Goal: Task Accomplishment & Management: Complete application form

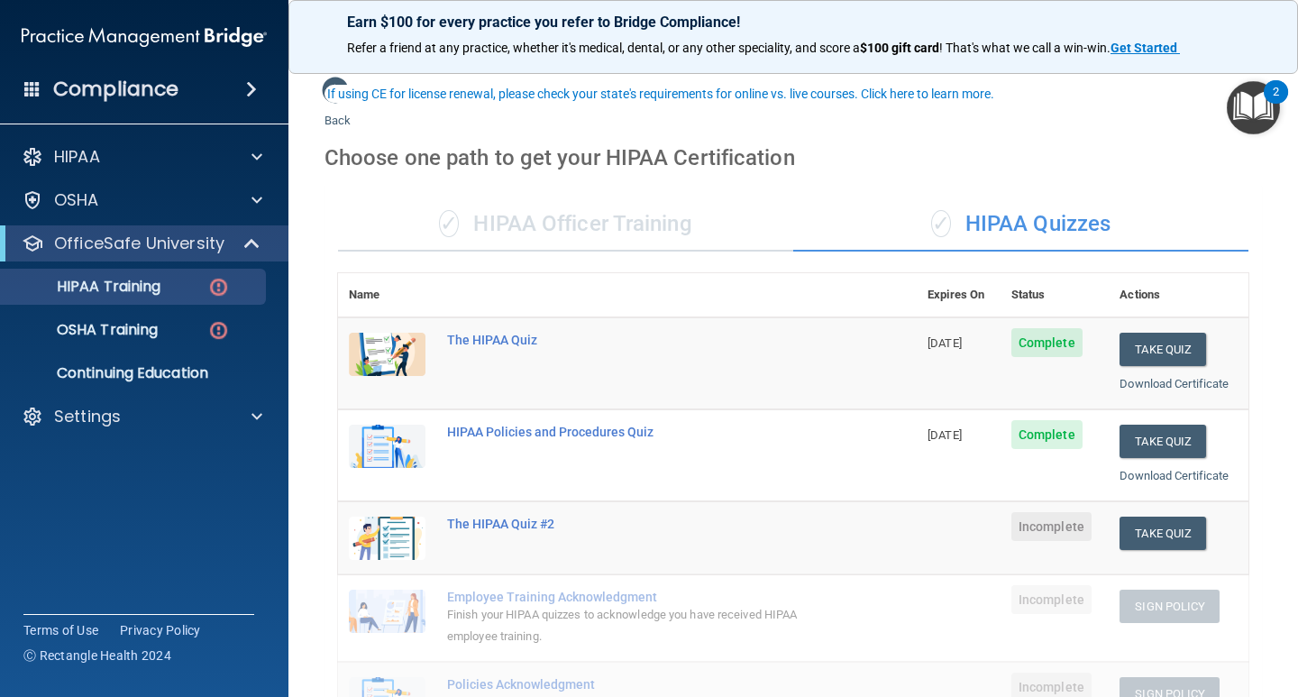
scroll to position [90, 0]
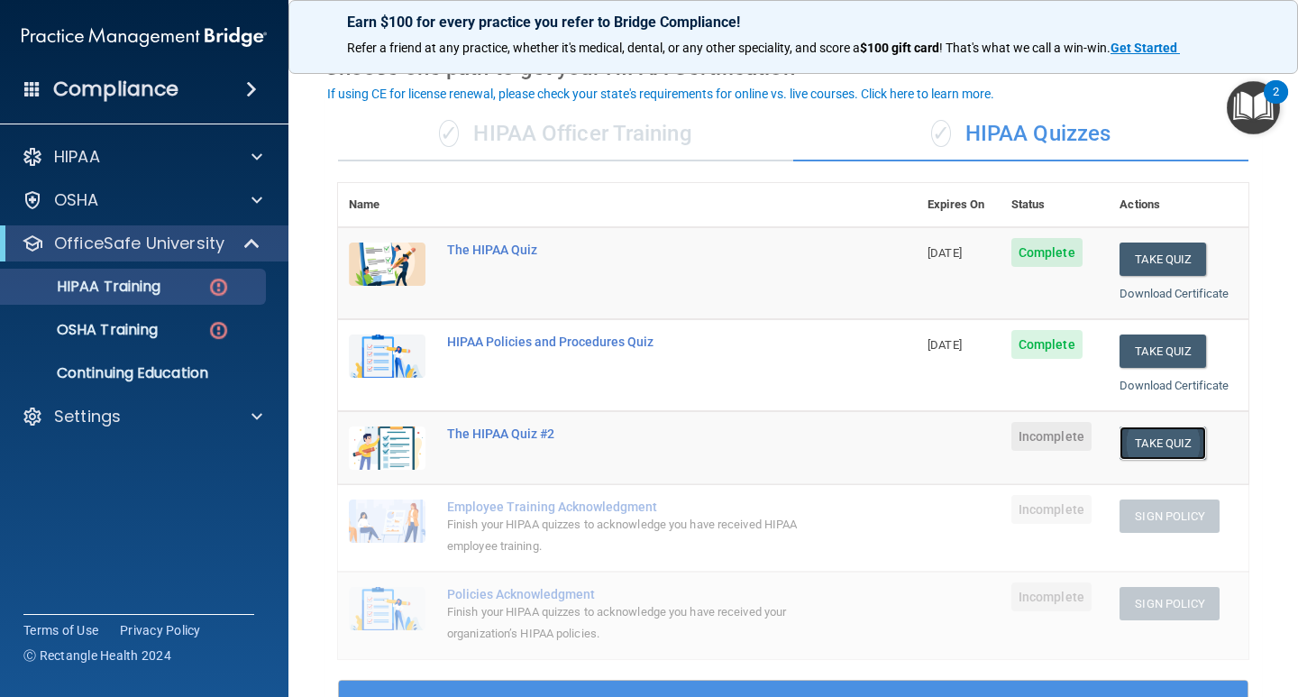
click at [1152, 439] on button "Take Quiz" at bounding box center [1162, 442] width 87 height 33
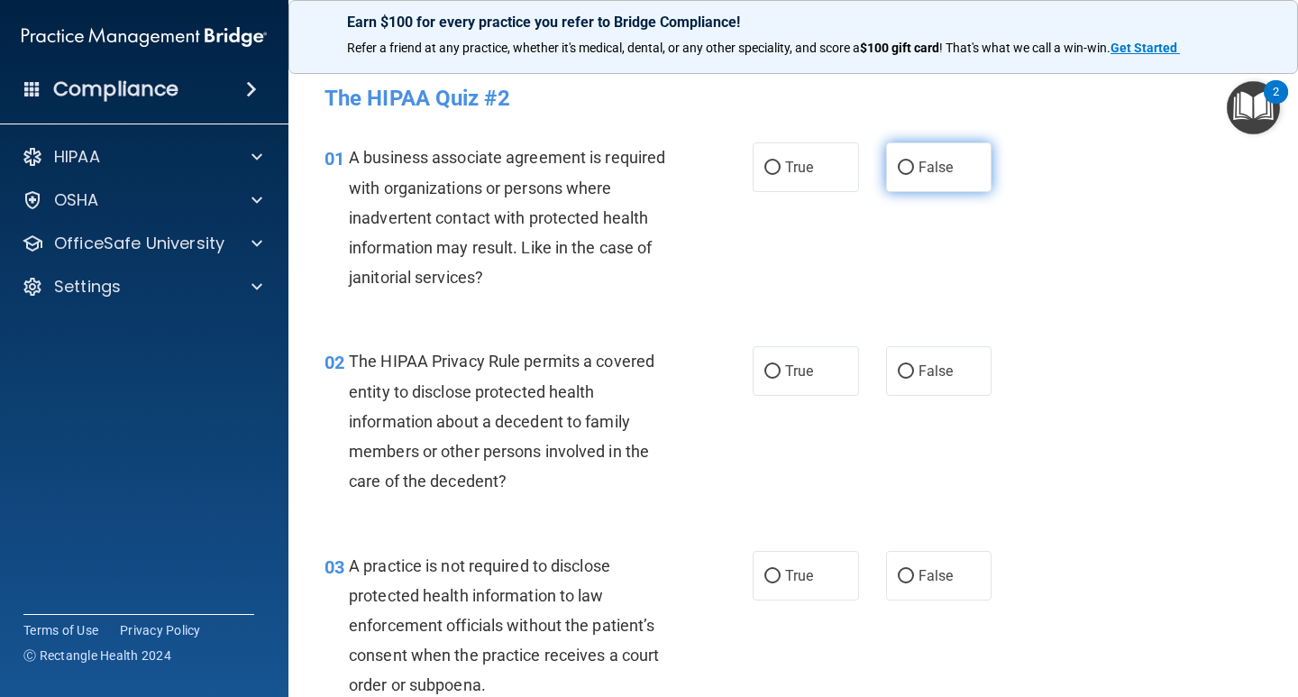
click at [909, 155] on label "False" at bounding box center [939, 167] width 106 height 50
click at [909, 161] on input "False" at bounding box center [905, 168] width 16 height 14
radio input "true"
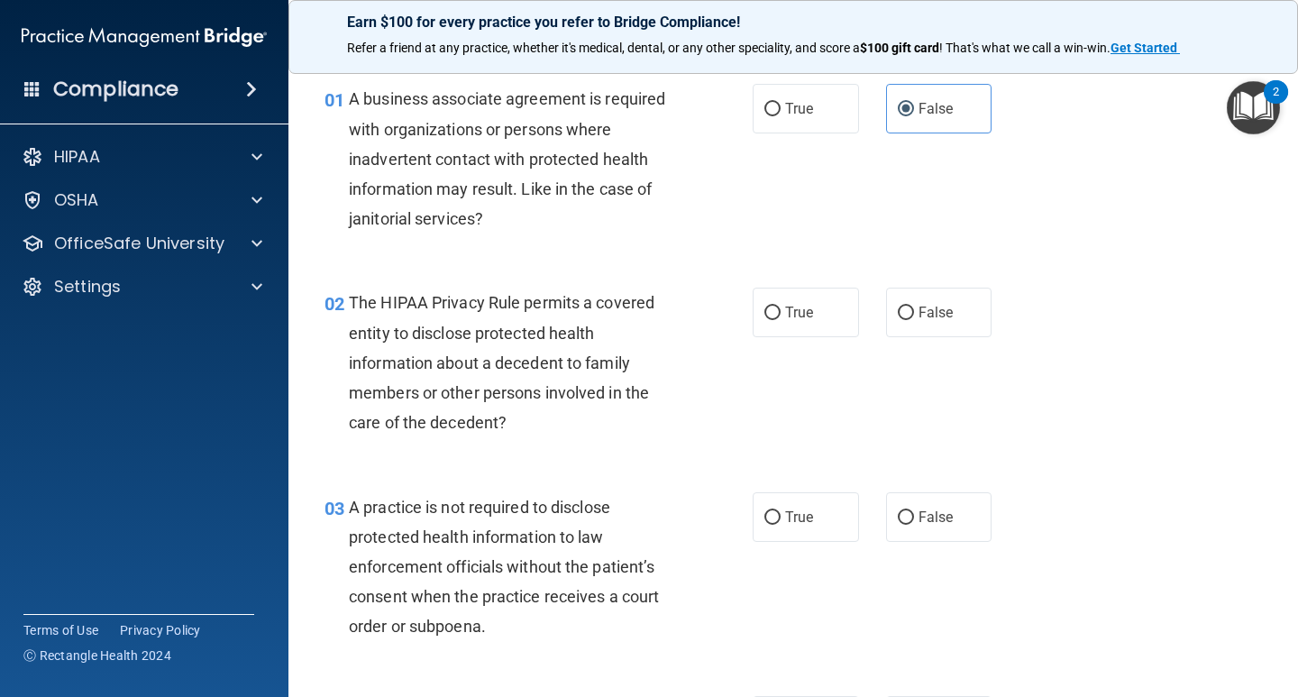
scroll to position [90, 0]
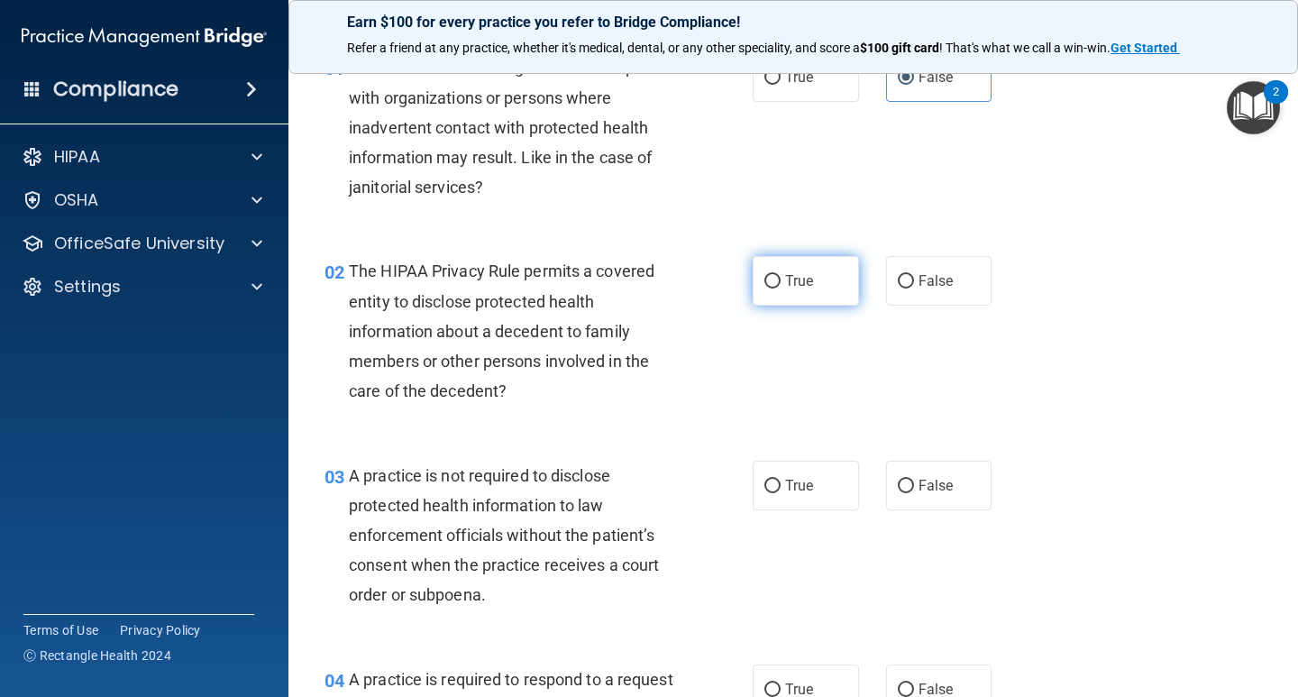
click at [810, 297] on label "True" at bounding box center [805, 281] width 106 height 50
click at [780, 288] on input "True" at bounding box center [772, 282] width 16 height 14
radio input "true"
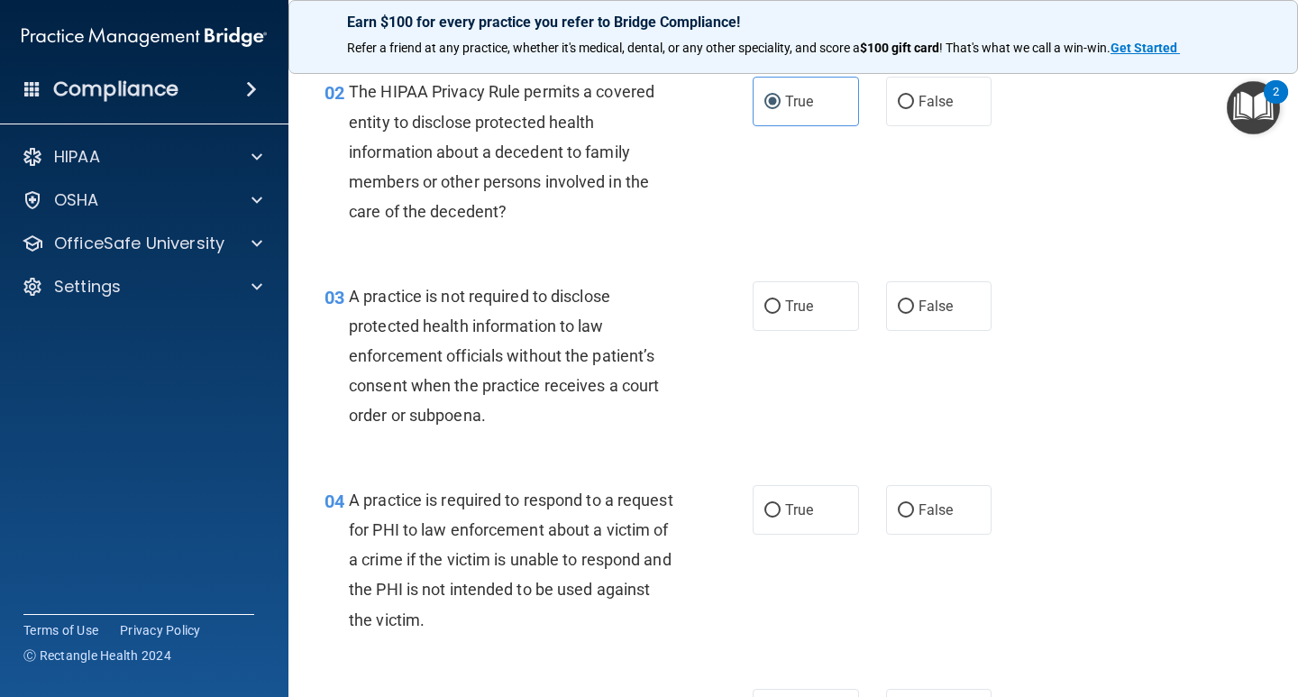
scroll to position [270, 0]
click at [927, 292] on label "False" at bounding box center [939, 305] width 106 height 50
click at [914, 299] on input "False" at bounding box center [905, 306] width 16 height 14
radio input "true"
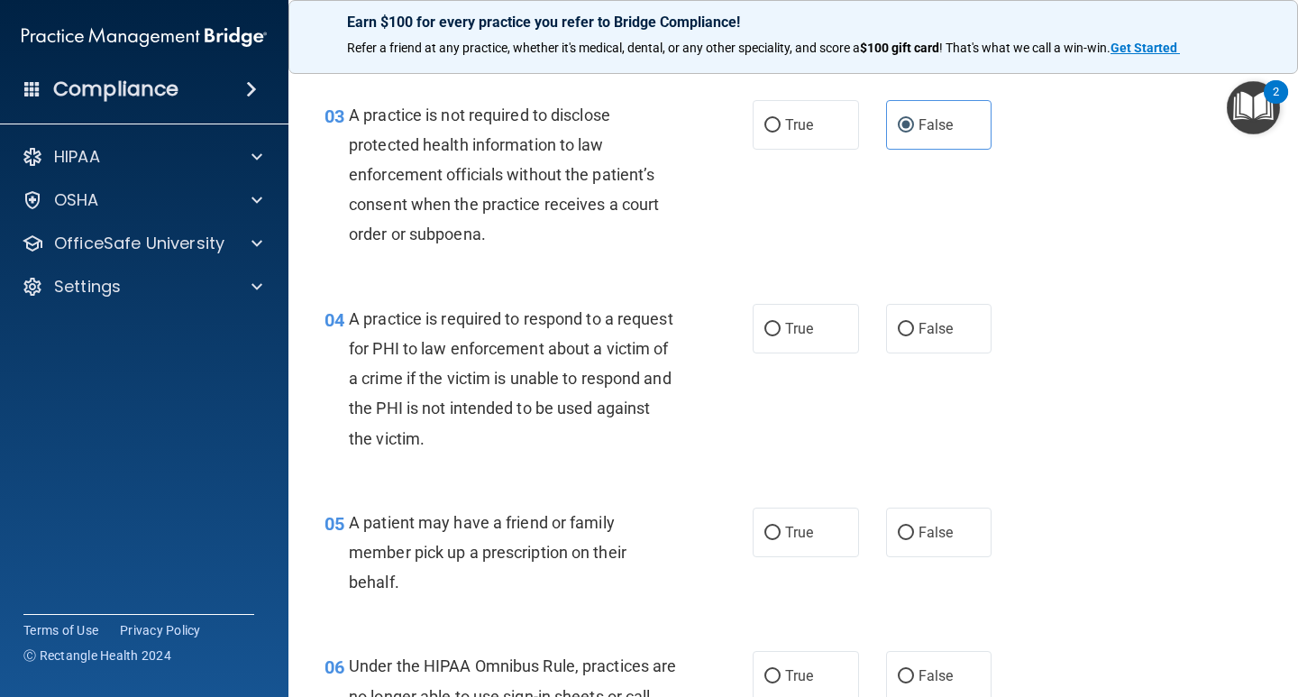
scroll to position [541, 0]
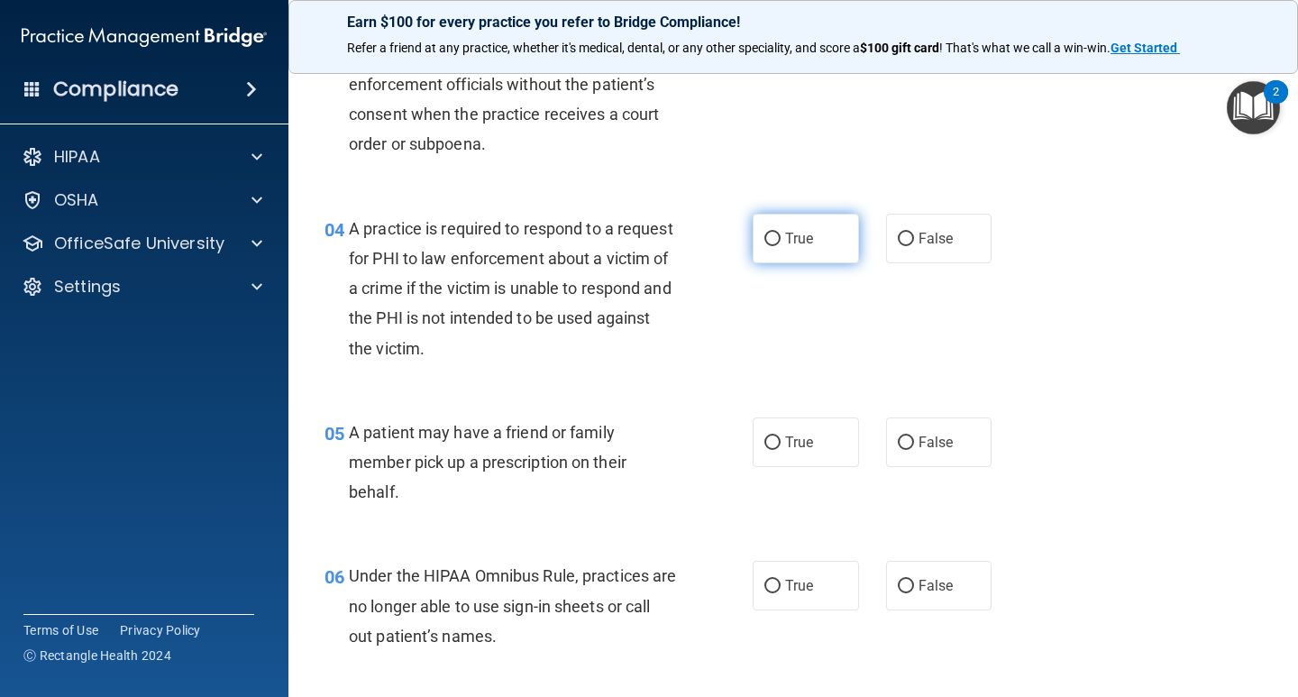
click at [779, 248] on label "True" at bounding box center [805, 239] width 106 height 50
click at [779, 246] on input "True" at bounding box center [772, 239] width 16 height 14
radio input "true"
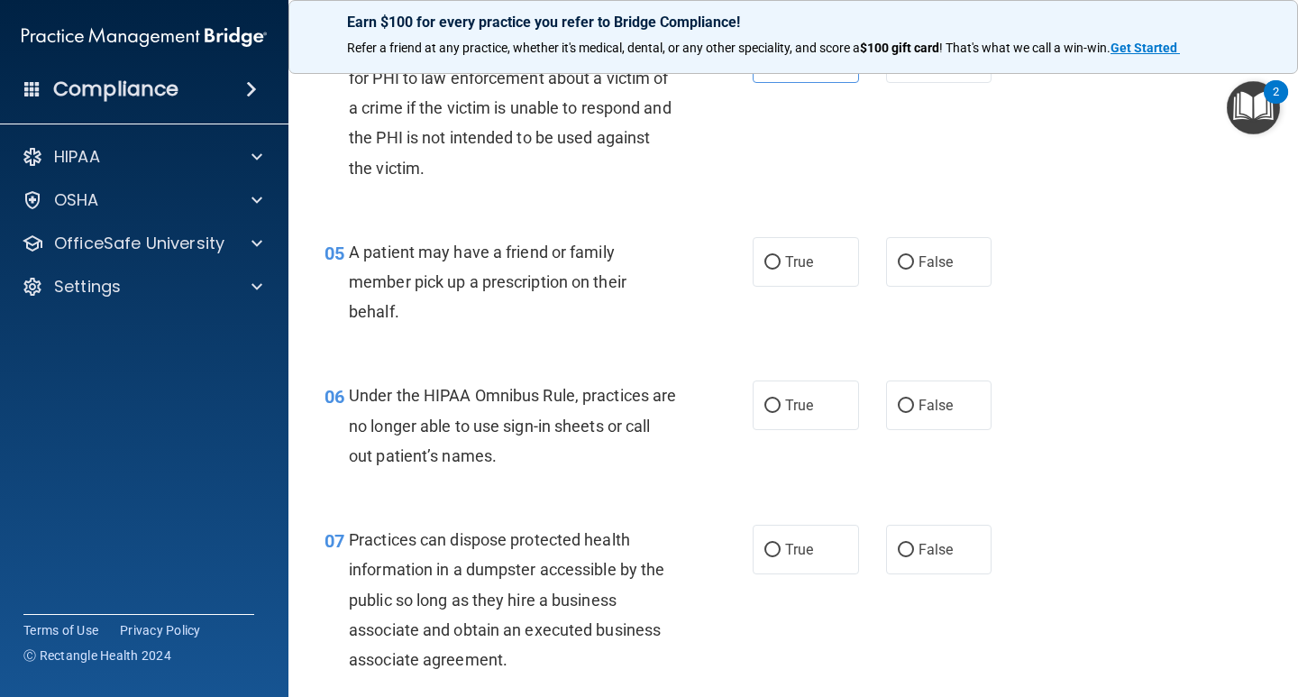
scroll to position [811, 0]
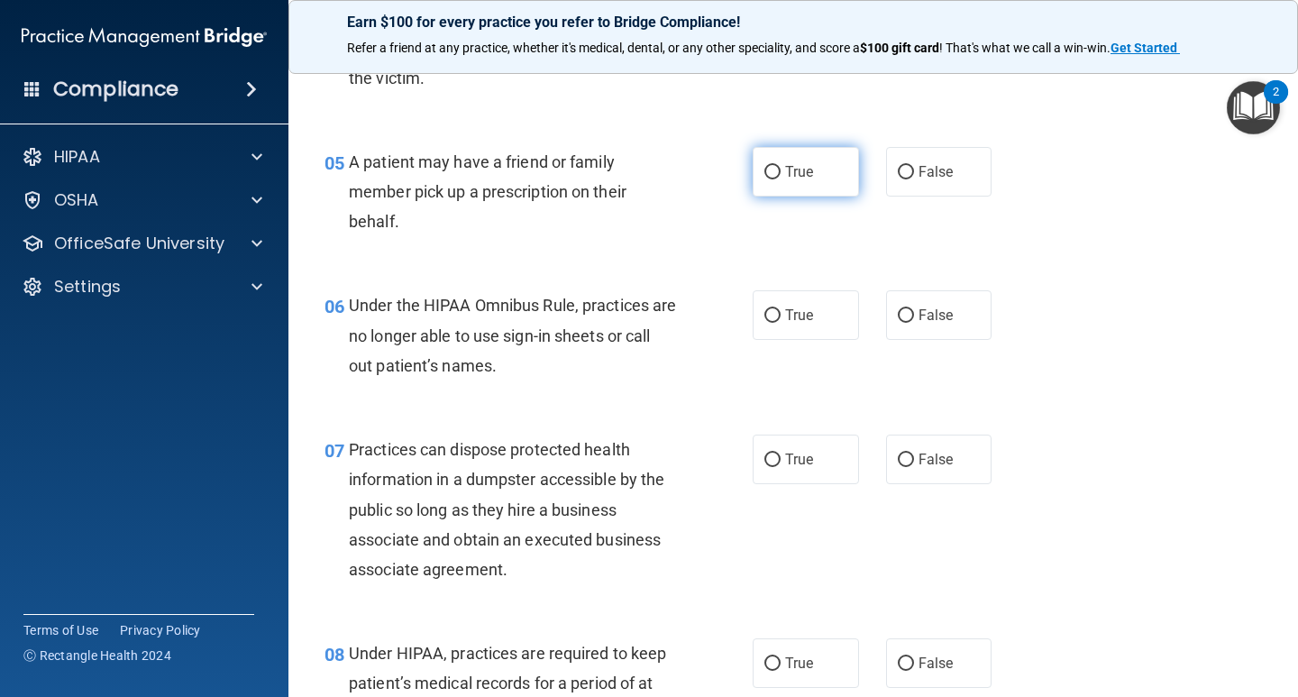
click at [797, 169] on span "True" at bounding box center [799, 171] width 28 height 17
click at [780, 169] on input "True" at bounding box center [772, 173] width 16 height 14
radio input "true"
click at [918, 316] on span "False" at bounding box center [935, 314] width 35 height 17
click at [914, 316] on input "False" at bounding box center [905, 316] width 16 height 14
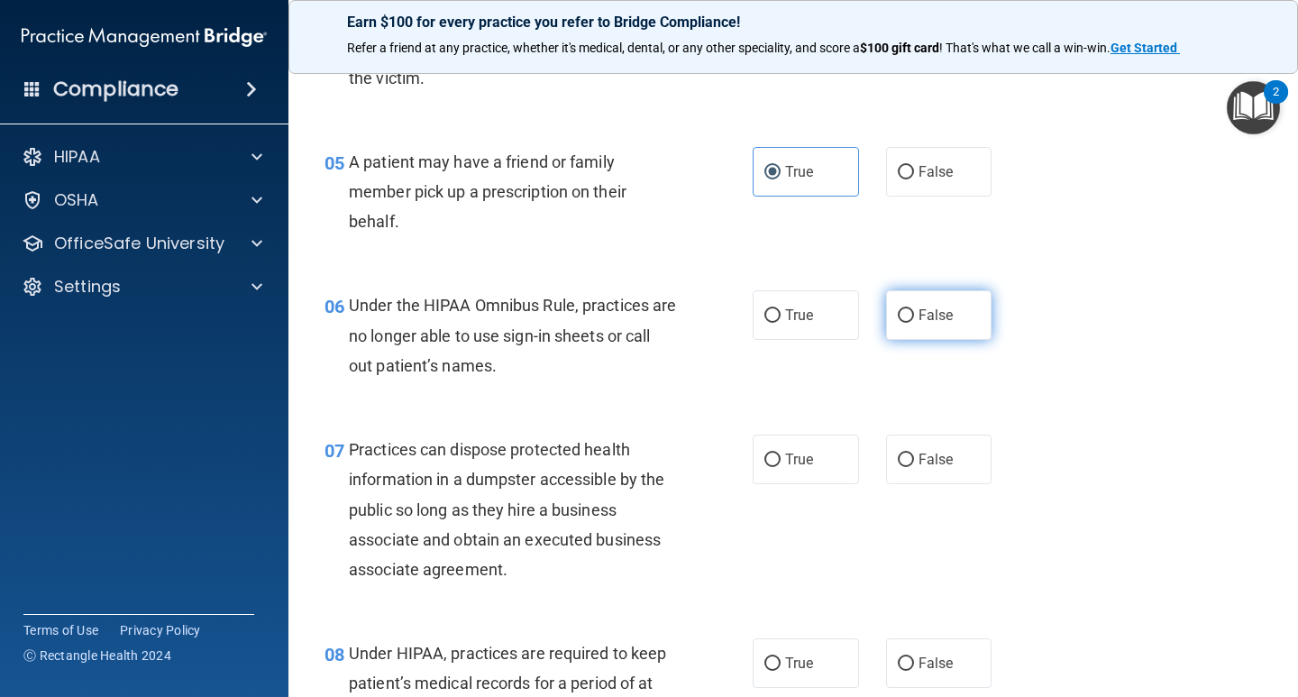
radio input "true"
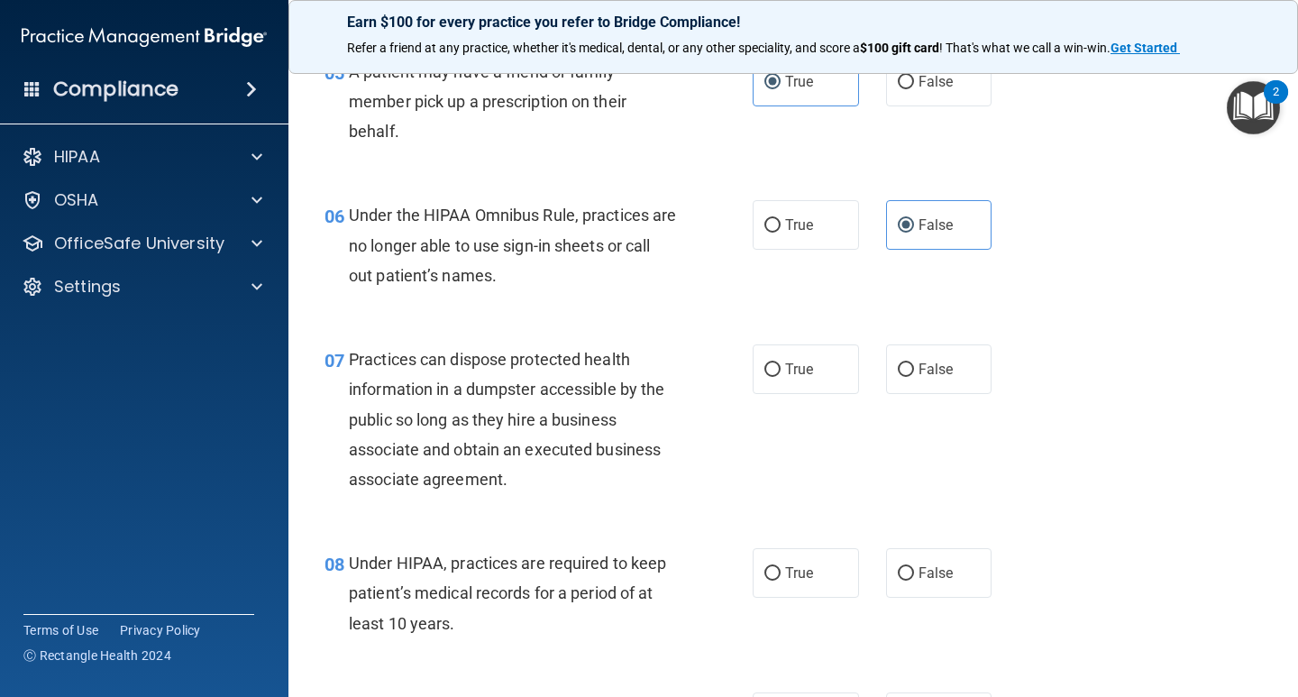
scroll to position [991, 0]
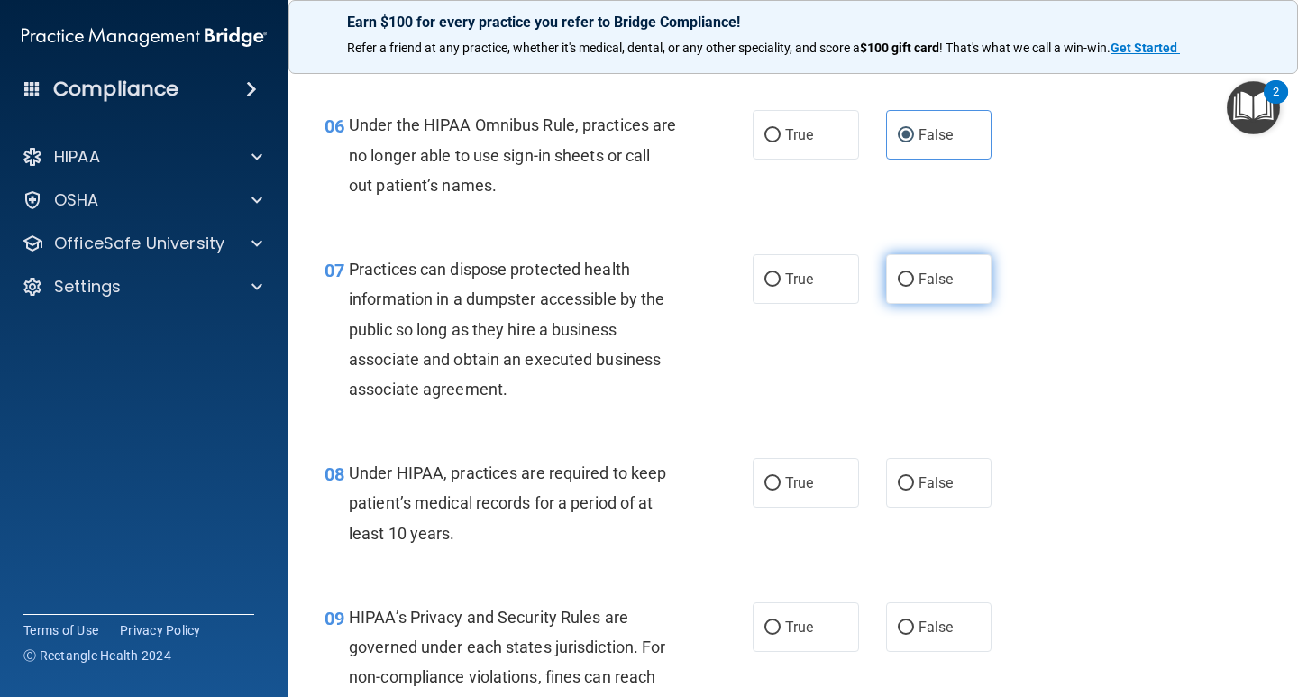
click at [918, 270] on span "False" at bounding box center [935, 278] width 35 height 17
click at [914, 273] on input "False" at bounding box center [905, 280] width 16 height 14
radio input "true"
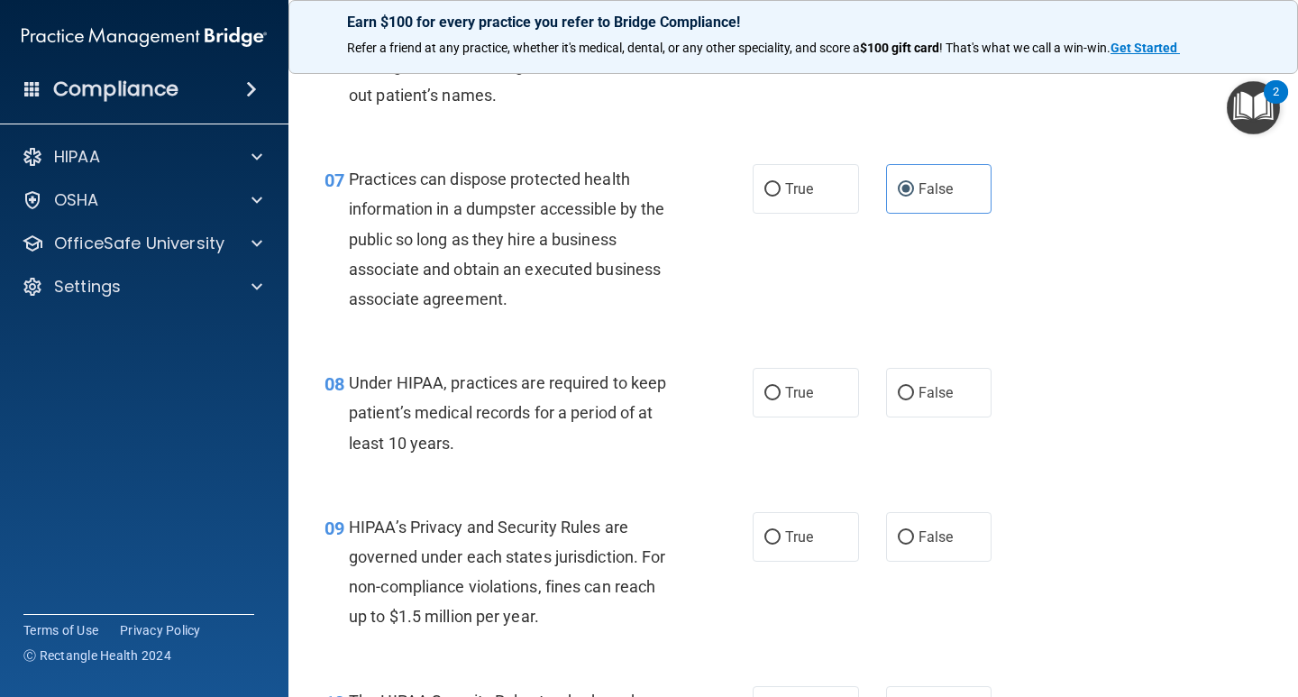
scroll to position [1171, 0]
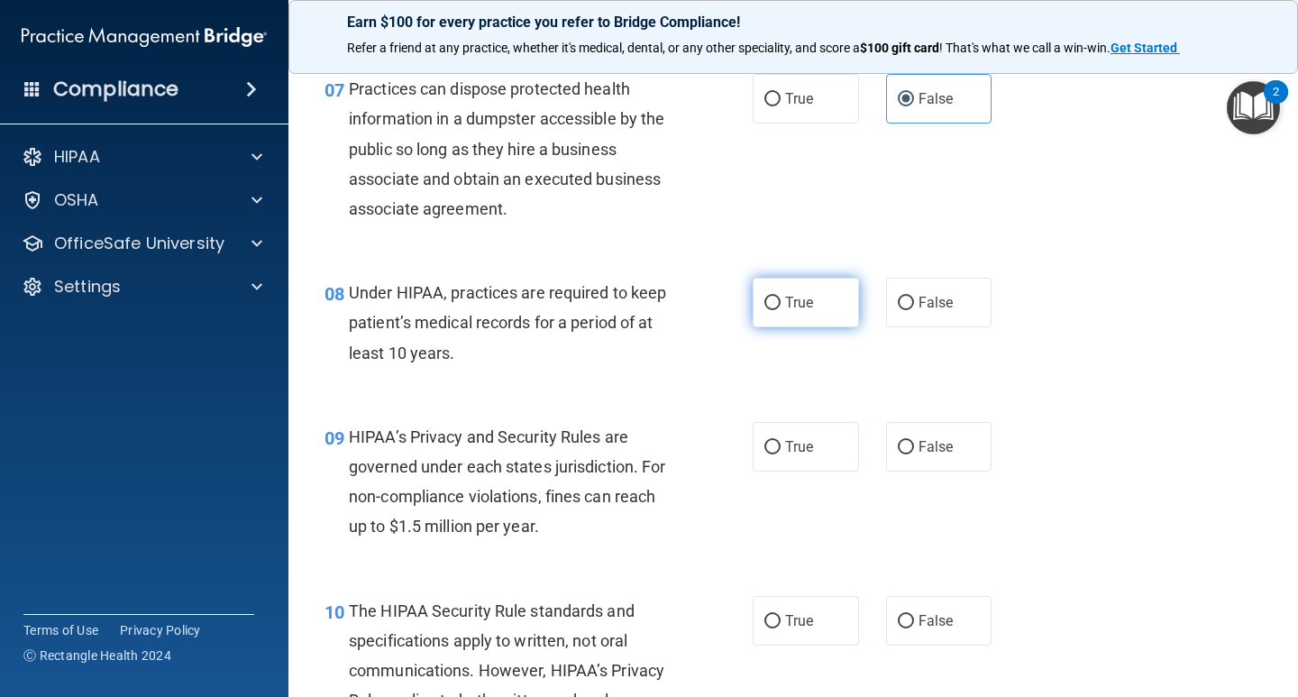
click at [776, 305] on label "True" at bounding box center [805, 303] width 106 height 50
click at [776, 305] on input "True" at bounding box center [772, 303] width 16 height 14
radio input "true"
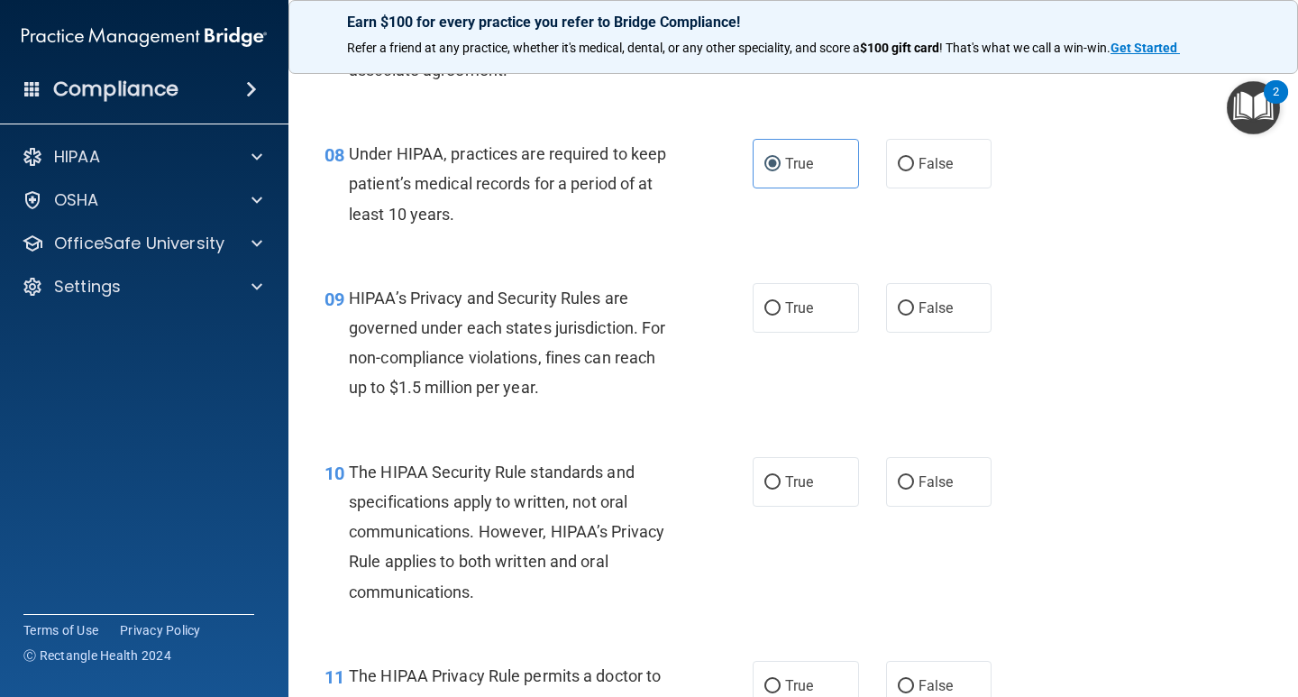
scroll to position [1352, 0]
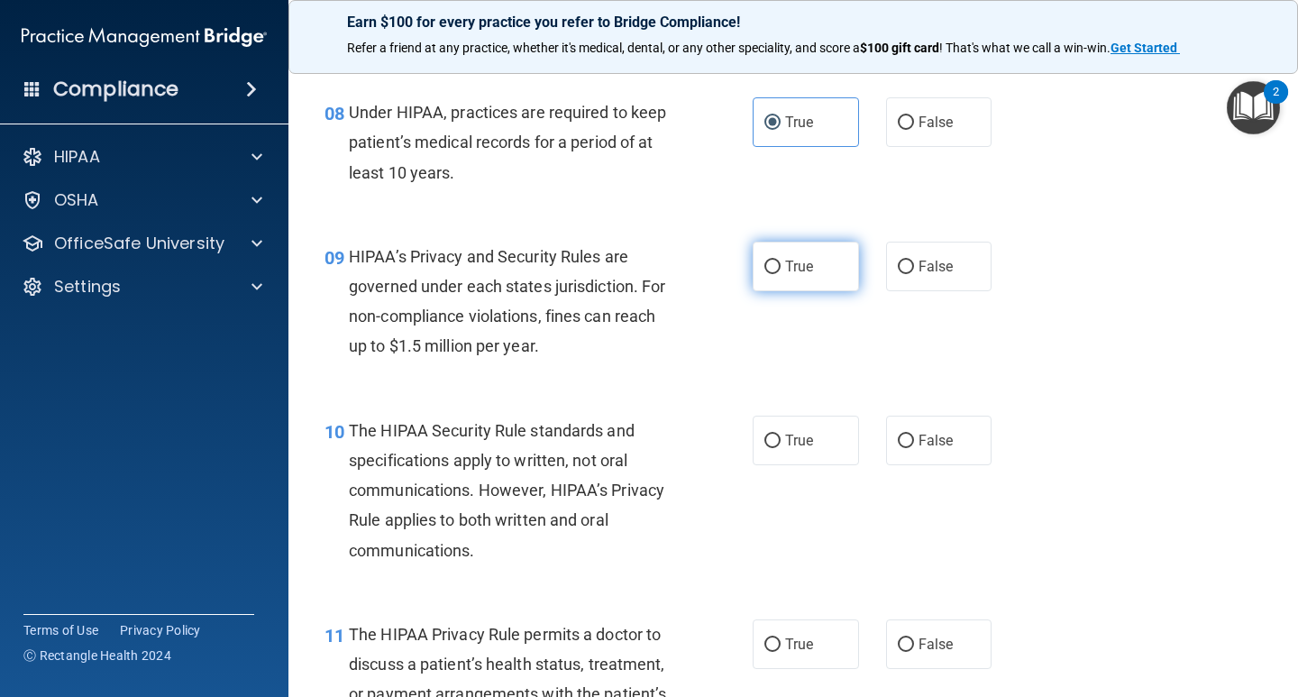
click at [757, 274] on label "True" at bounding box center [805, 266] width 106 height 50
click at [764, 274] on input "True" at bounding box center [772, 267] width 16 height 14
radio input "true"
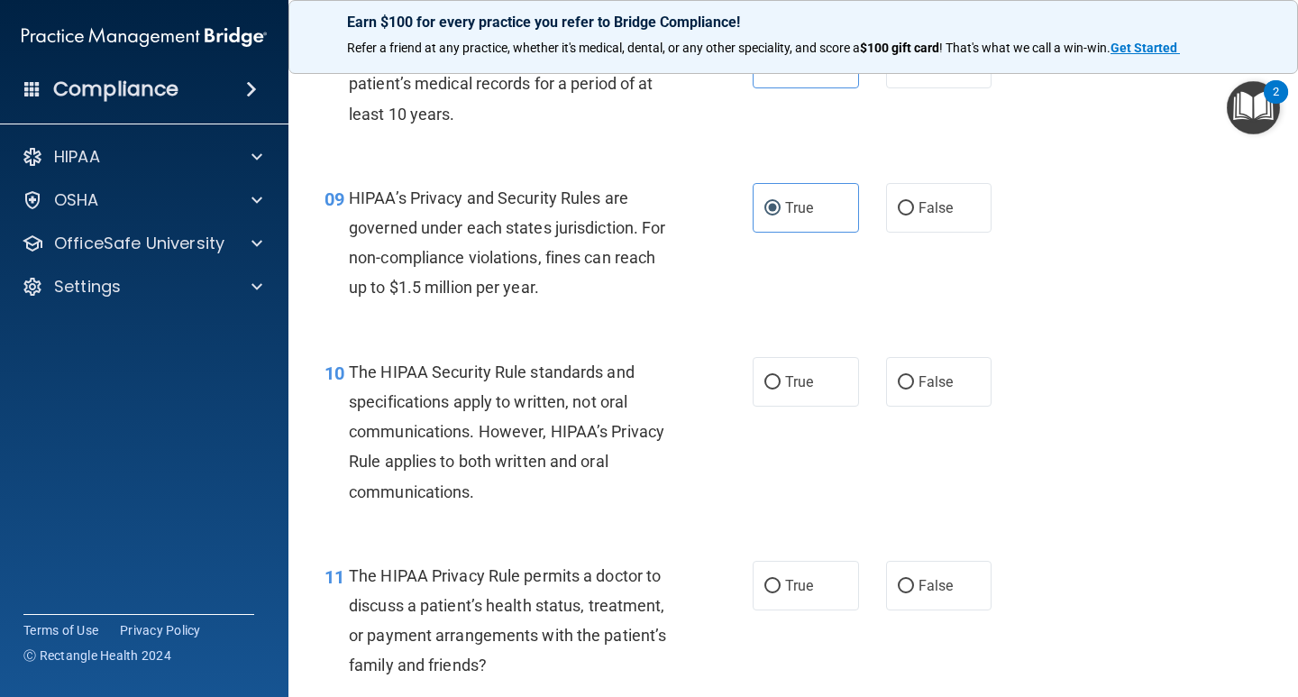
scroll to position [1442, 0]
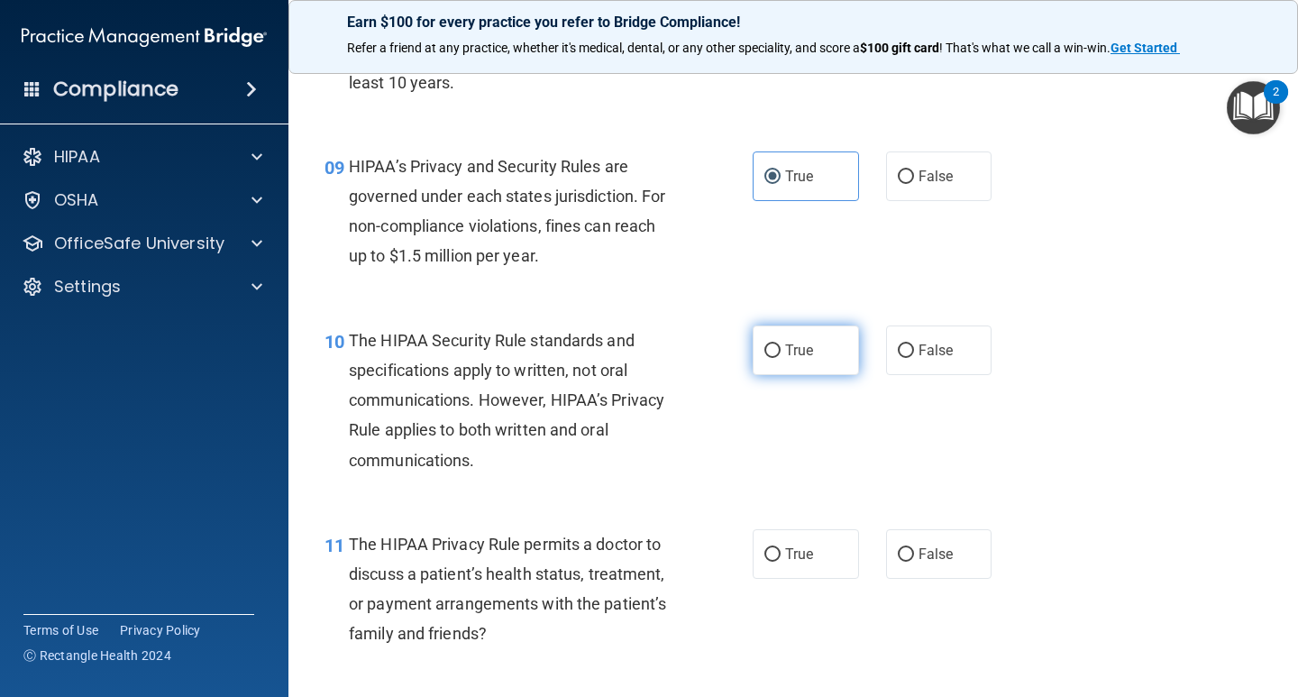
click at [785, 351] on span "True" at bounding box center [799, 349] width 28 height 17
click at [780, 351] on input "True" at bounding box center [772, 351] width 16 height 14
radio input "true"
click at [444, 506] on div "11 The HIPAA Privacy Rule permits a doctor to discuss a patient’s health status…" at bounding box center [793, 593] width 964 height 174
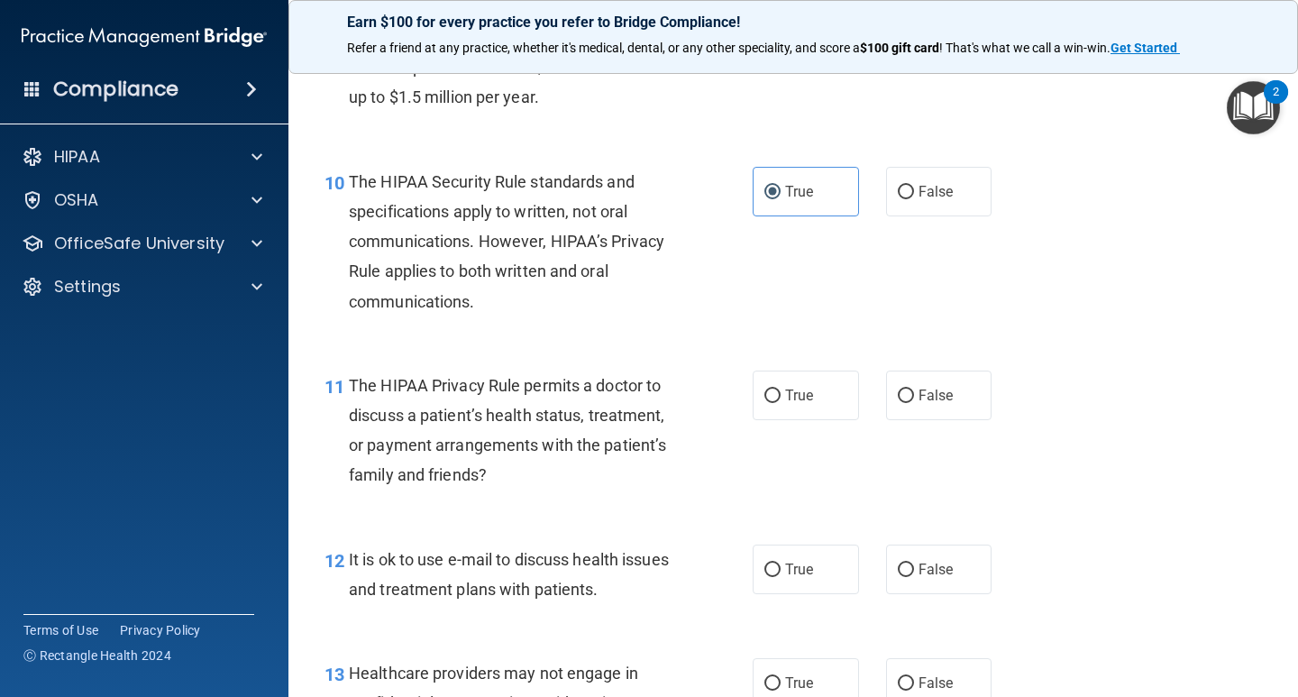
scroll to position [1712, 0]
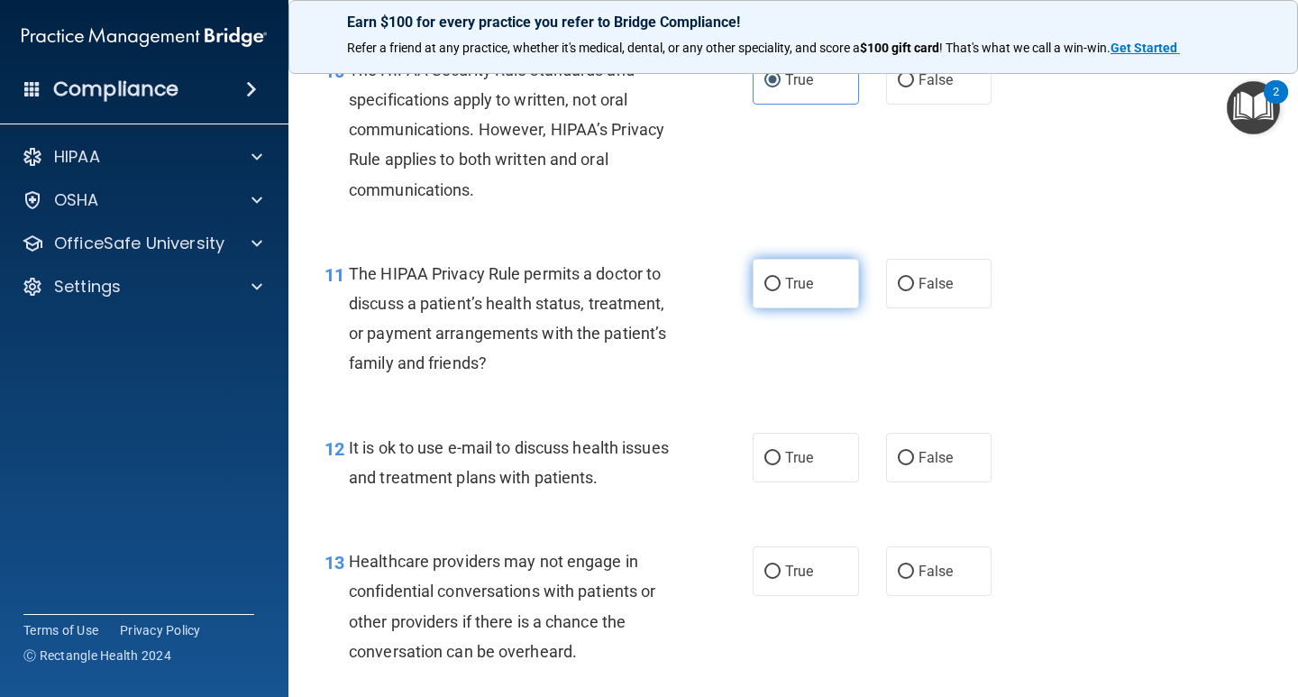
click at [789, 287] on span "True" at bounding box center [799, 283] width 28 height 17
click at [780, 287] on input "True" at bounding box center [772, 285] width 16 height 14
radio input "true"
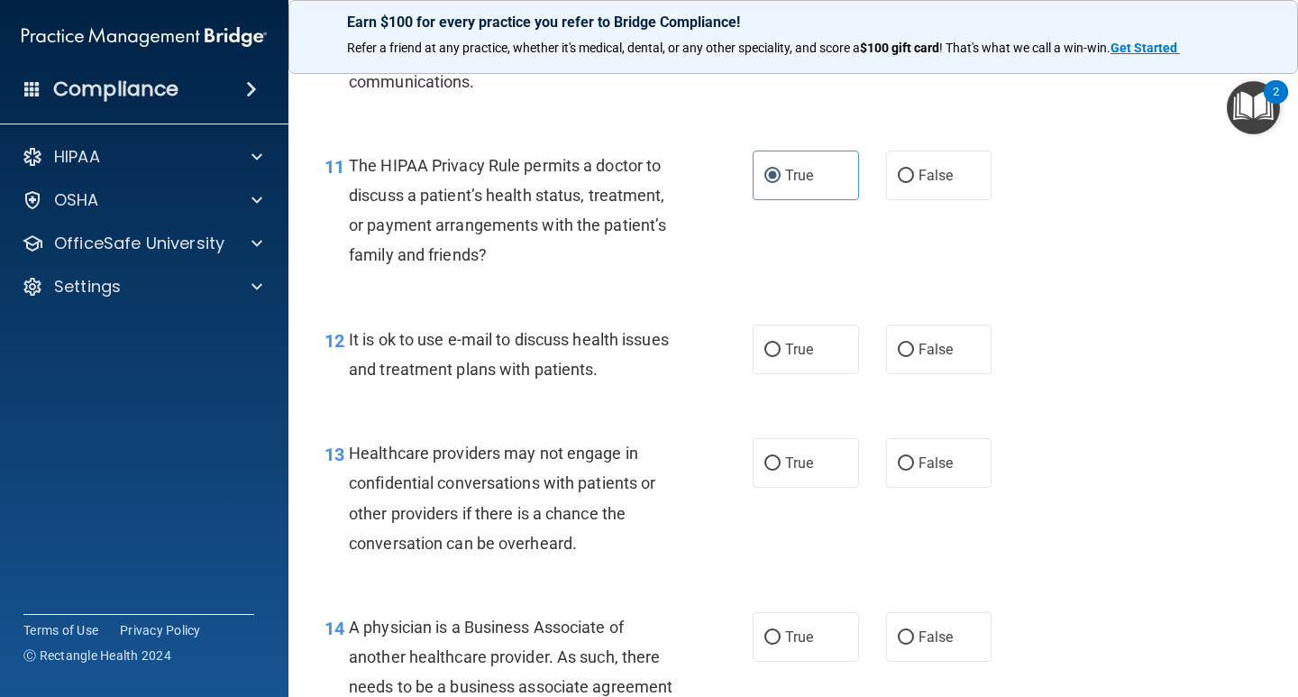
scroll to position [1892, 0]
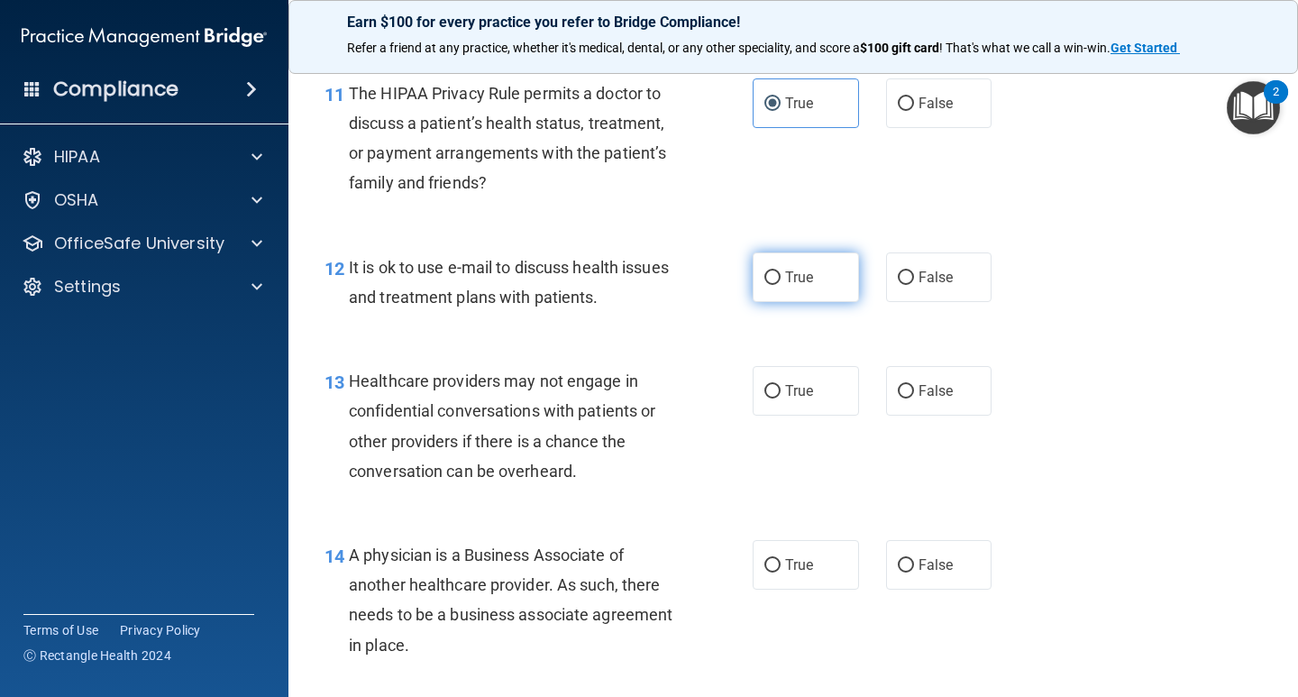
click at [816, 274] on label "True" at bounding box center [805, 277] width 106 height 50
click at [780, 274] on input "True" at bounding box center [772, 278] width 16 height 14
radio input "true"
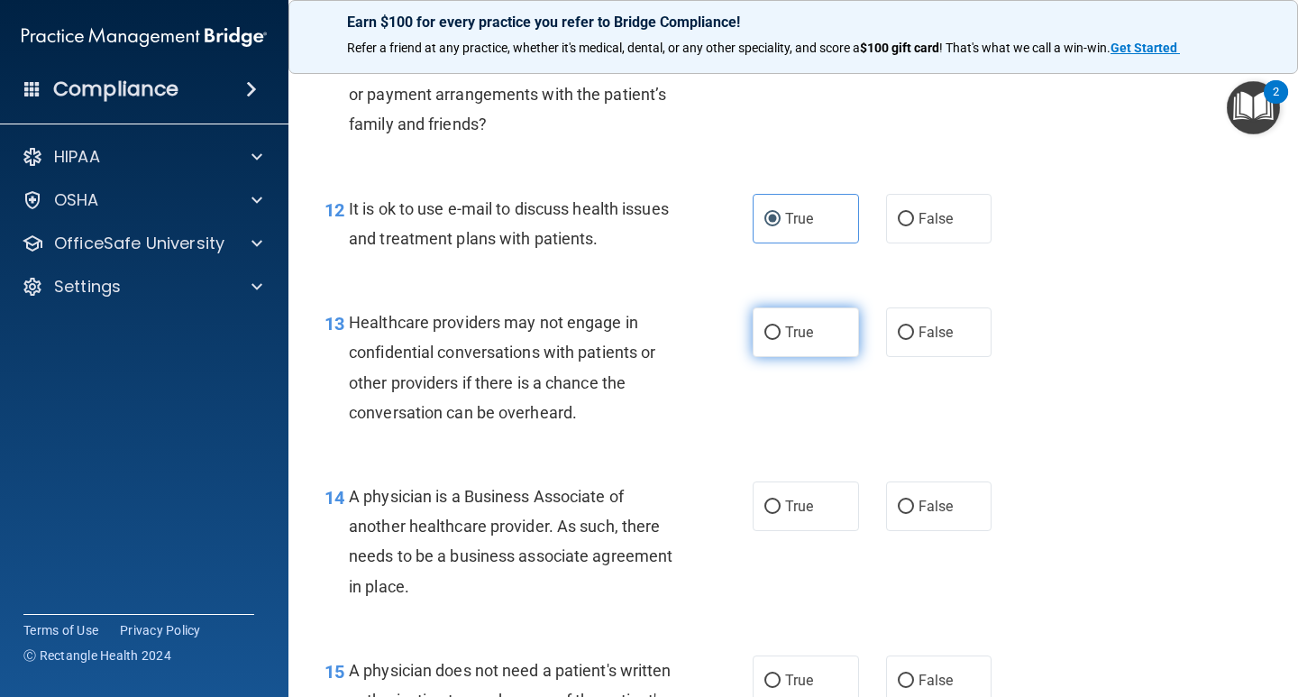
scroll to position [2072, 0]
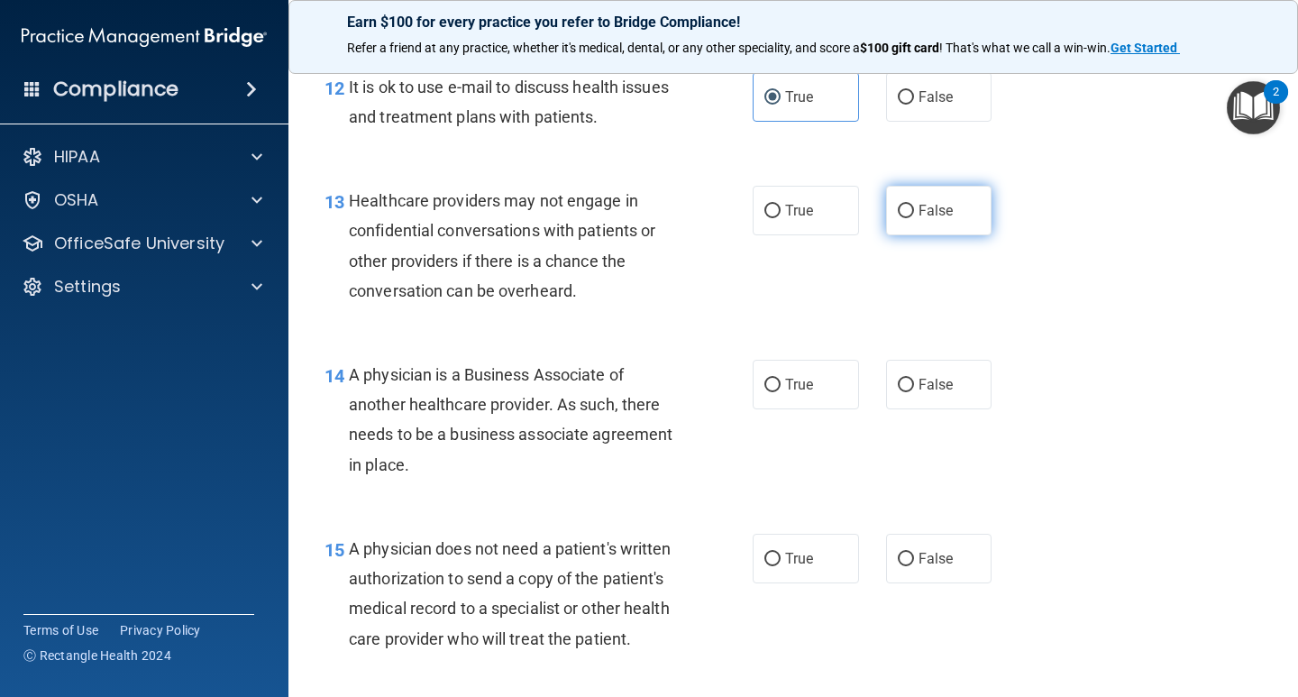
click at [939, 231] on label "False" at bounding box center [939, 211] width 106 height 50
click at [914, 218] on input "False" at bounding box center [905, 212] width 16 height 14
radio input "true"
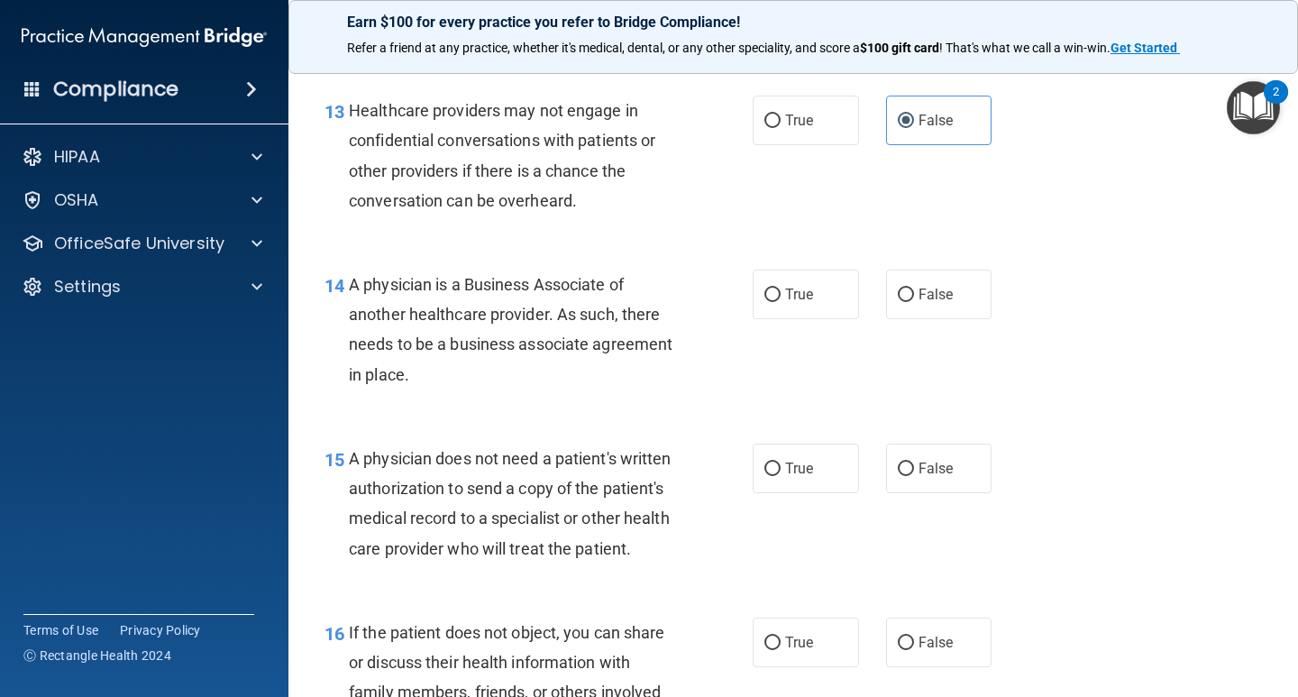
scroll to position [2253, 0]
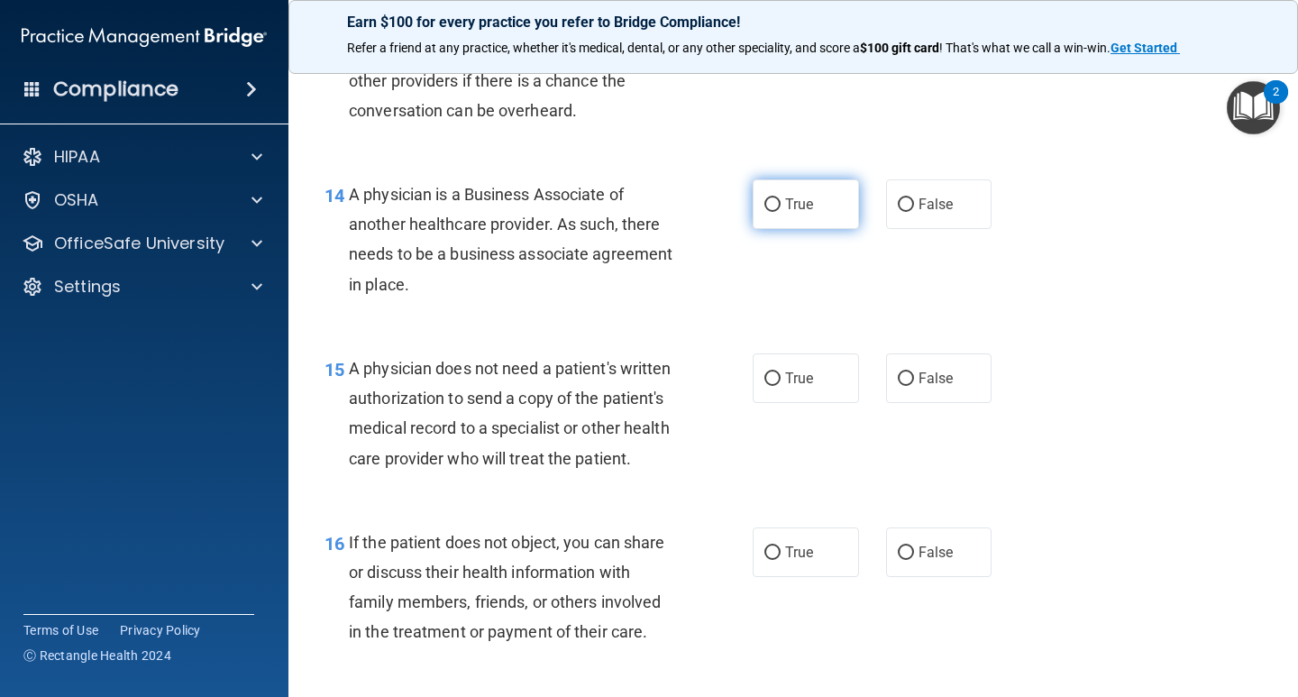
click at [785, 201] on span "True" at bounding box center [799, 204] width 28 height 17
click at [780, 201] on input "True" at bounding box center [772, 205] width 16 height 14
radio input "true"
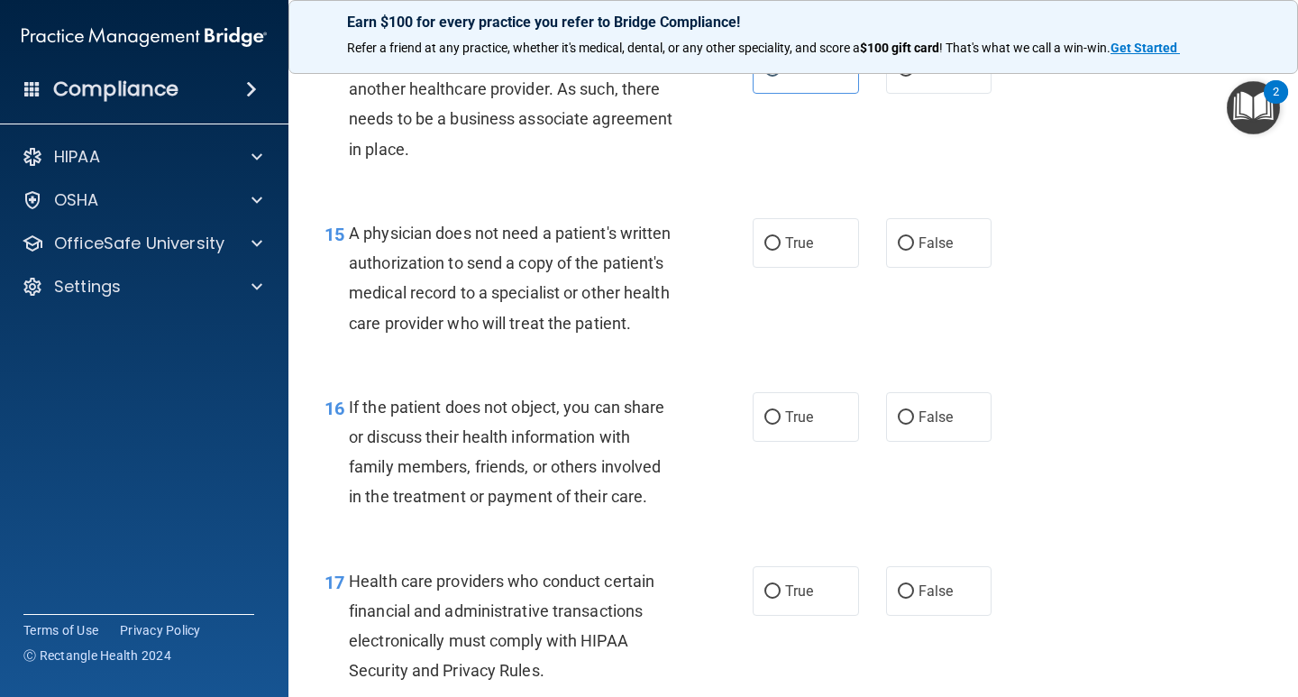
scroll to position [2433, 0]
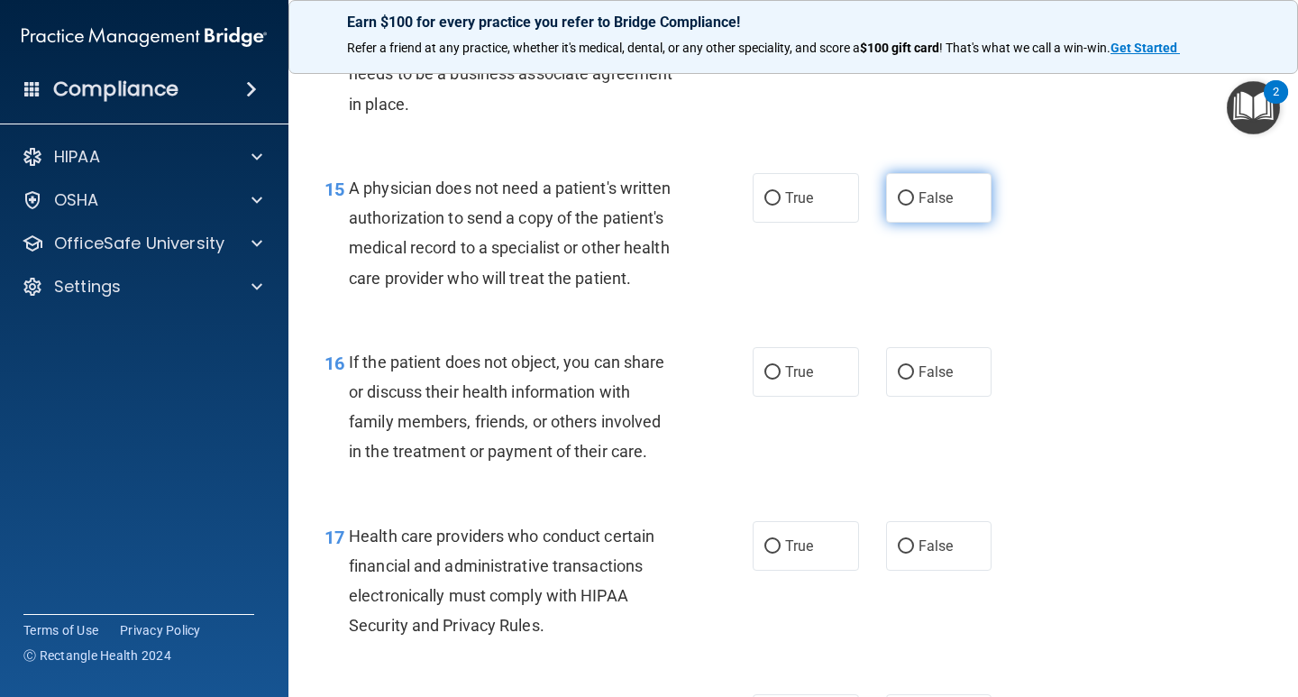
click at [941, 195] on span "False" at bounding box center [935, 197] width 35 height 17
click at [914, 195] on input "False" at bounding box center [905, 199] width 16 height 14
radio input "true"
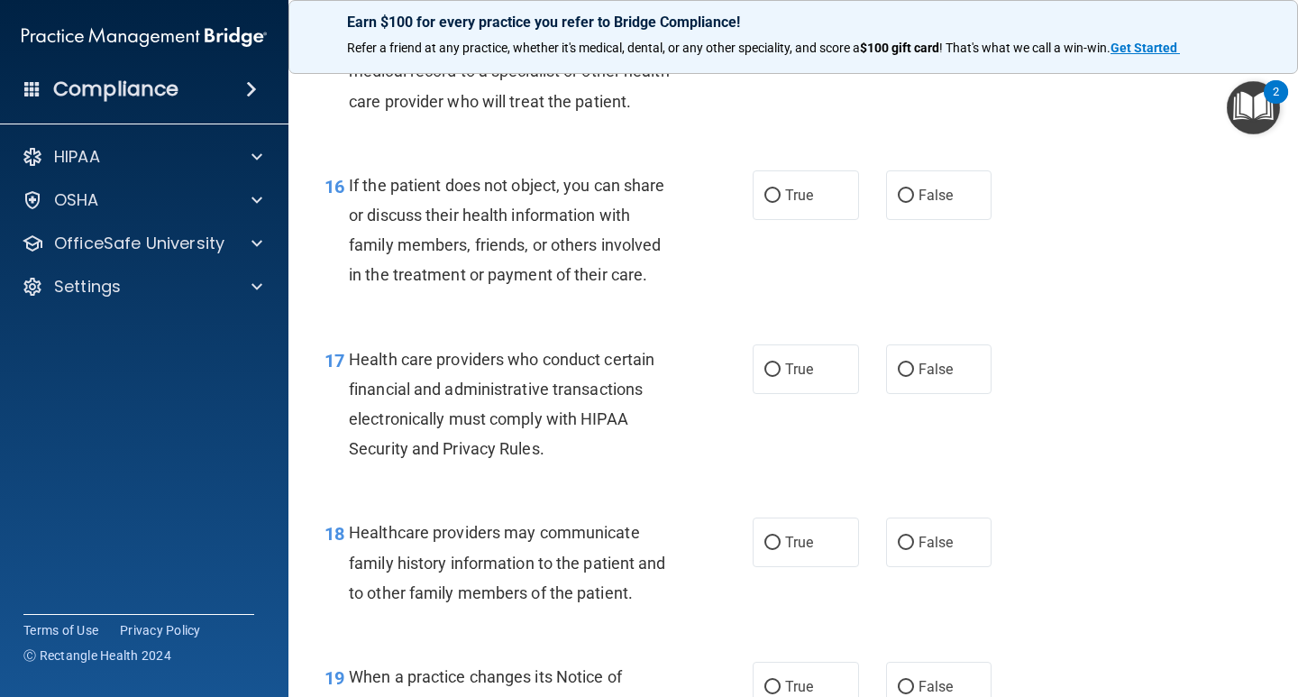
scroll to position [2613, 0]
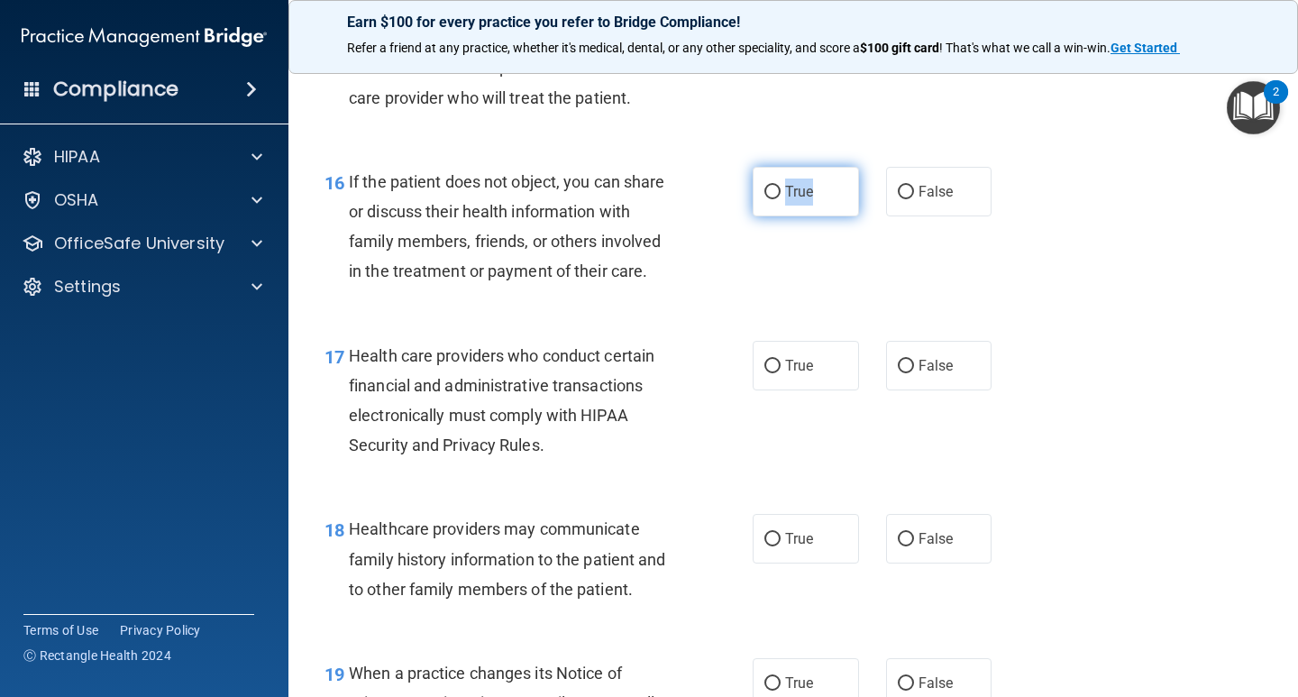
drag, startPoint x: 779, startPoint y: 216, endPoint x: 806, endPoint y: 232, distance: 32.3
click at [806, 216] on label "True" at bounding box center [805, 192] width 106 height 50
click at [807, 216] on label "True" at bounding box center [805, 192] width 106 height 50
click at [780, 199] on input "True" at bounding box center [772, 193] width 16 height 14
radio input "true"
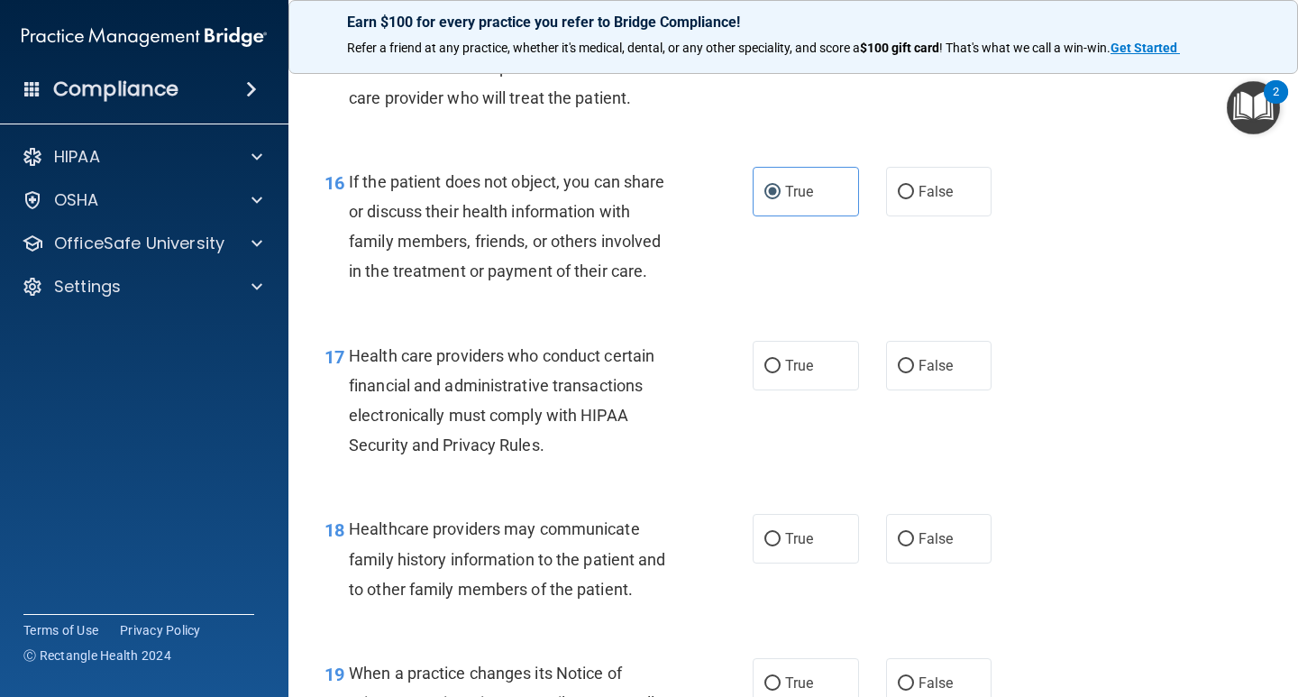
scroll to position [2703, 0]
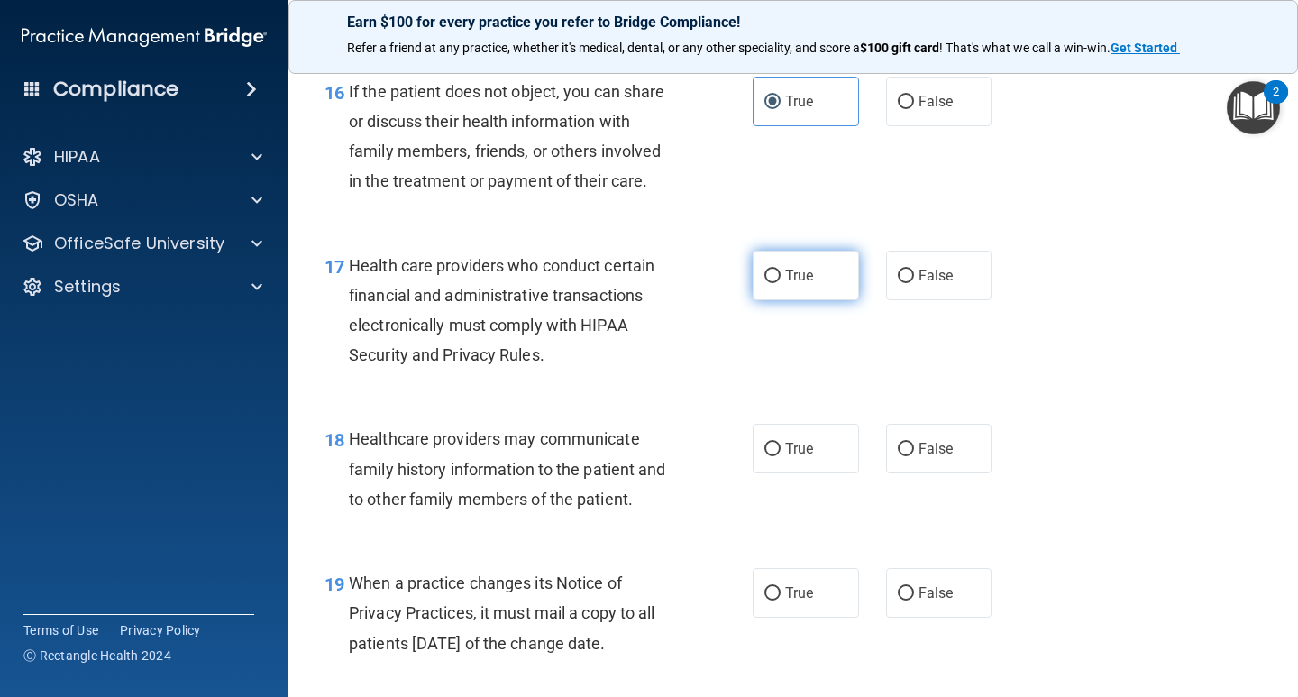
click at [823, 288] on label "True" at bounding box center [805, 275] width 106 height 50
click at [780, 283] on input "True" at bounding box center [772, 276] width 16 height 14
radio input "true"
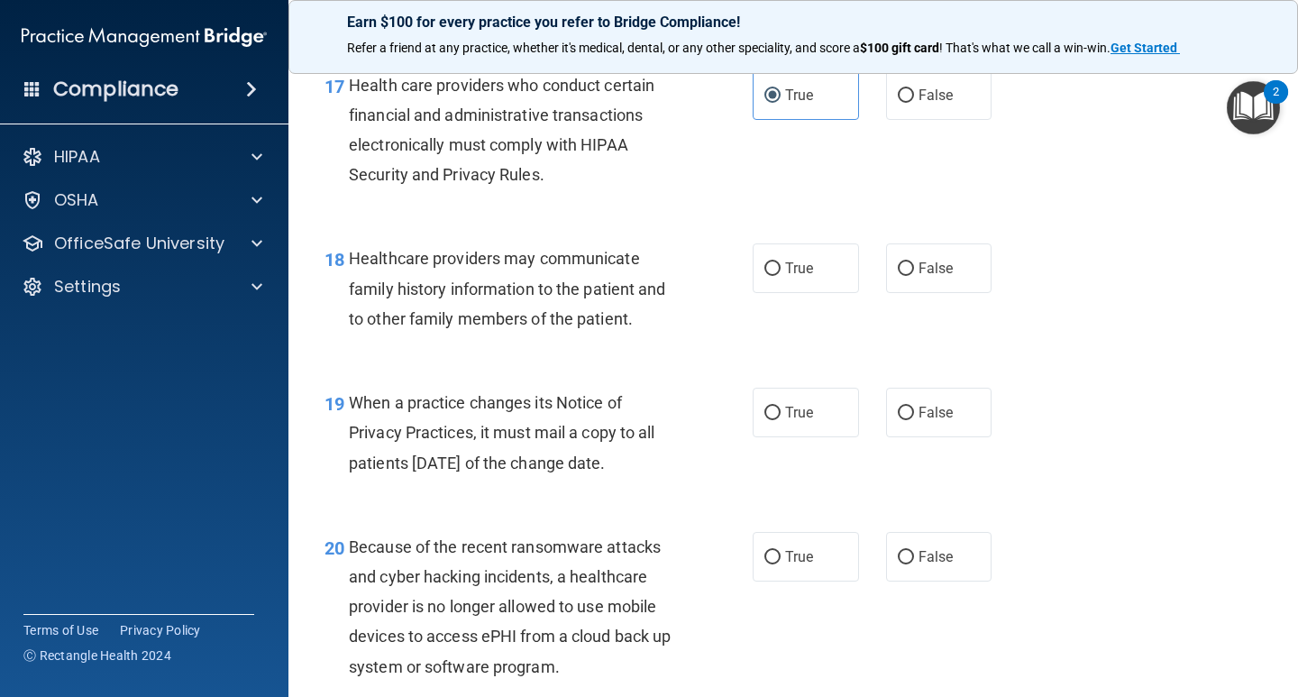
scroll to position [2973, 0]
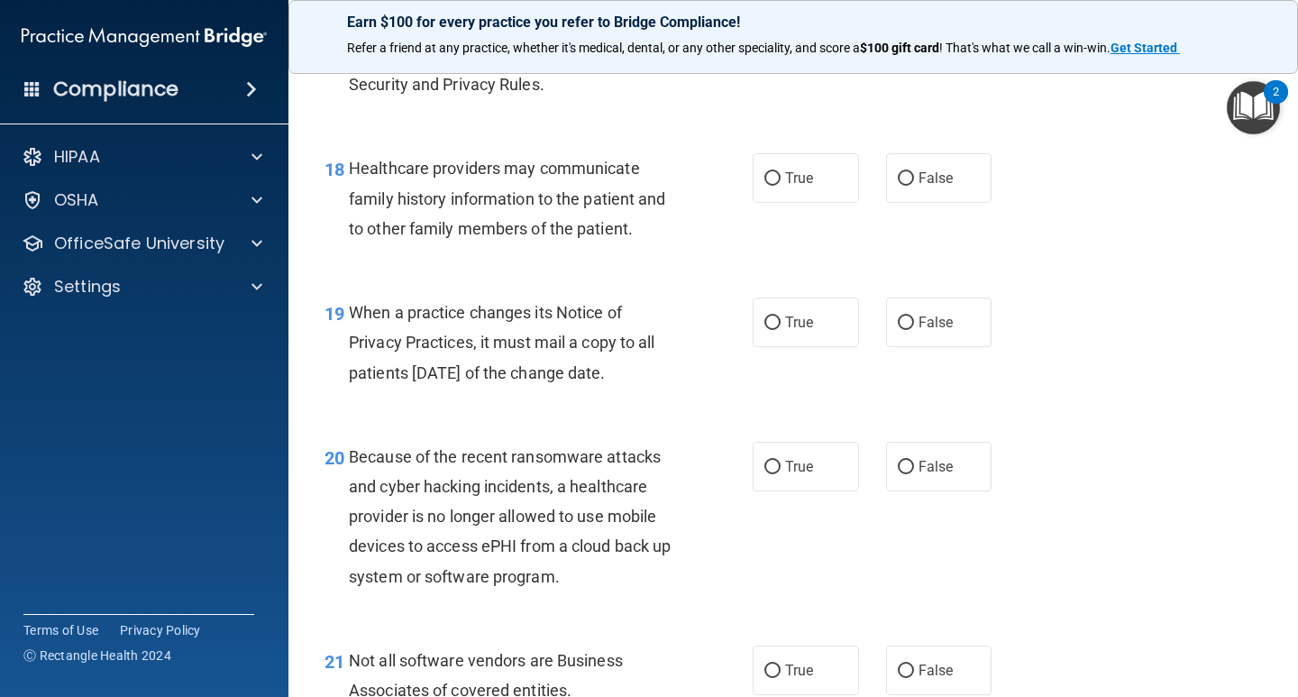
click at [1018, 211] on div "18 Healthcare providers may communicate family history information to the patie…" at bounding box center [793, 203] width 964 height 144
click at [949, 203] on label "False" at bounding box center [939, 178] width 106 height 50
click at [914, 186] on input "False" at bounding box center [905, 179] width 16 height 14
radio input "true"
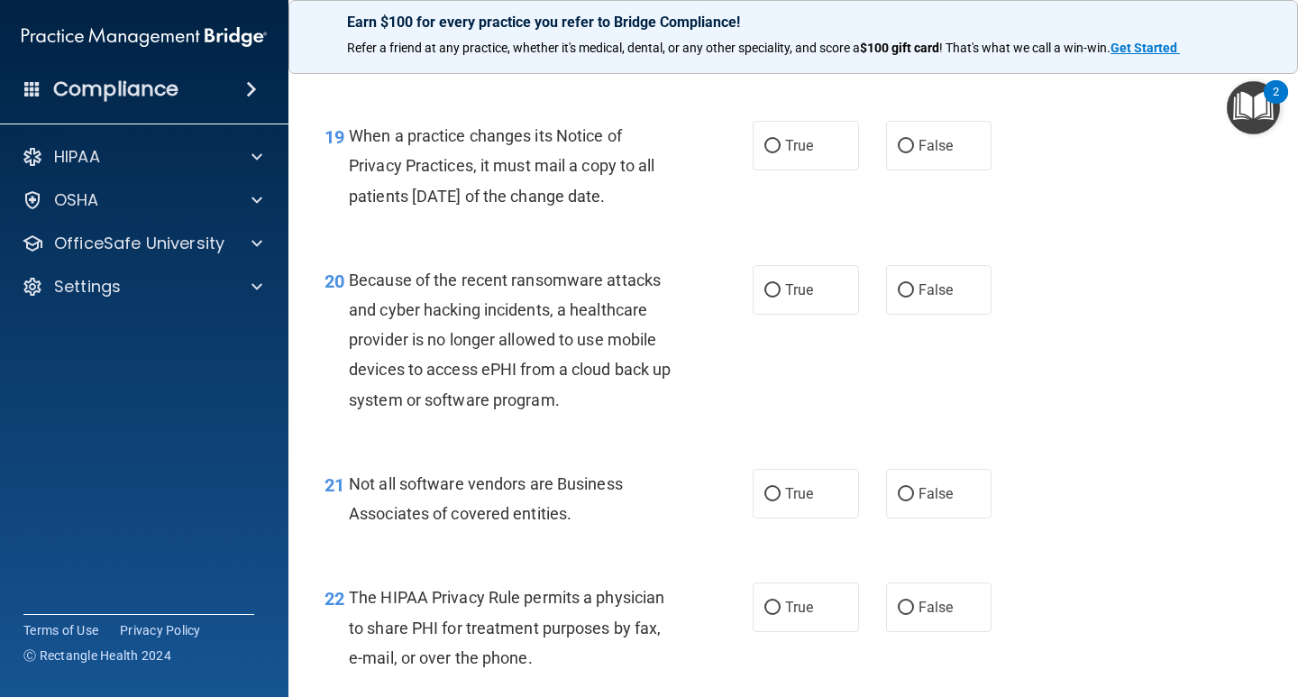
scroll to position [3154, 0]
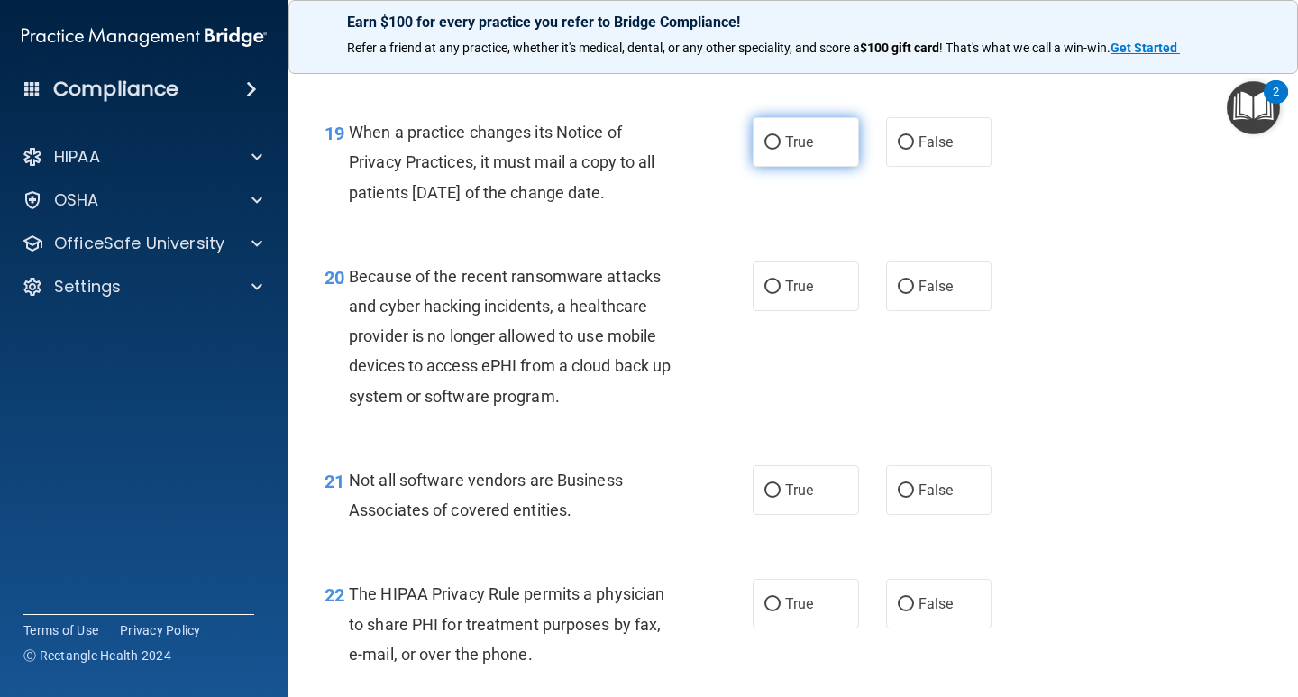
click at [785, 150] on span "True" at bounding box center [799, 141] width 28 height 17
click at [780, 150] on input "True" at bounding box center [772, 143] width 16 height 14
radio input "true"
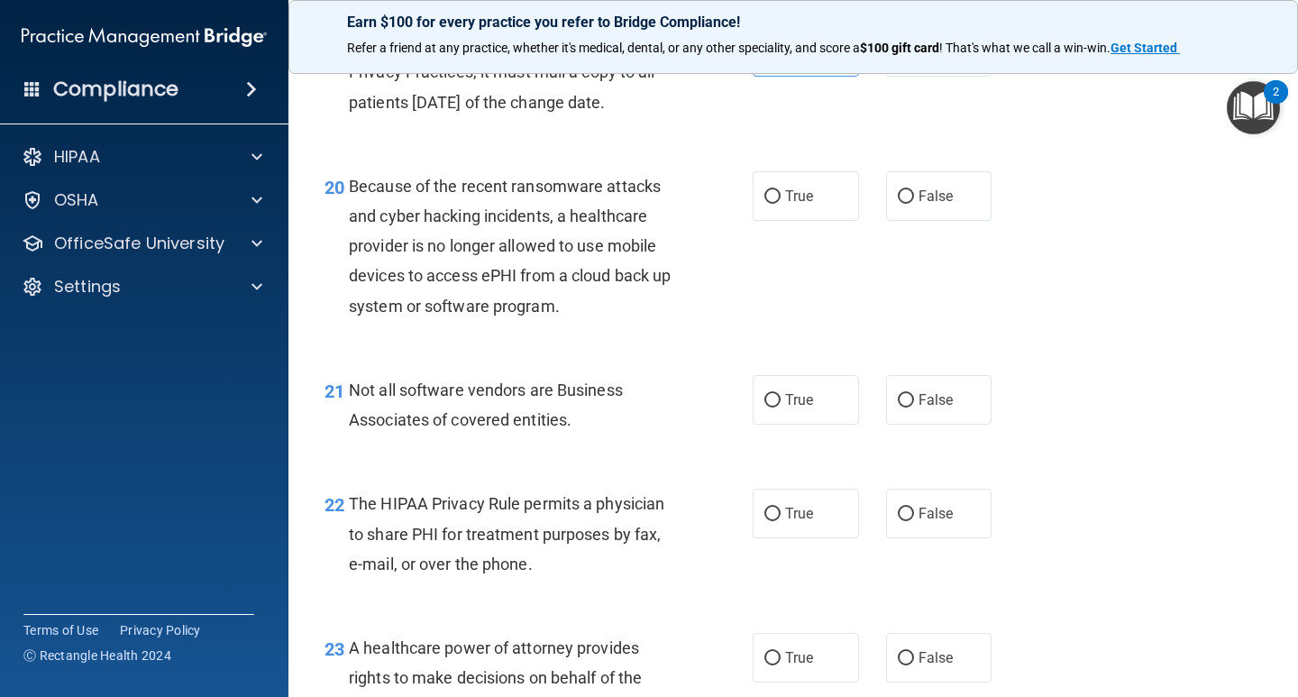
scroll to position [3334, 0]
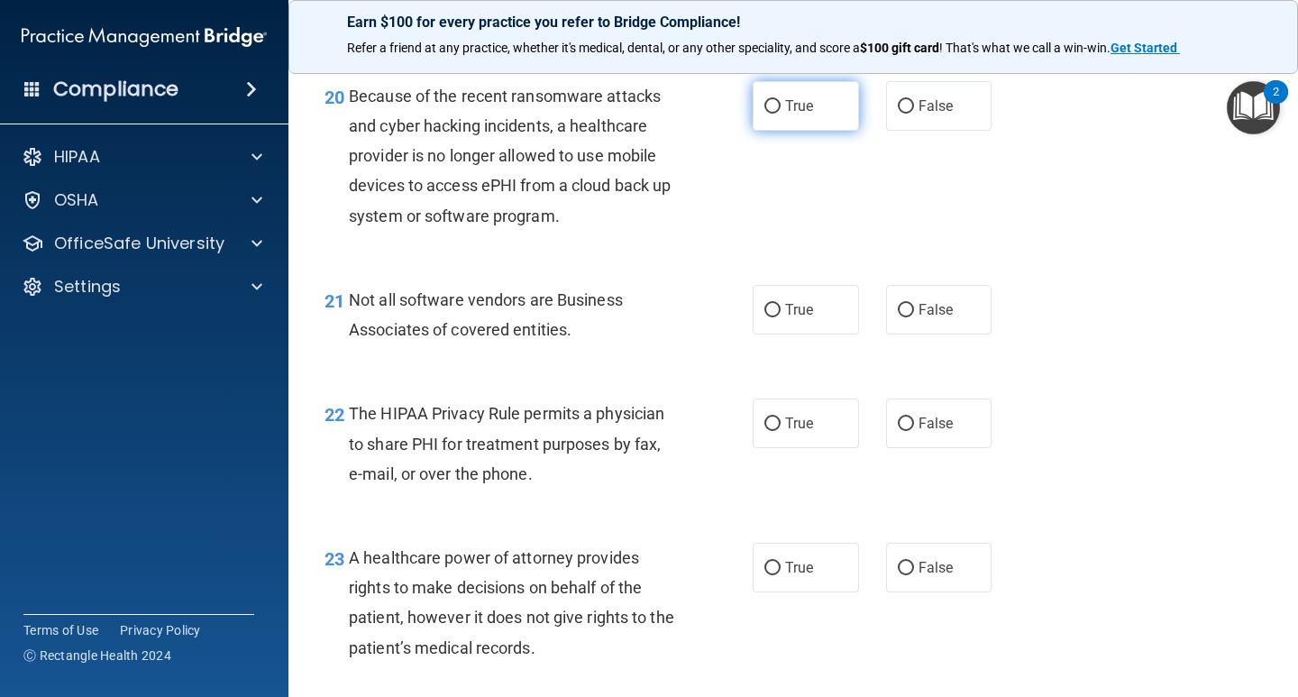
click at [803, 119] on label "True" at bounding box center [805, 106] width 106 height 50
click at [780, 114] on input "True" at bounding box center [772, 107] width 16 height 14
radio input "true"
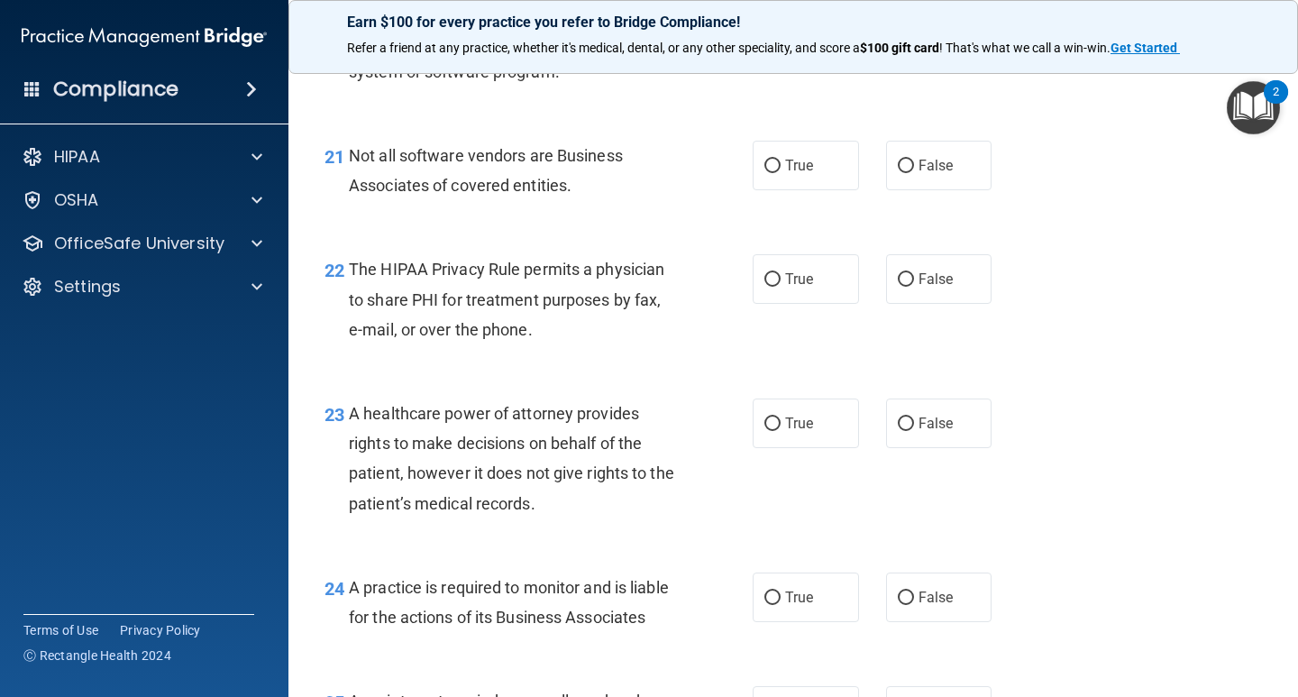
scroll to position [3514, 0]
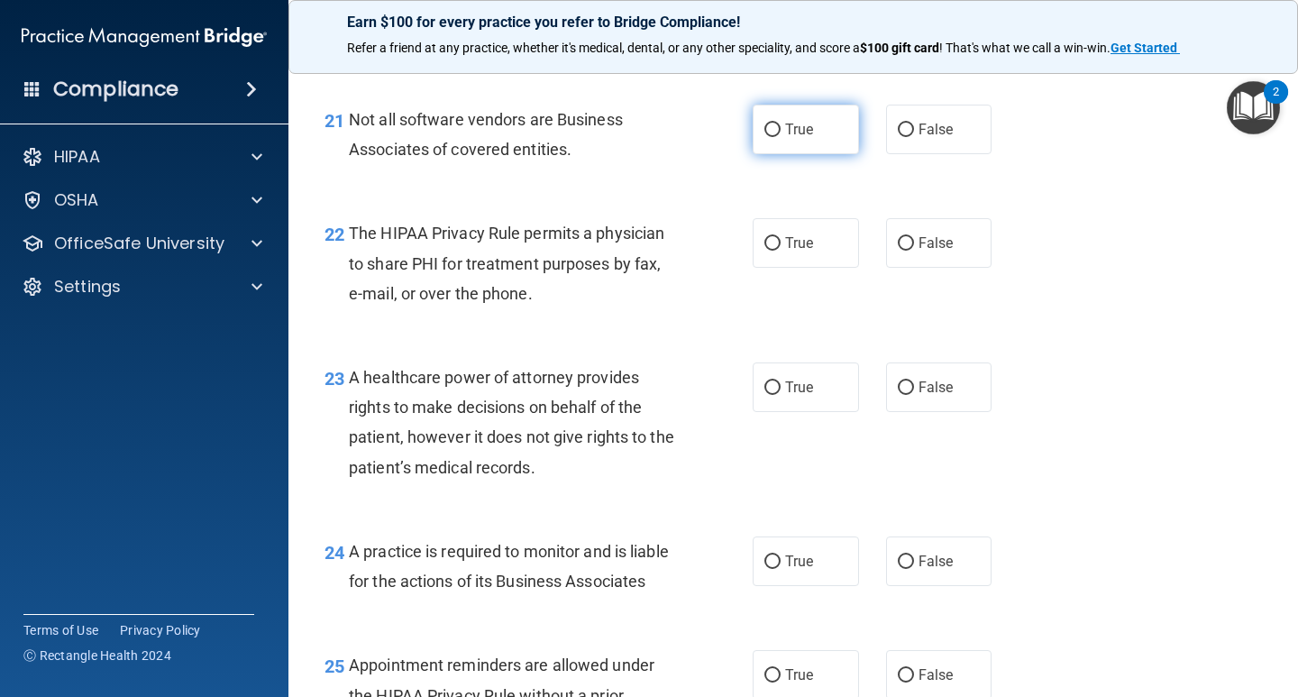
click at [822, 154] on label "True" at bounding box center [805, 130] width 106 height 50
click at [780, 137] on input "True" at bounding box center [772, 130] width 16 height 14
radio input "true"
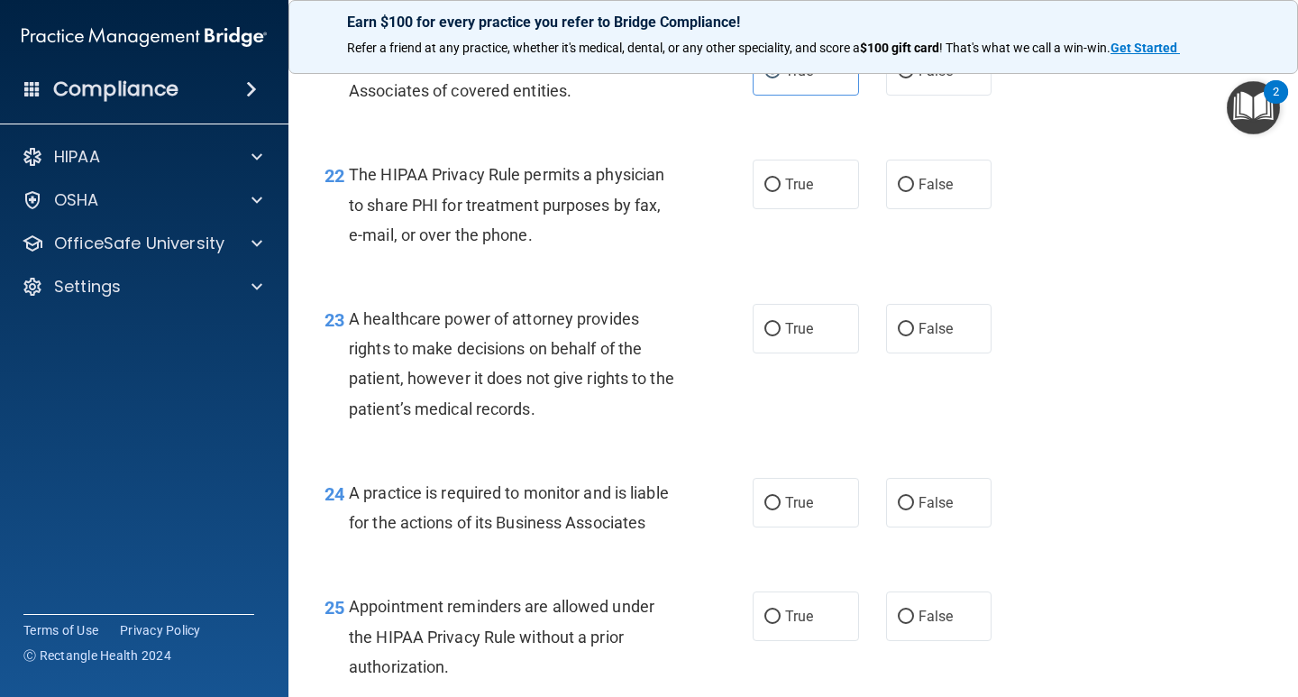
scroll to position [3604, 0]
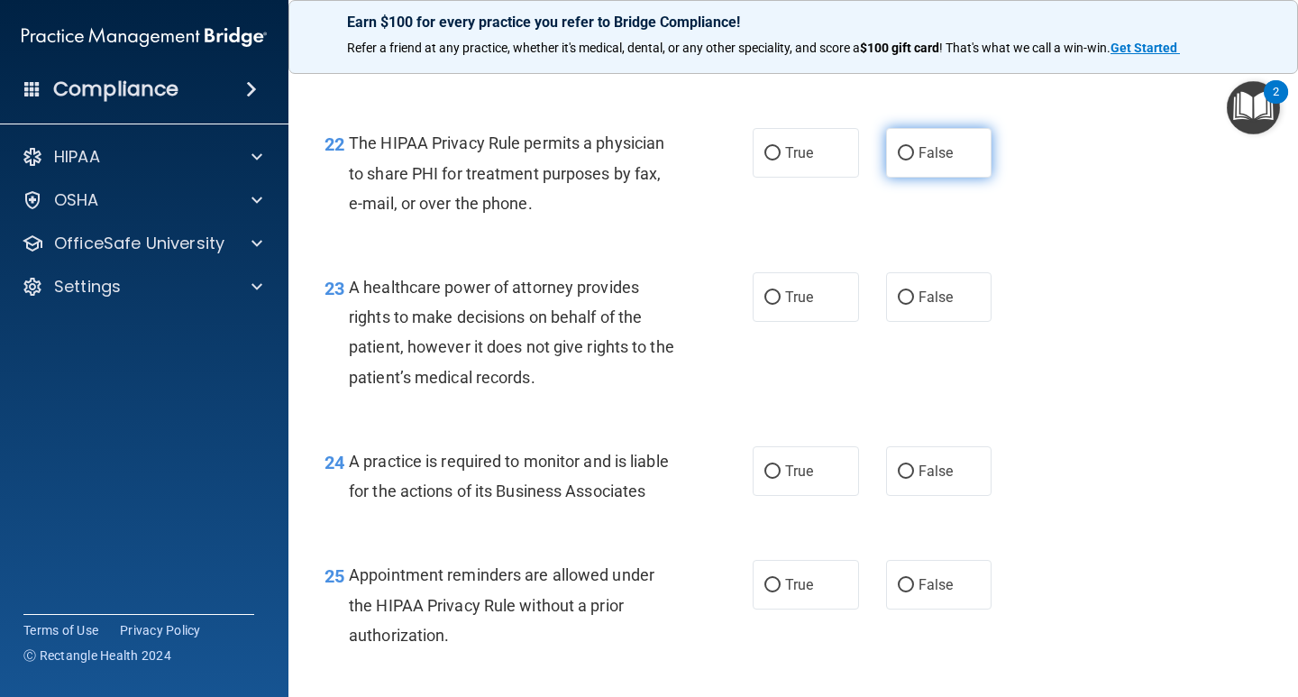
click at [886, 178] on label "False" at bounding box center [939, 153] width 106 height 50
click at [897, 160] on input "False" at bounding box center [905, 154] width 16 height 14
radio input "true"
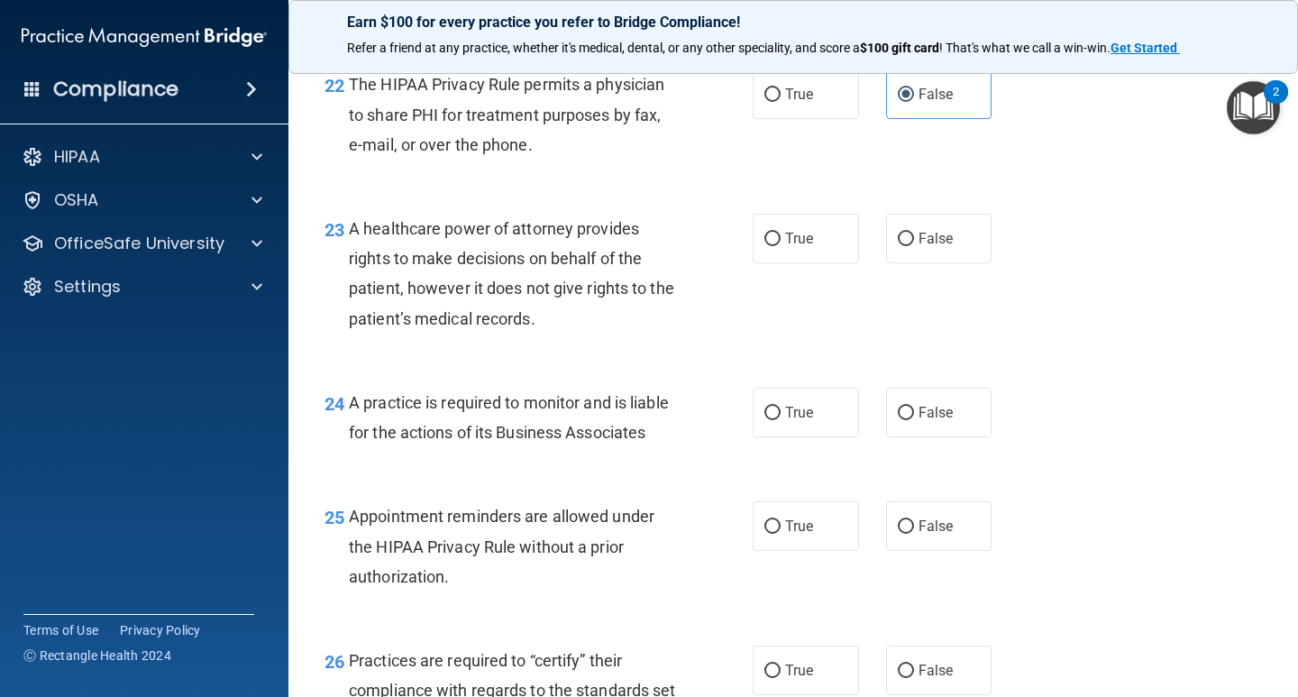
scroll to position [3694, 0]
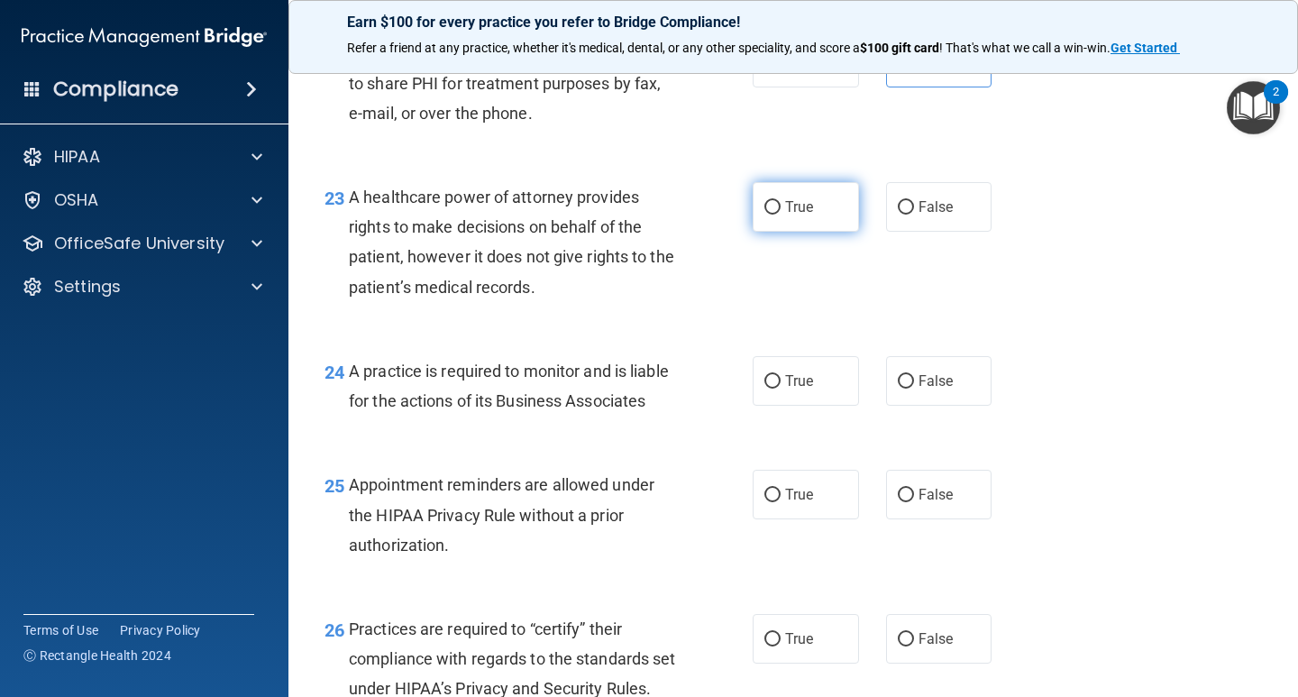
click at [804, 215] on span "True" at bounding box center [799, 206] width 28 height 17
click at [780, 214] on input "True" at bounding box center [772, 208] width 16 height 14
radio input "true"
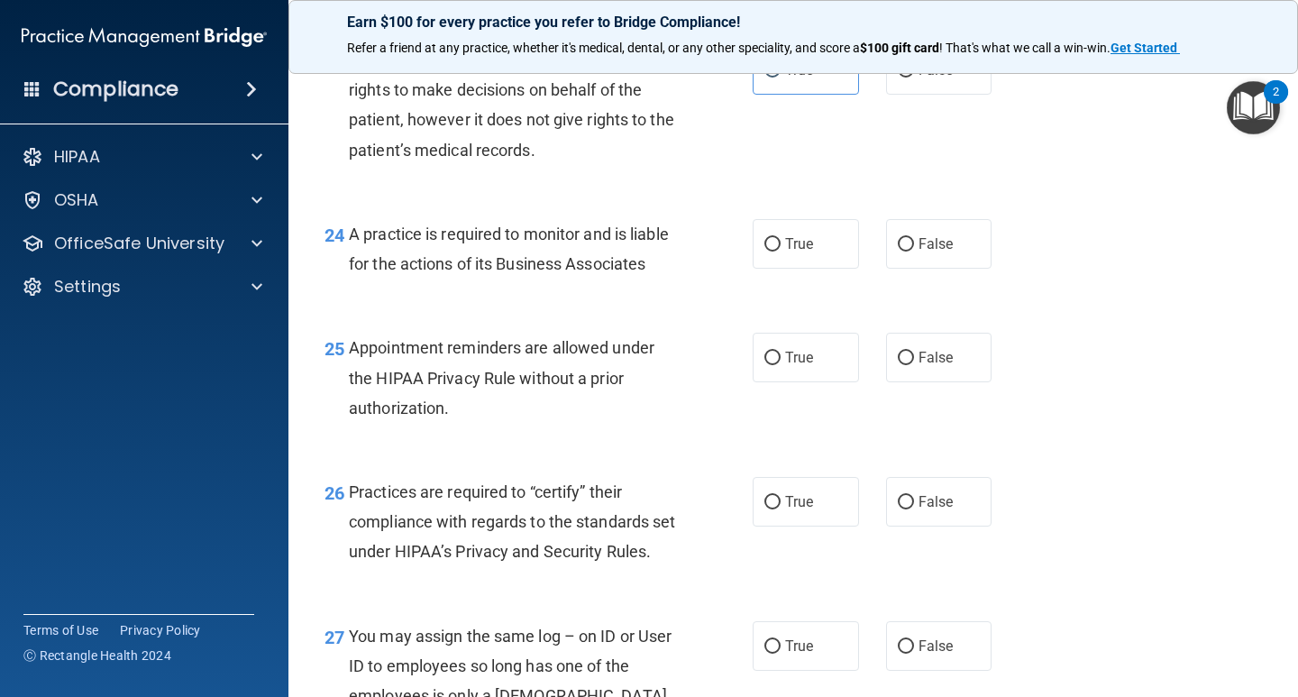
scroll to position [3875, 0]
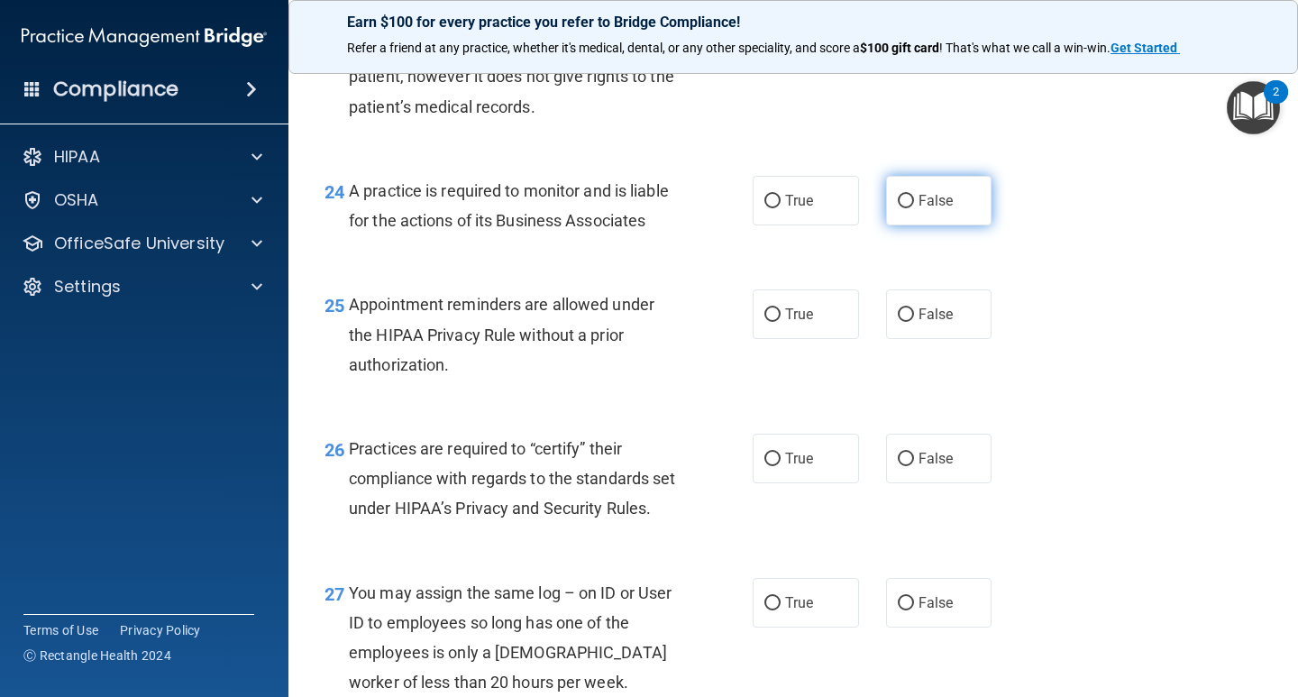
click at [923, 225] on label "False" at bounding box center [939, 201] width 106 height 50
click at [914, 208] on input "False" at bounding box center [905, 202] width 16 height 14
radio input "true"
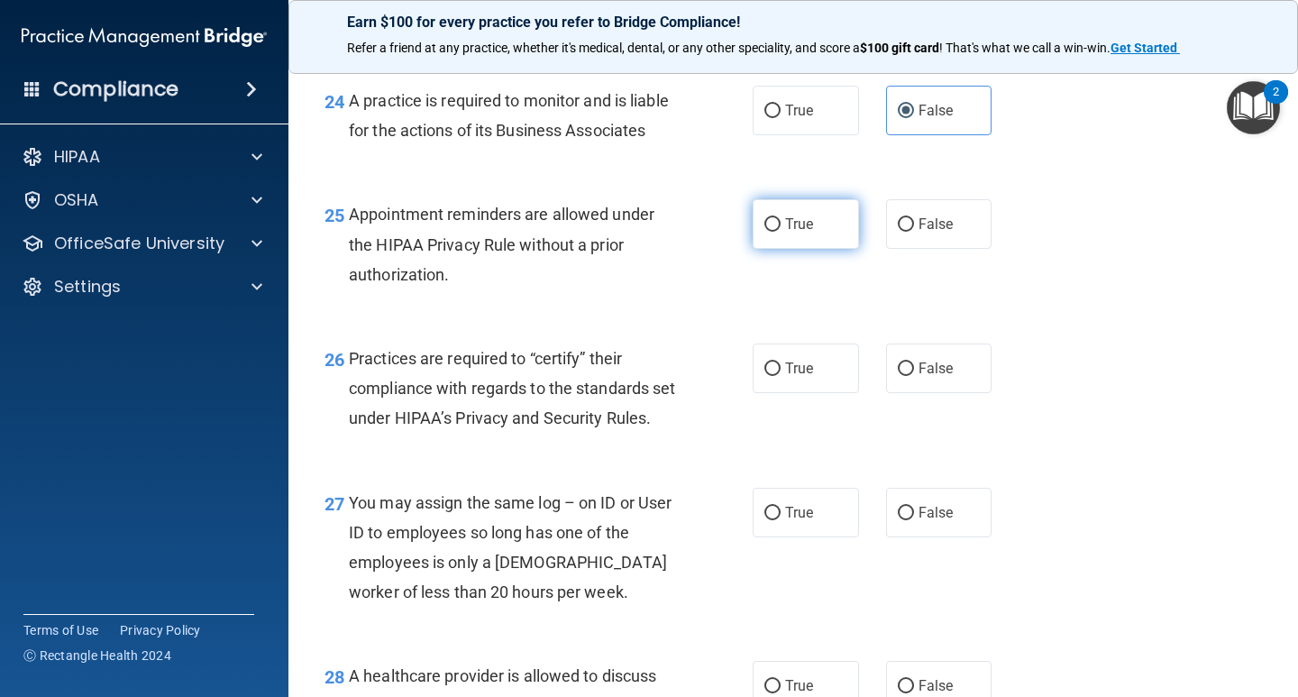
click at [813, 249] on label "True" at bounding box center [805, 224] width 106 height 50
click at [780, 232] on input "True" at bounding box center [772, 225] width 16 height 14
radio input "true"
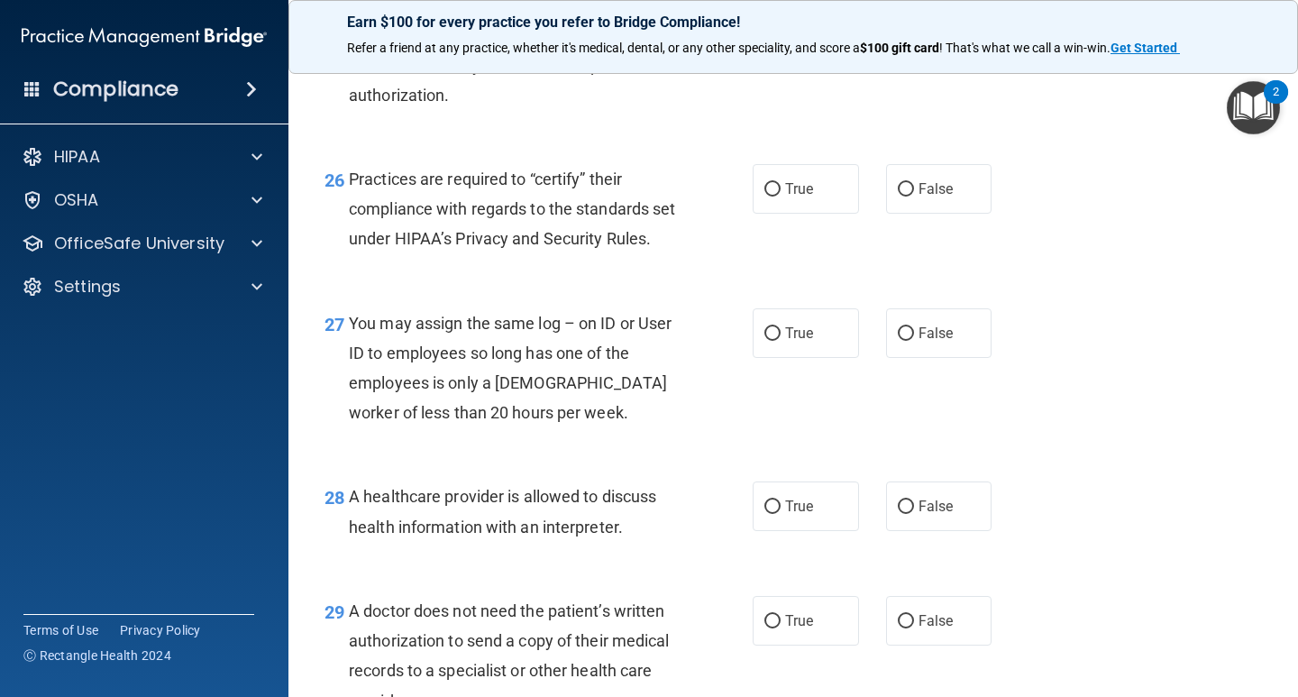
scroll to position [4145, 0]
click at [824, 213] on label "True" at bounding box center [805, 188] width 106 height 50
click at [780, 196] on input "True" at bounding box center [772, 189] width 16 height 14
radio input "true"
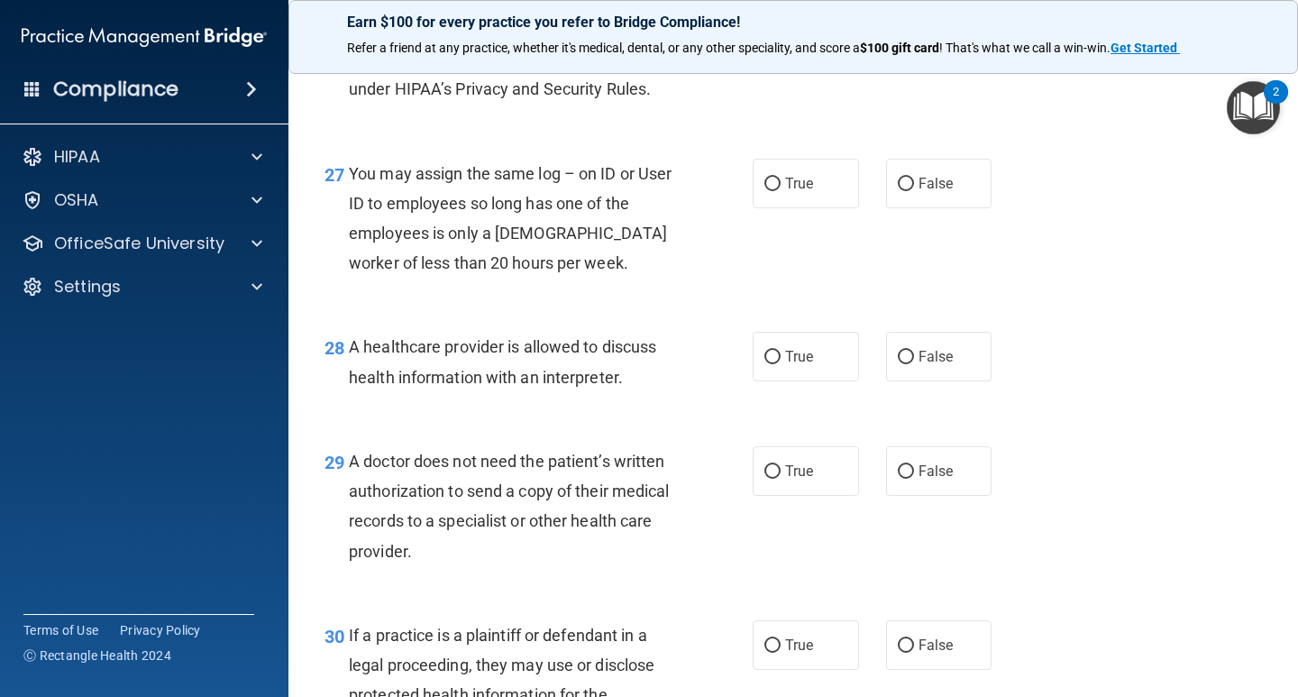
scroll to position [4325, 0]
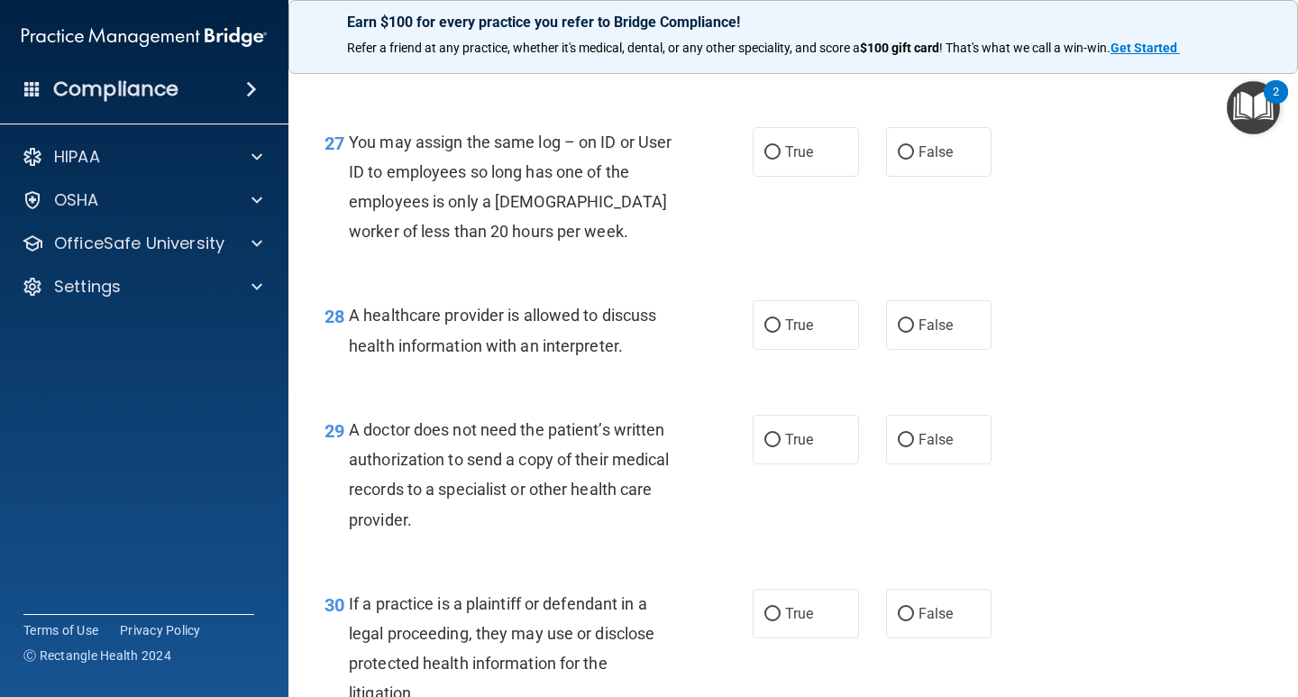
click at [870, 267] on div "27 You may assign the same log – on ID or User ID to employees so long has one …" at bounding box center [793, 192] width 964 height 174
click at [886, 177] on label "False" at bounding box center [939, 152] width 106 height 50
click at [897, 159] on input "False" at bounding box center [905, 153] width 16 height 14
radio input "true"
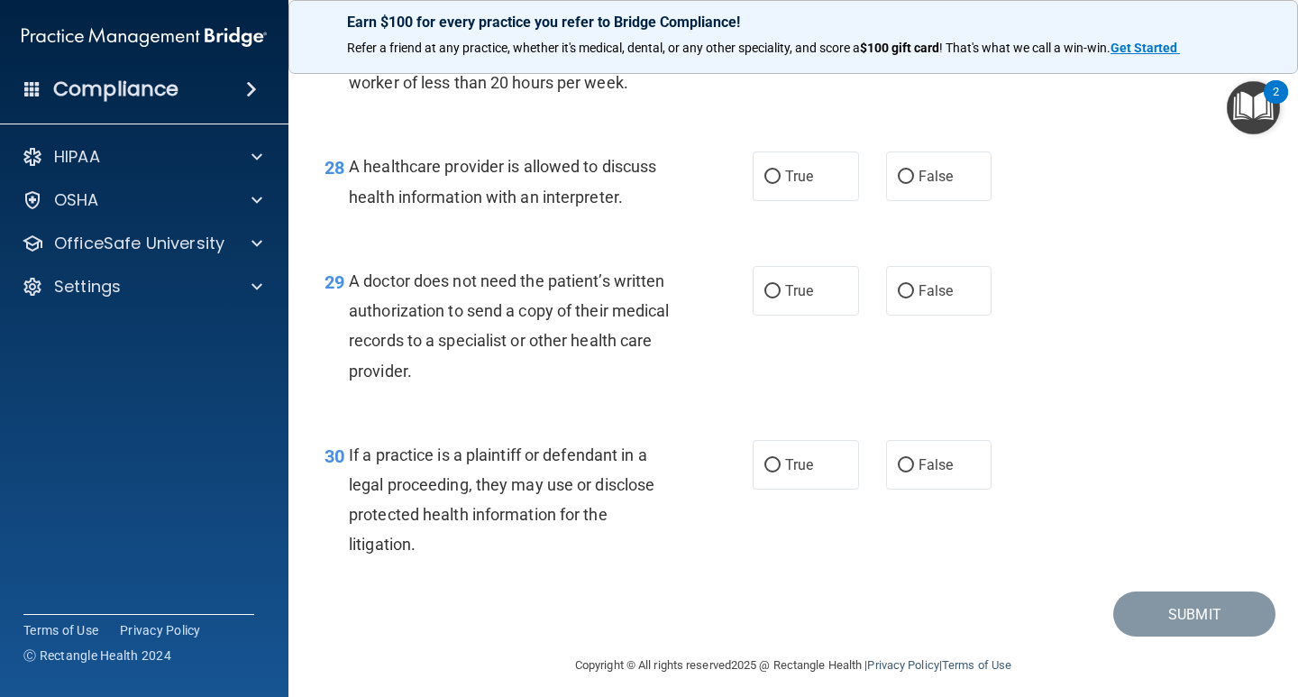
scroll to position [4505, 0]
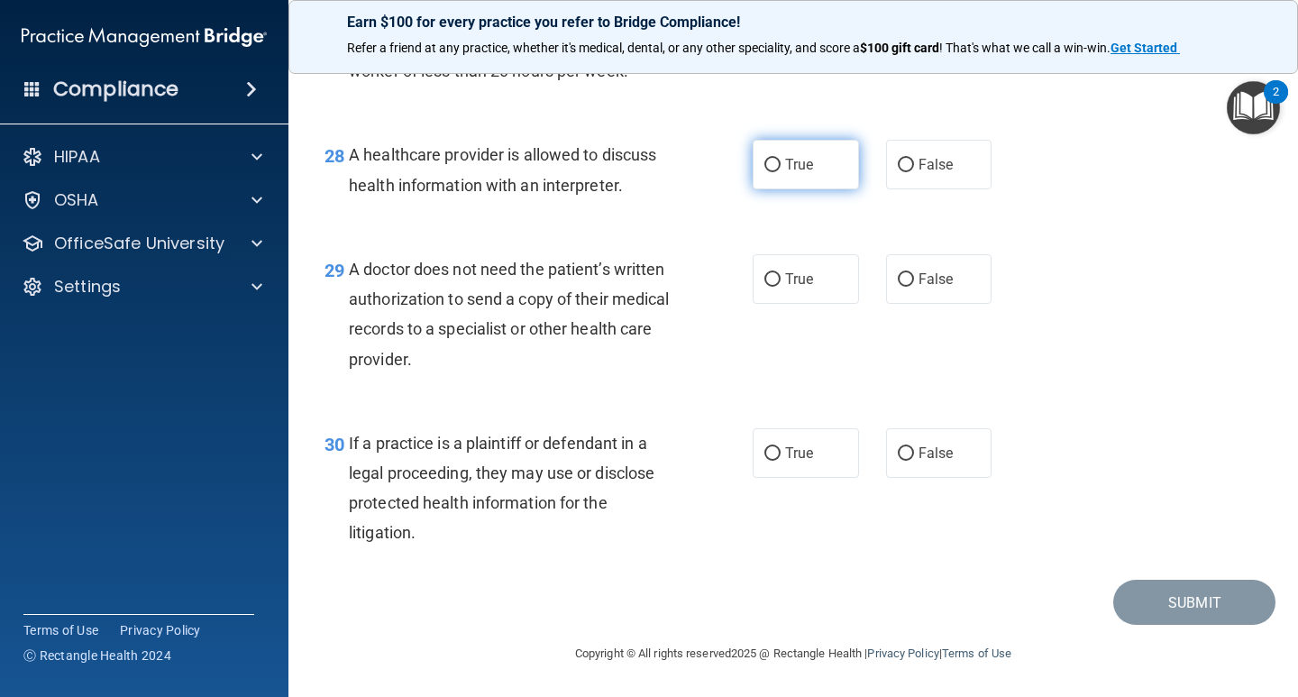
click at [792, 173] on span "True" at bounding box center [799, 164] width 28 height 17
click at [780, 172] on input "True" at bounding box center [772, 166] width 16 height 14
radio input "true"
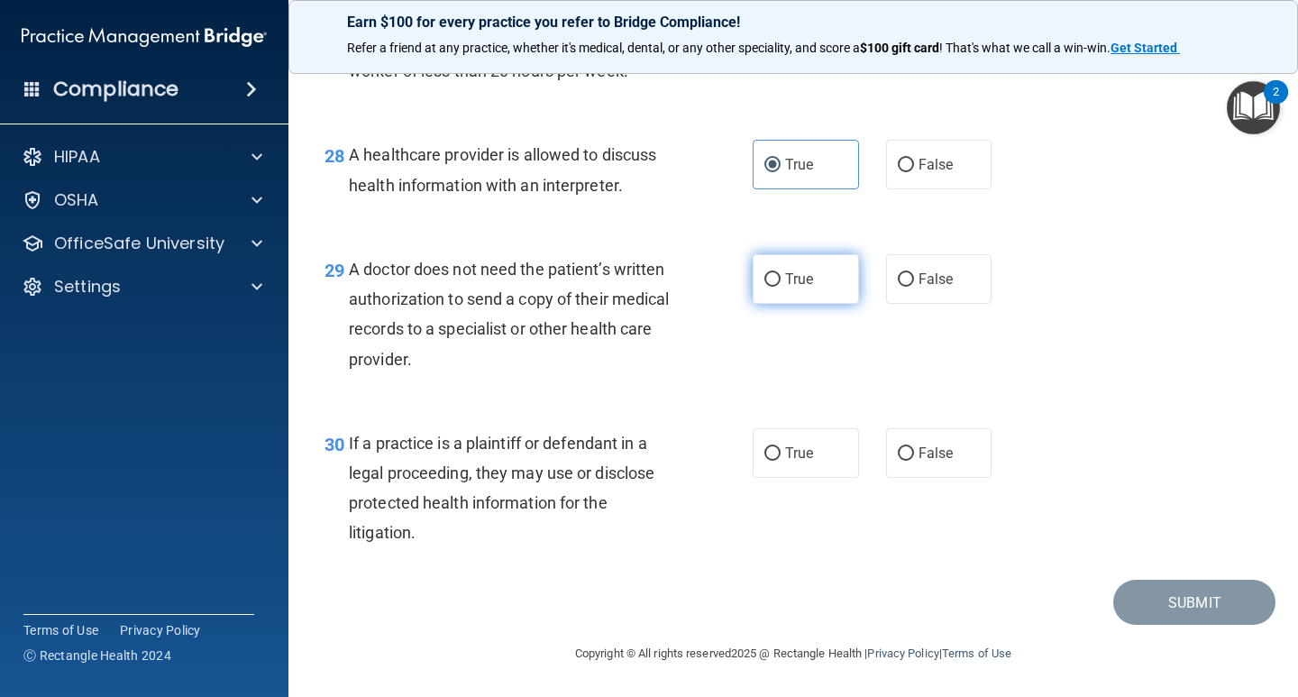
click at [833, 304] on label "True" at bounding box center [805, 279] width 106 height 50
click at [780, 287] on input "True" at bounding box center [772, 280] width 16 height 14
radio input "true"
click at [923, 445] on span "False" at bounding box center [935, 452] width 35 height 17
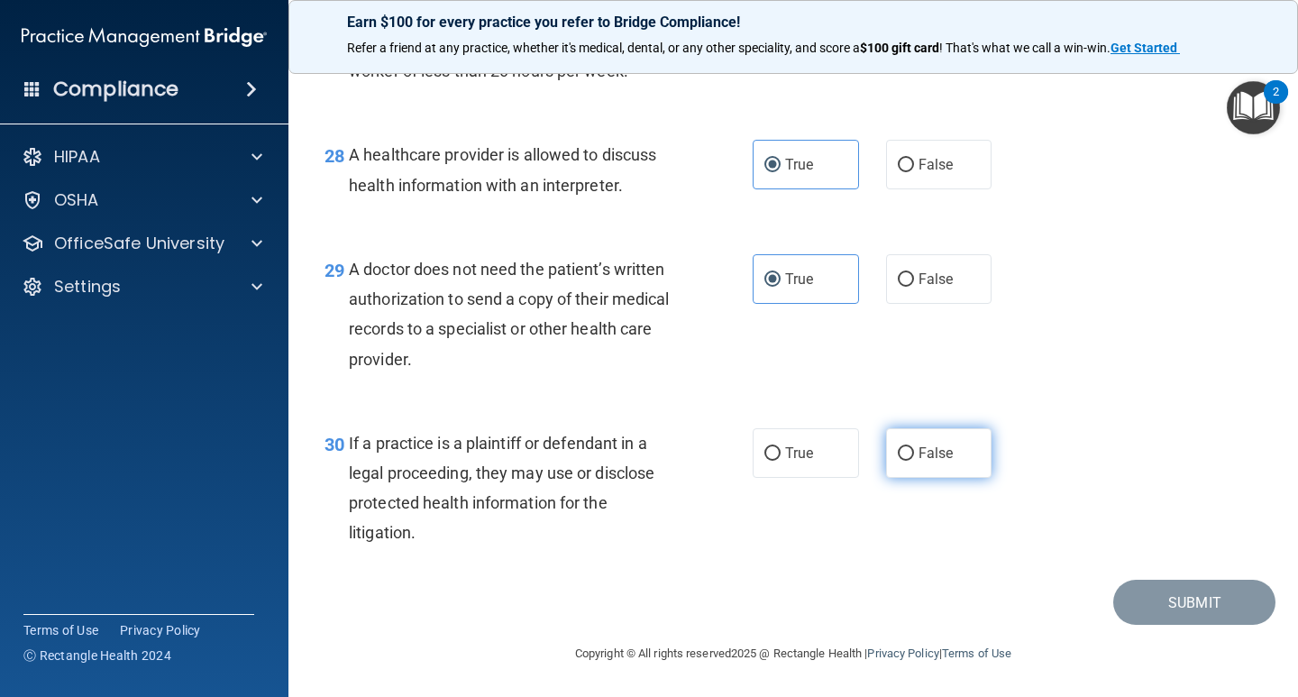
click at [914, 447] on input "False" at bounding box center [905, 454] width 16 height 14
radio input "true"
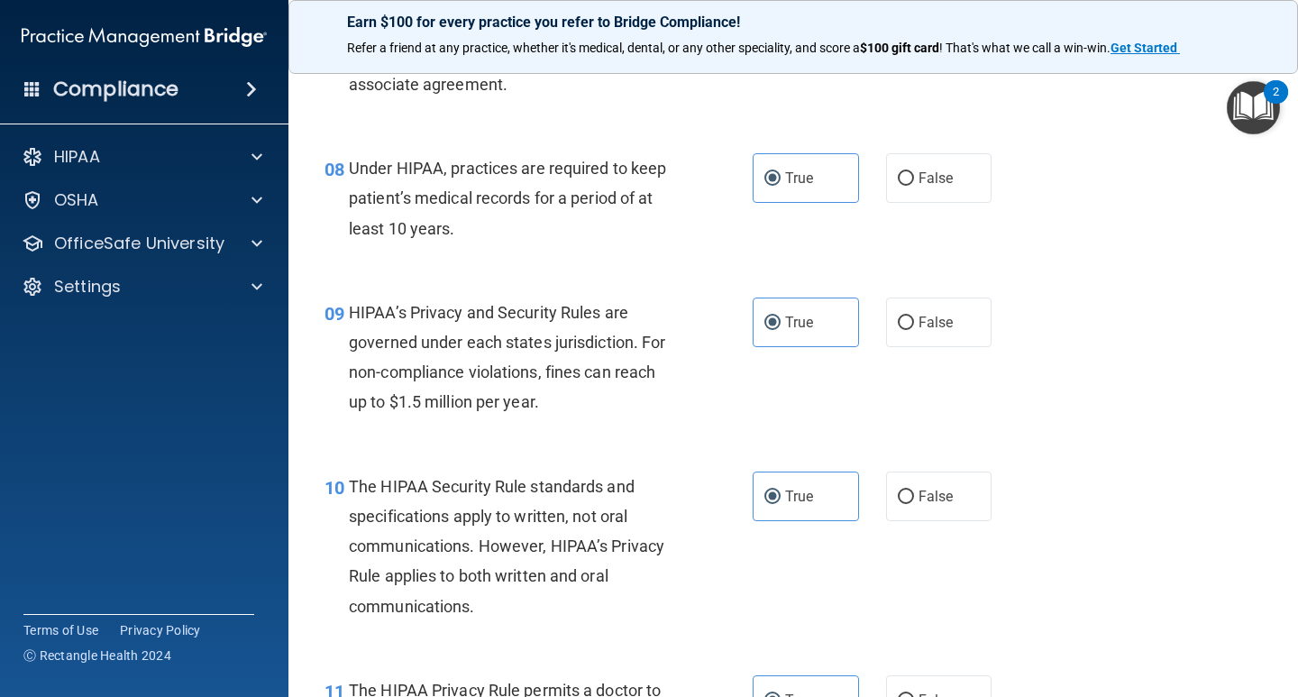
scroll to position [1352, 0]
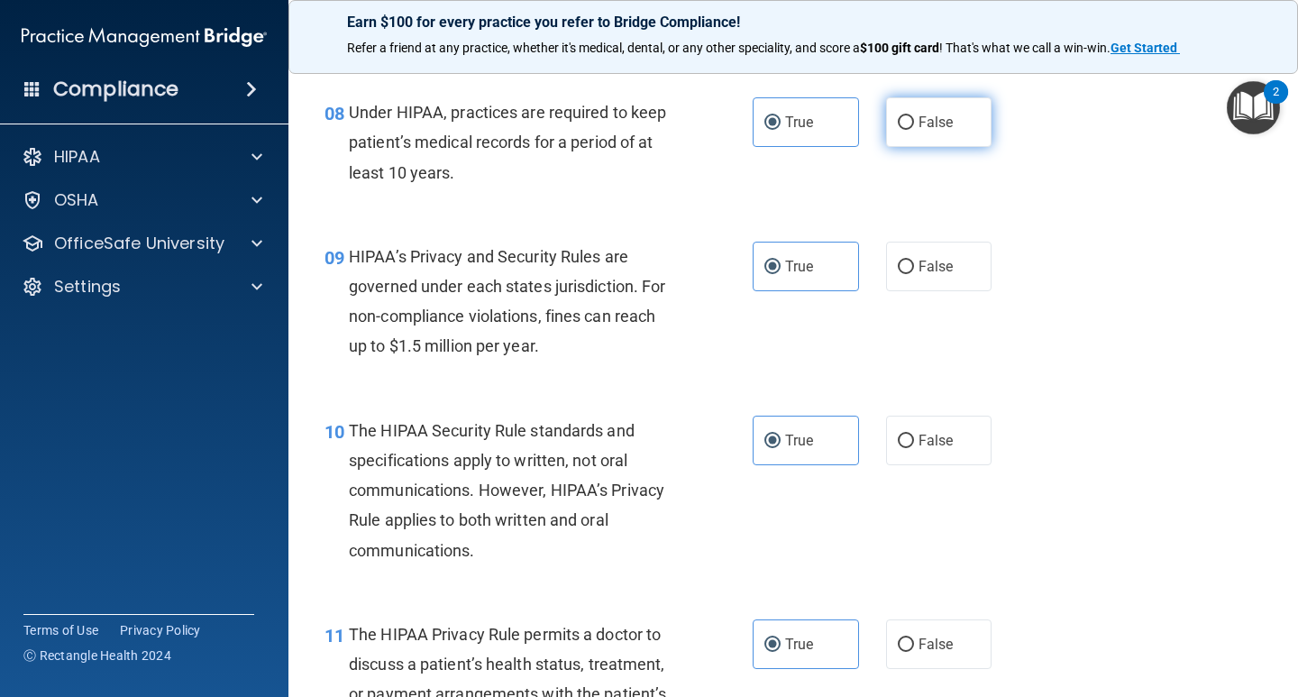
click at [906, 117] on label "False" at bounding box center [939, 122] width 106 height 50
click at [906, 117] on input "False" at bounding box center [905, 123] width 16 height 14
radio input "true"
radio input "false"
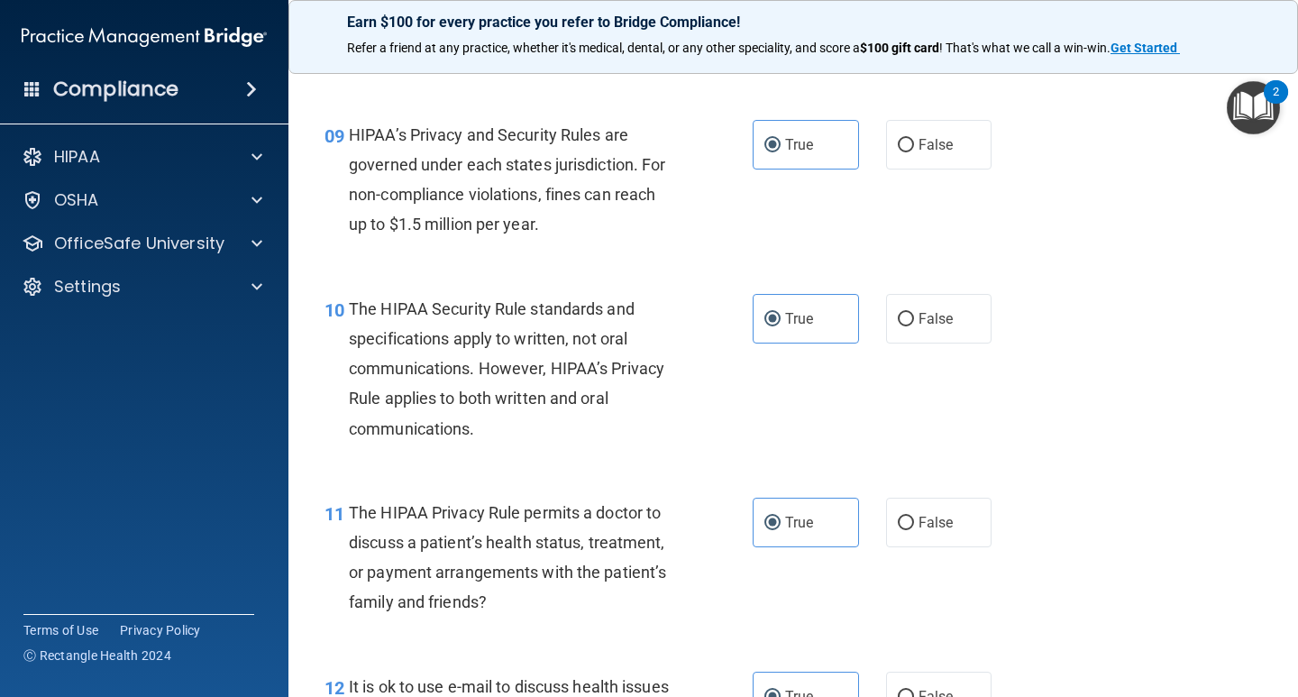
scroll to position [1442, 0]
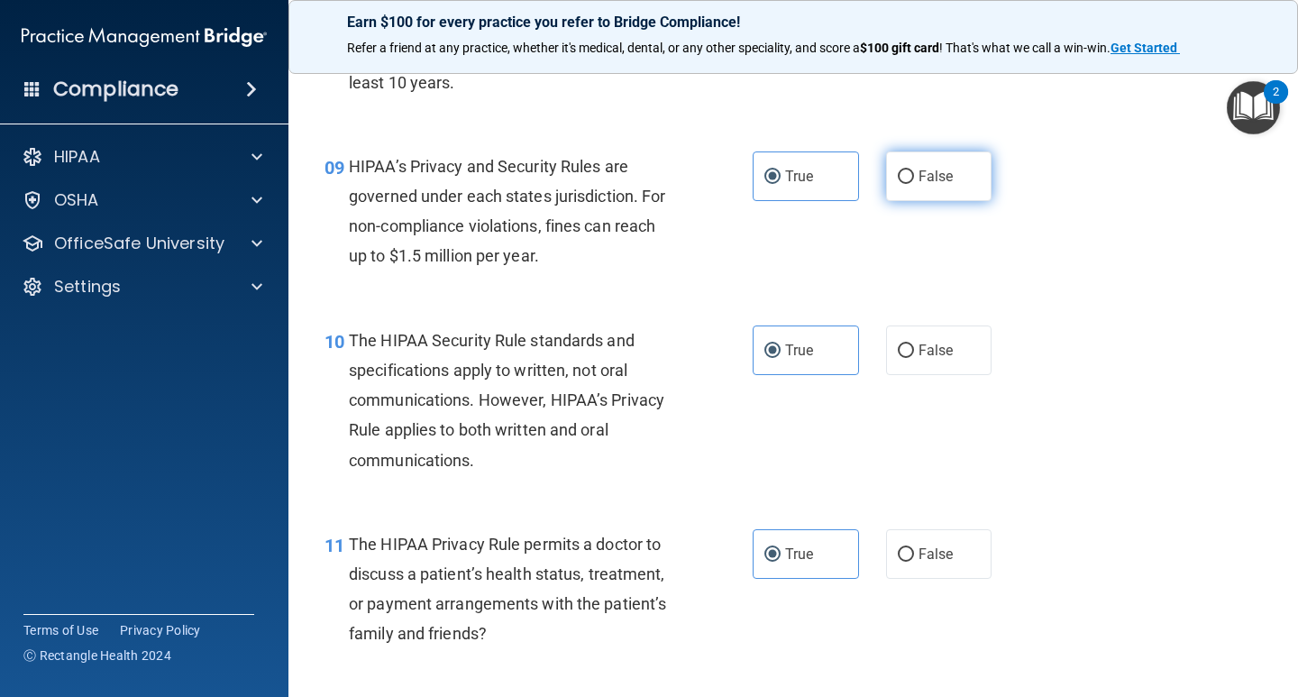
click at [955, 171] on label "False" at bounding box center [939, 176] width 106 height 50
click at [914, 171] on input "False" at bounding box center [905, 177] width 16 height 14
radio input "true"
radio input "false"
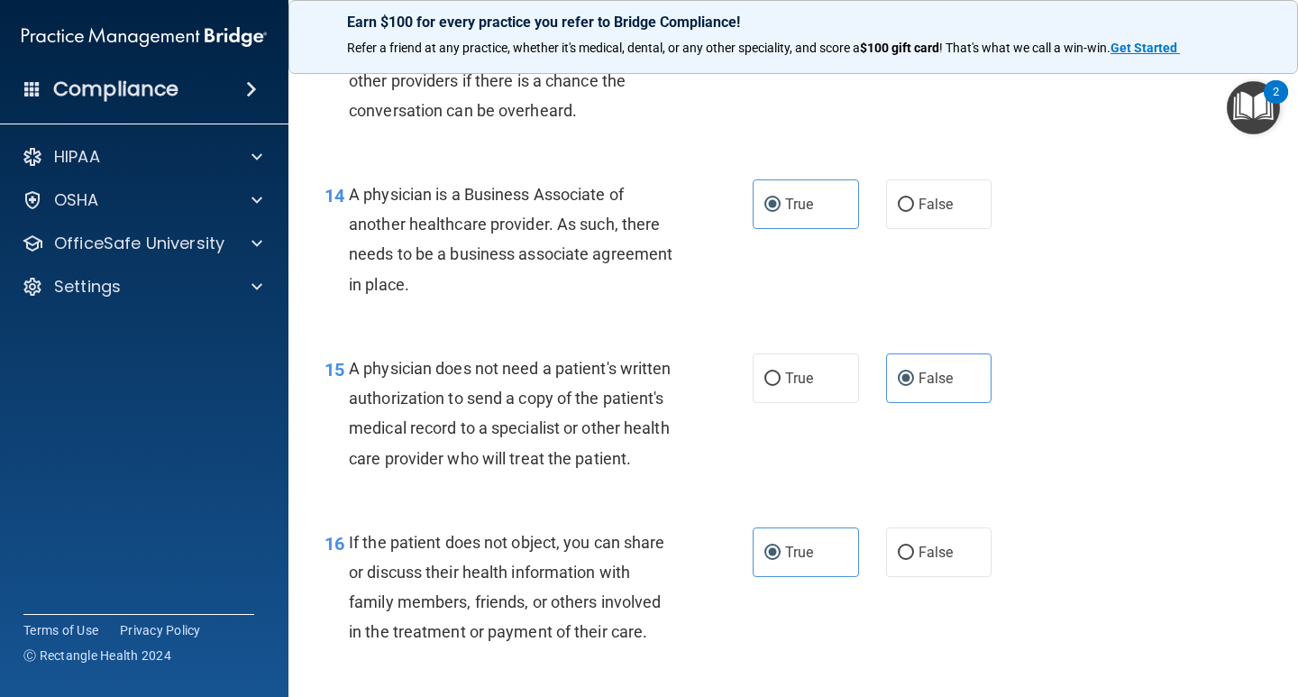
scroll to position [2343, 0]
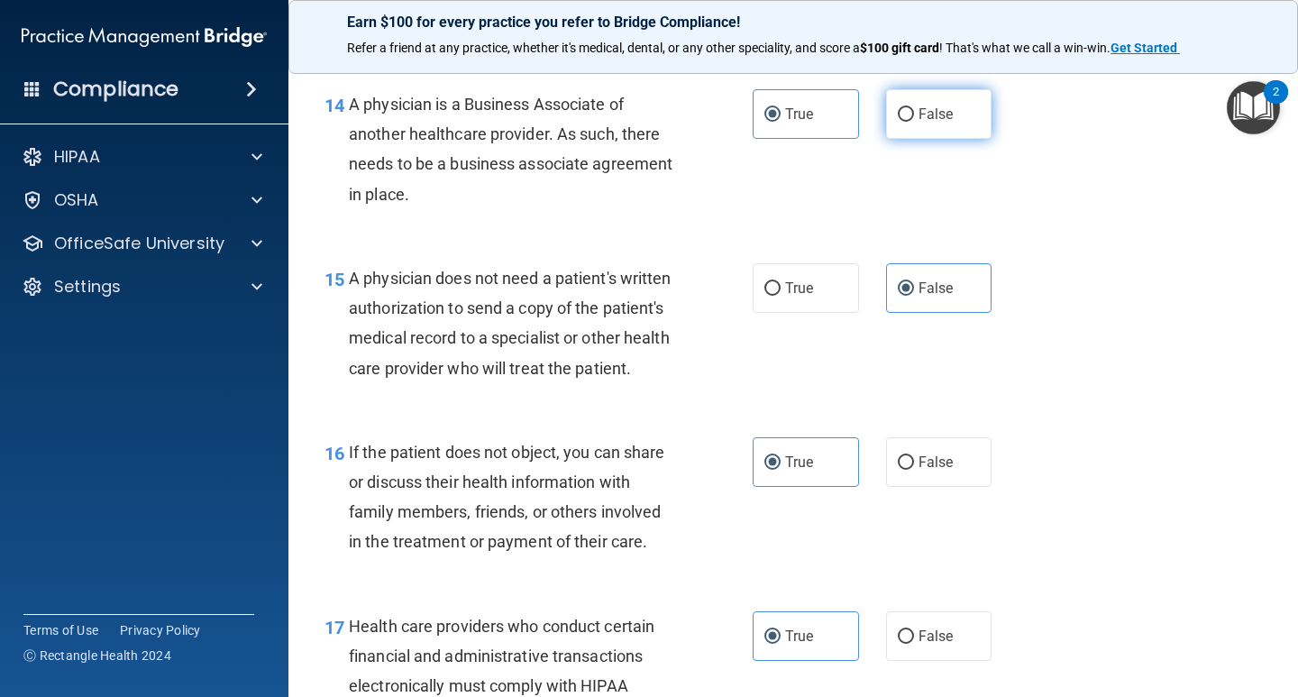
click at [921, 114] on span "False" at bounding box center [935, 113] width 35 height 17
click at [914, 114] on input "False" at bounding box center [905, 115] width 16 height 14
radio input "true"
radio input "false"
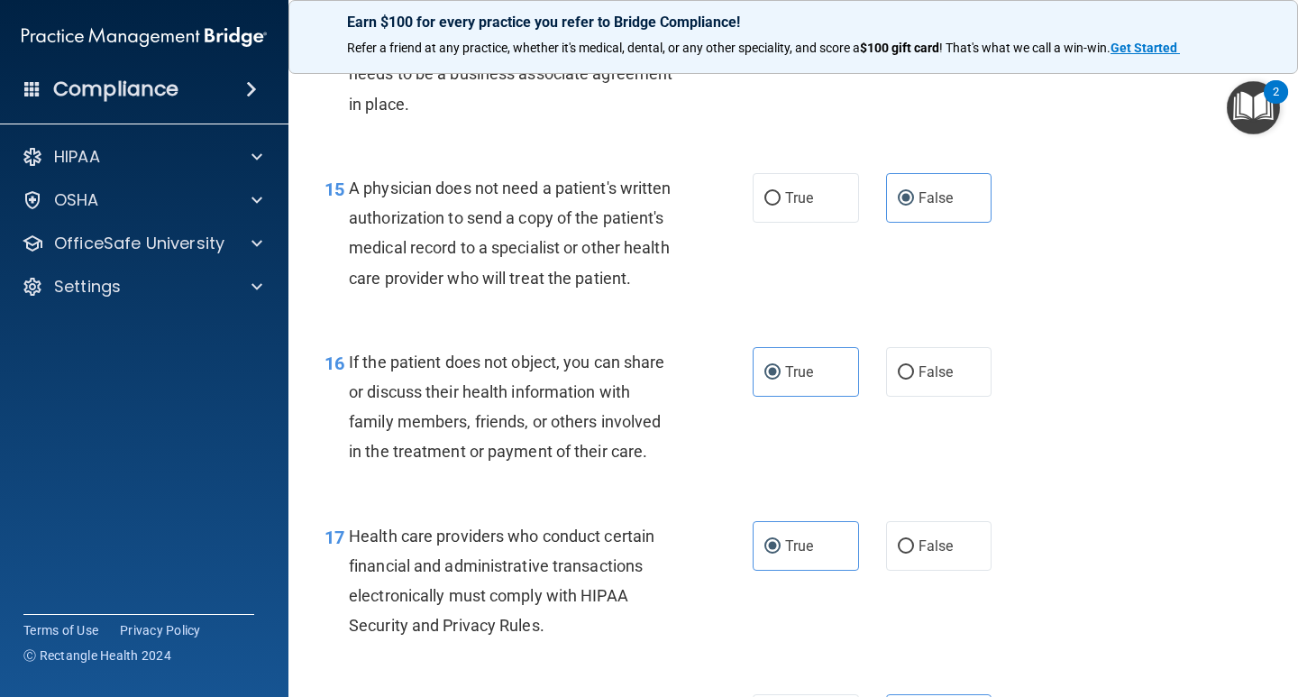
scroll to position [2523, 0]
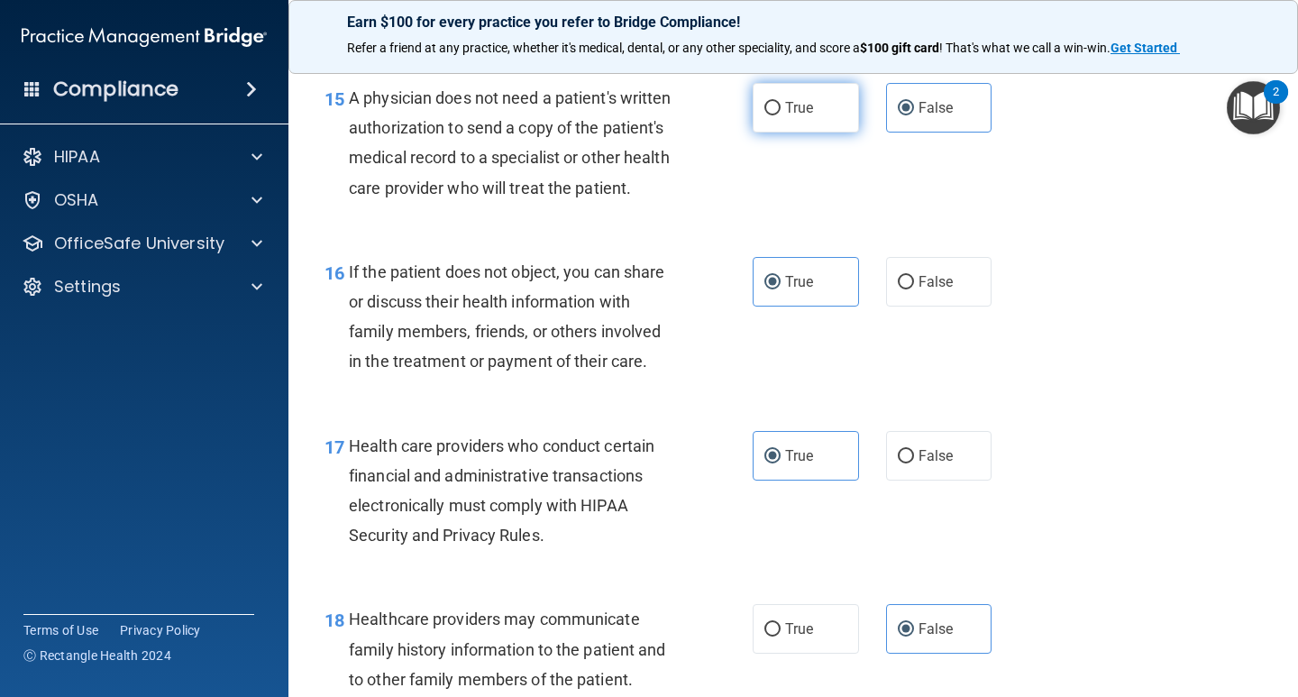
click at [788, 110] on span "True" at bounding box center [799, 107] width 28 height 17
click at [780, 110] on input "True" at bounding box center [772, 109] width 16 height 14
radio input "true"
radio input "false"
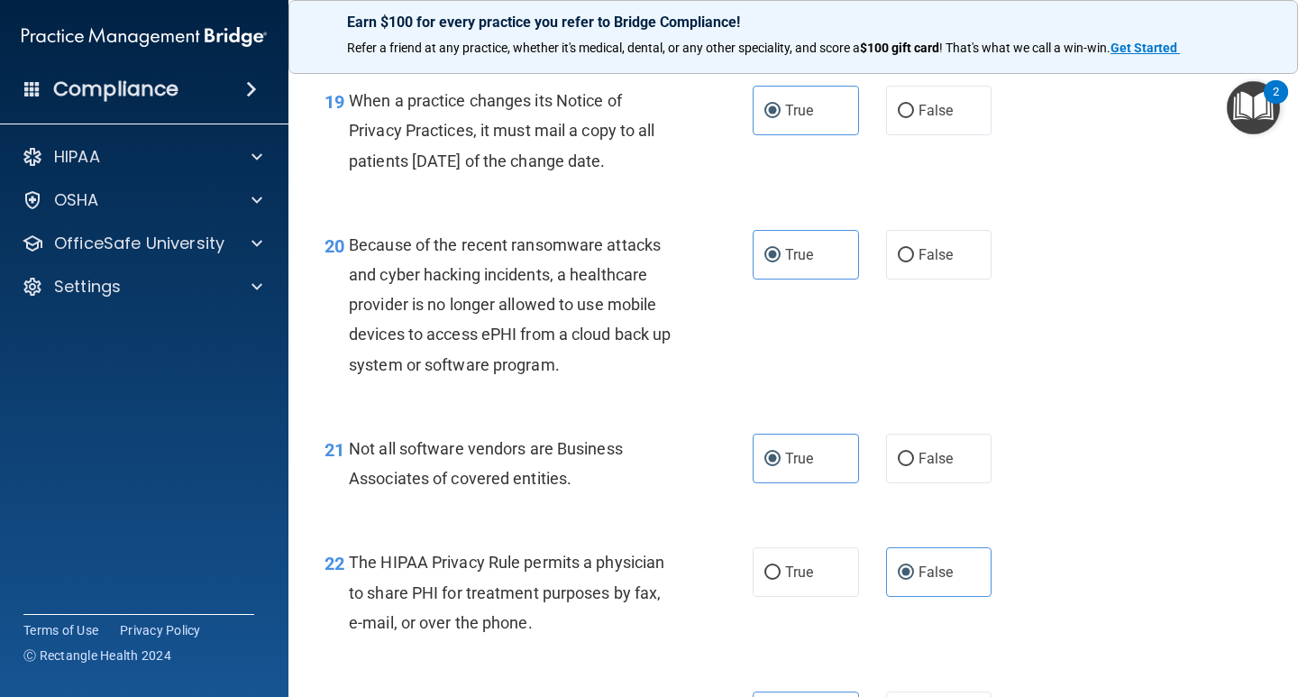
scroll to position [3154, 0]
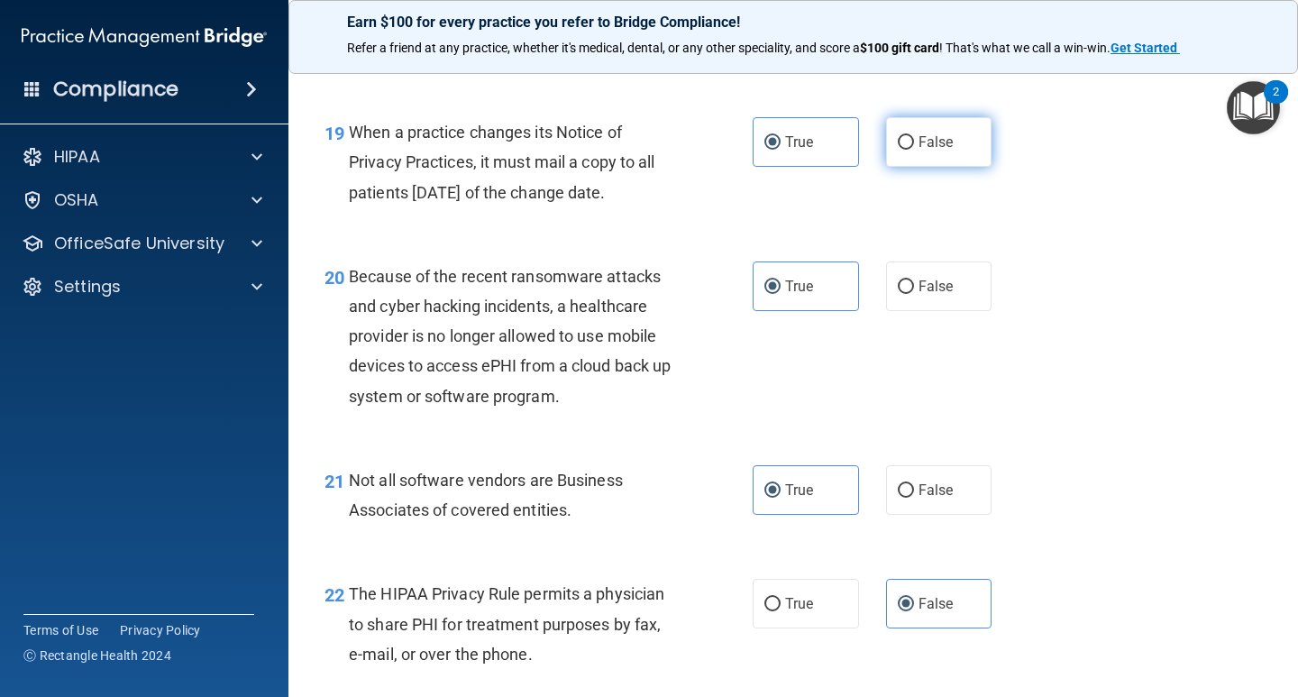
click at [918, 150] on span "False" at bounding box center [935, 141] width 35 height 17
click at [912, 150] on input "False" at bounding box center [905, 143] width 16 height 14
radio input "true"
radio input "false"
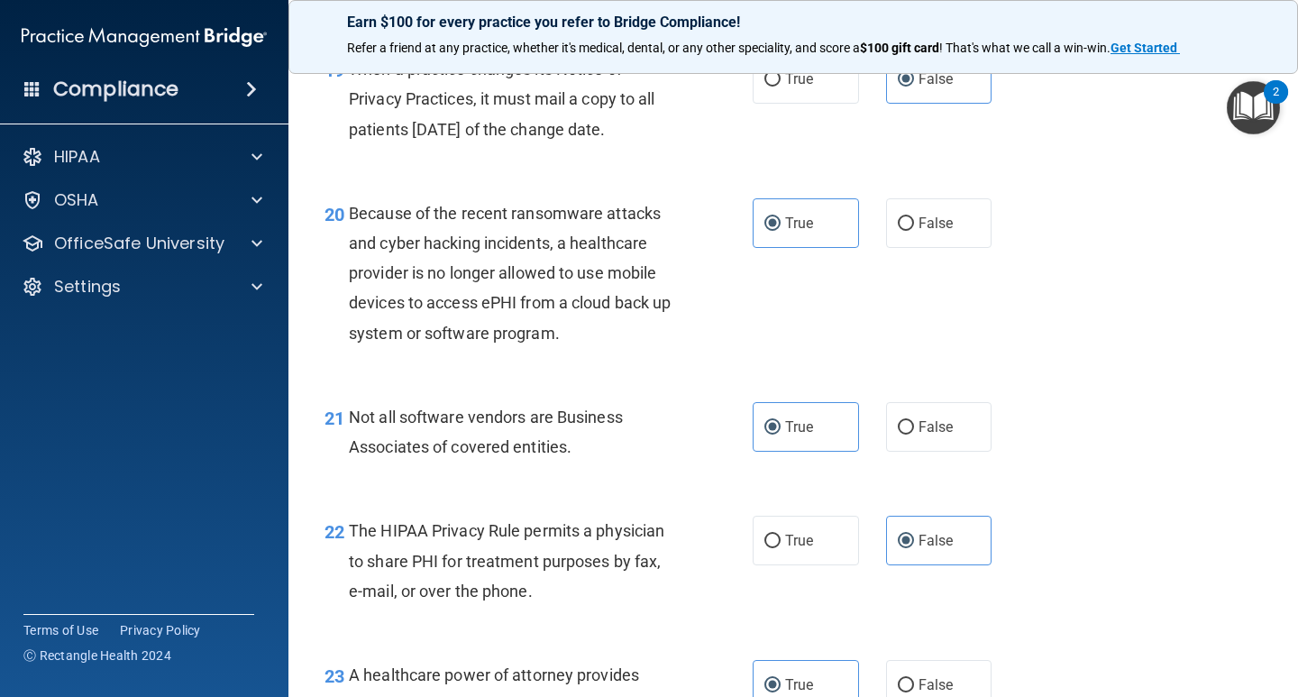
scroll to position [3334, 0]
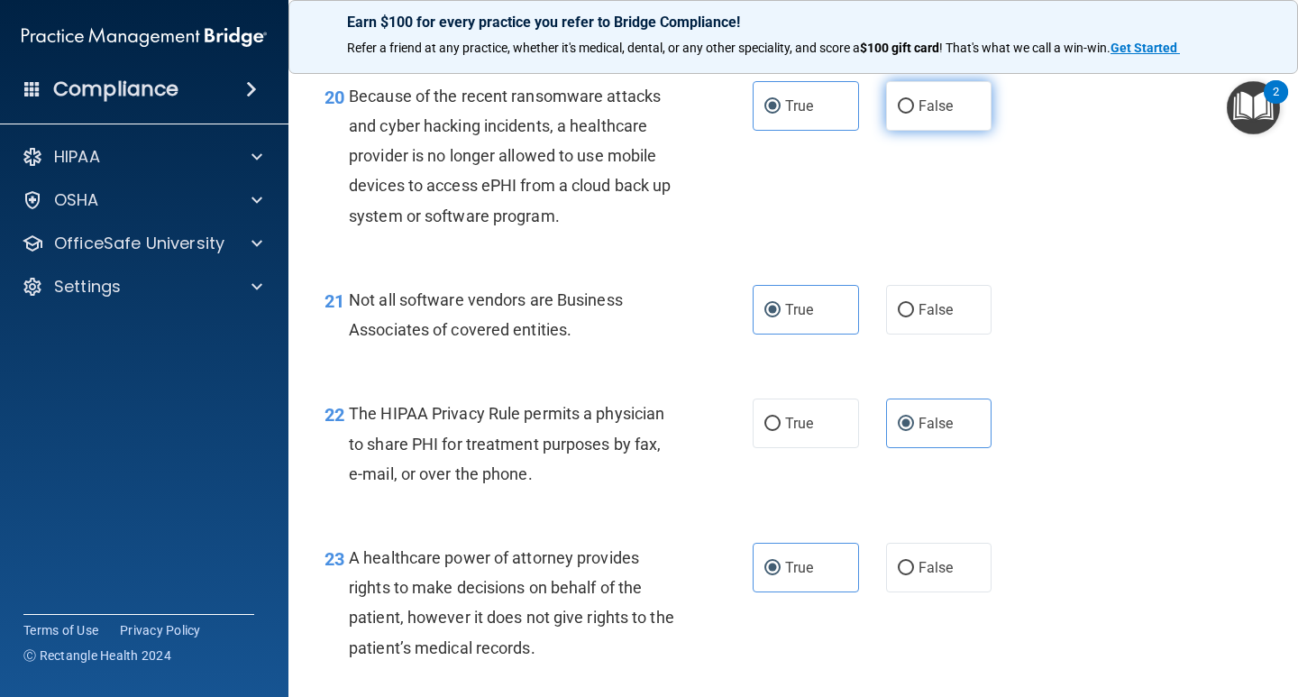
click at [931, 114] on span "False" at bounding box center [935, 105] width 35 height 17
click at [914, 114] on input "False" at bounding box center [905, 107] width 16 height 14
radio input "true"
radio input "false"
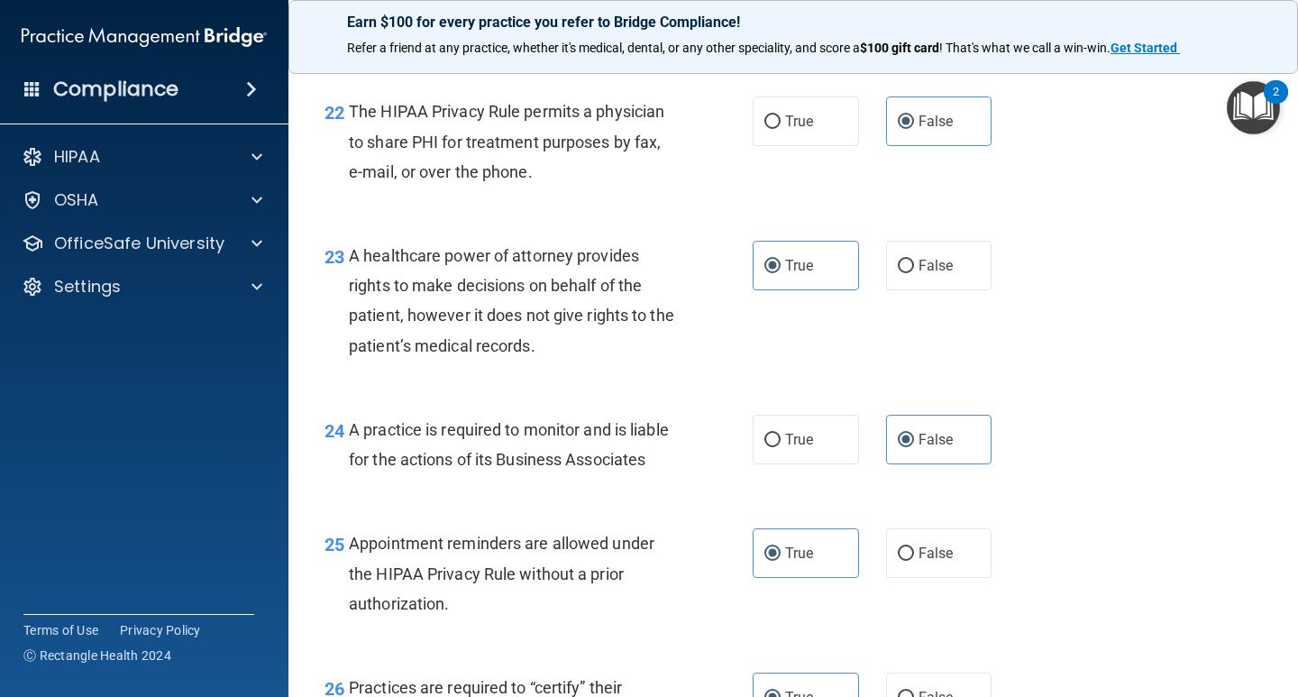
scroll to position [3604, 0]
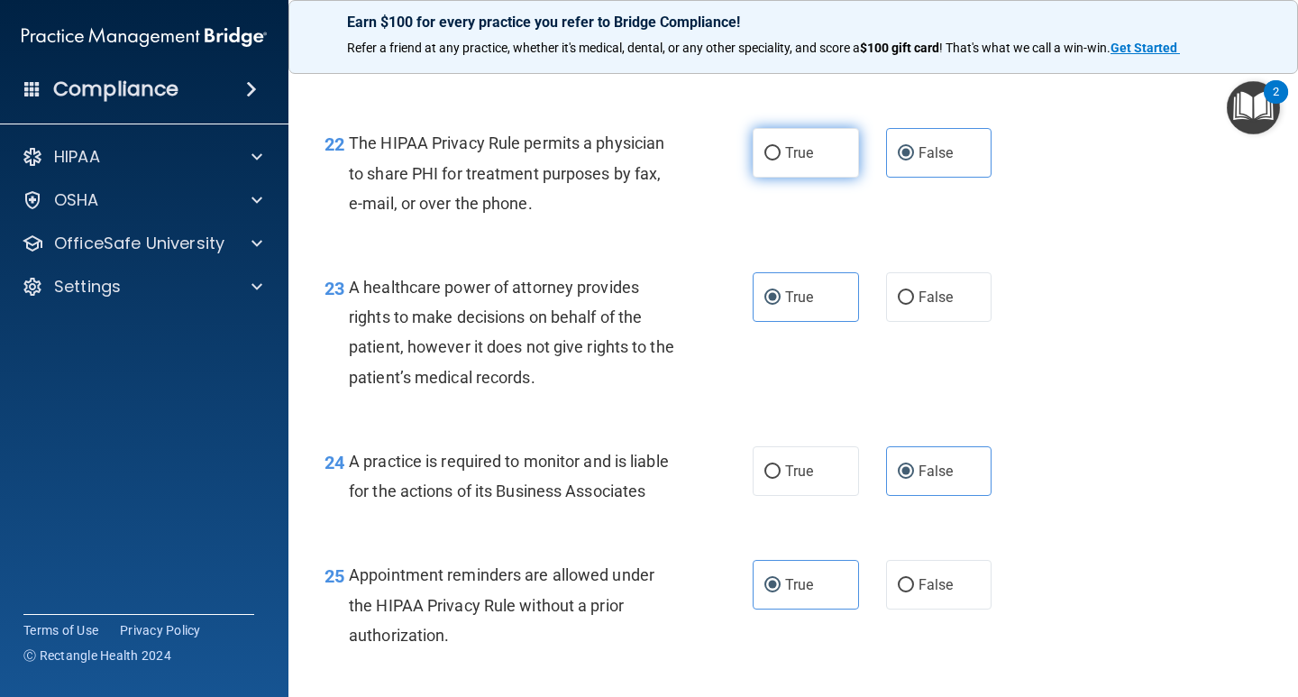
click at [790, 178] on label "True" at bounding box center [805, 153] width 106 height 50
click at [780, 160] on input "True" at bounding box center [772, 154] width 16 height 14
radio input "true"
radio input "false"
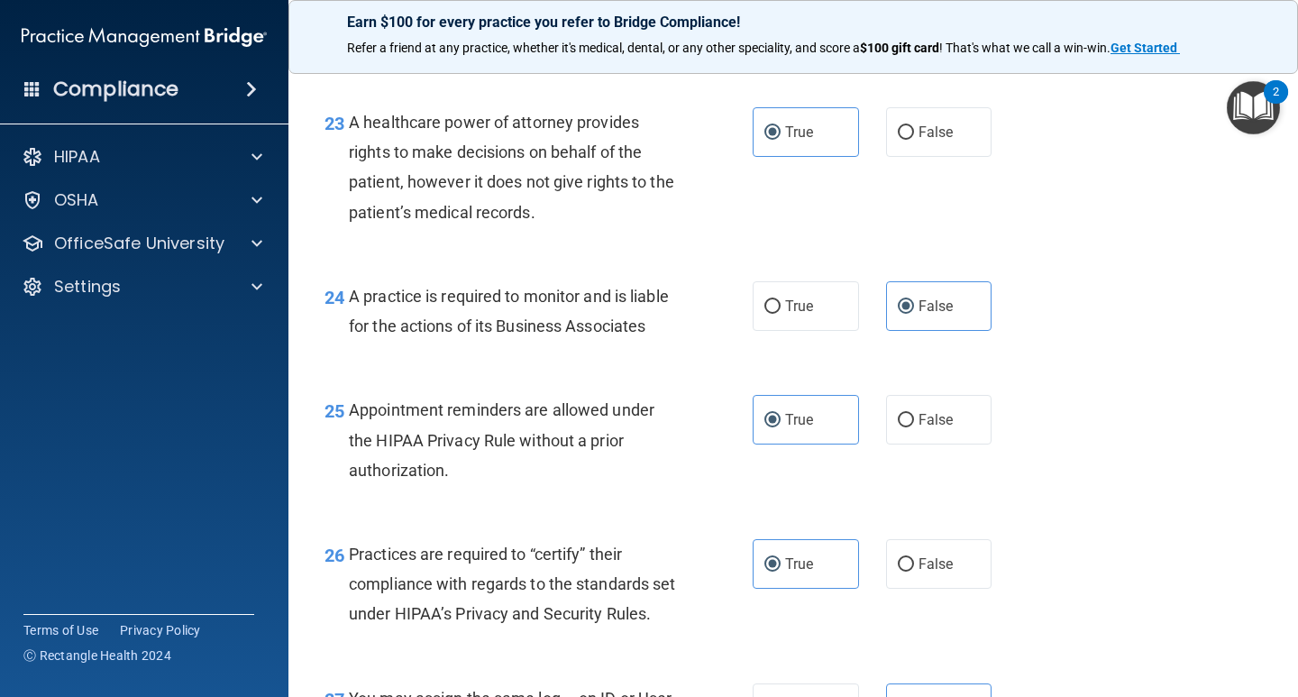
scroll to position [3784, 0]
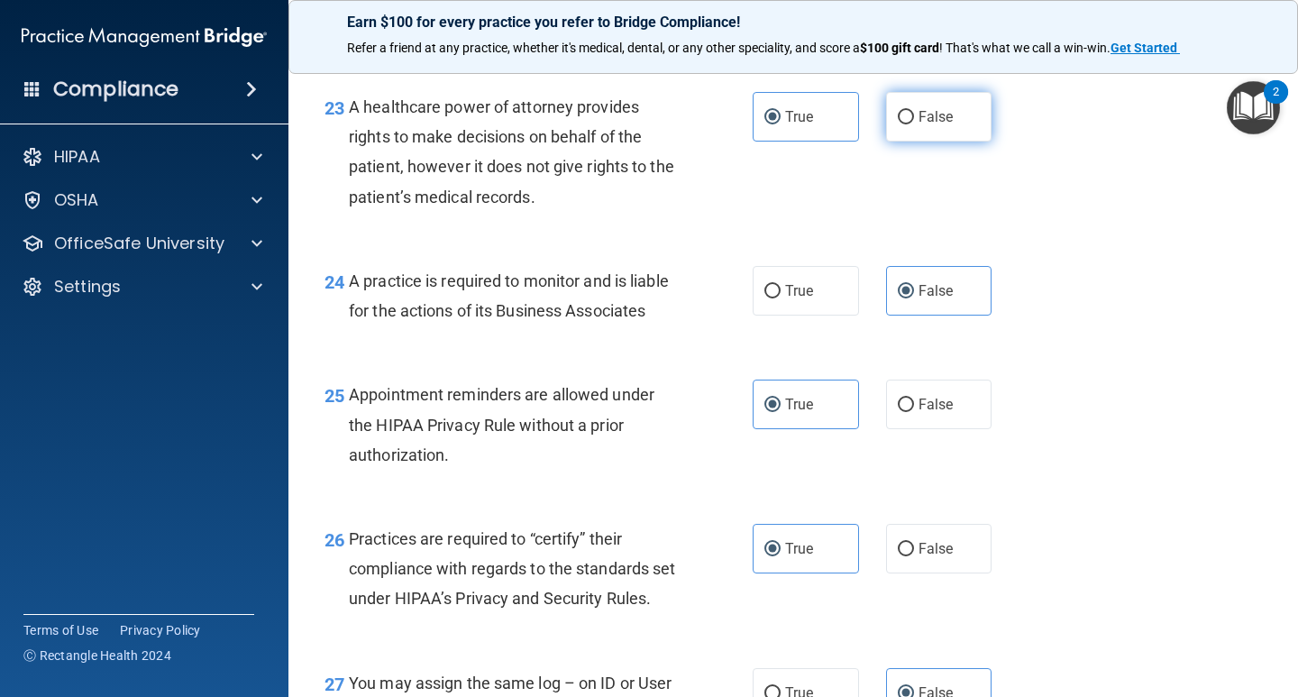
click at [957, 141] on label "False" at bounding box center [939, 117] width 106 height 50
click at [914, 124] on input "False" at bounding box center [905, 118] width 16 height 14
radio input "true"
radio input "false"
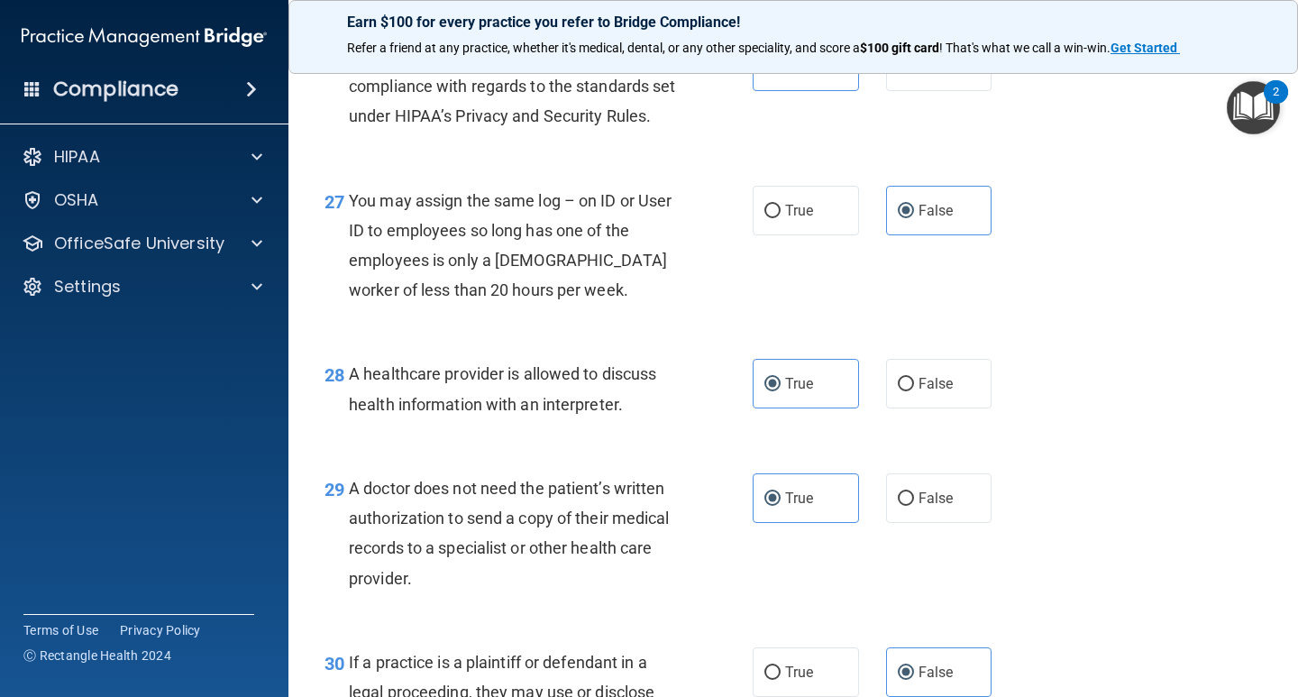
scroll to position [4235, 0]
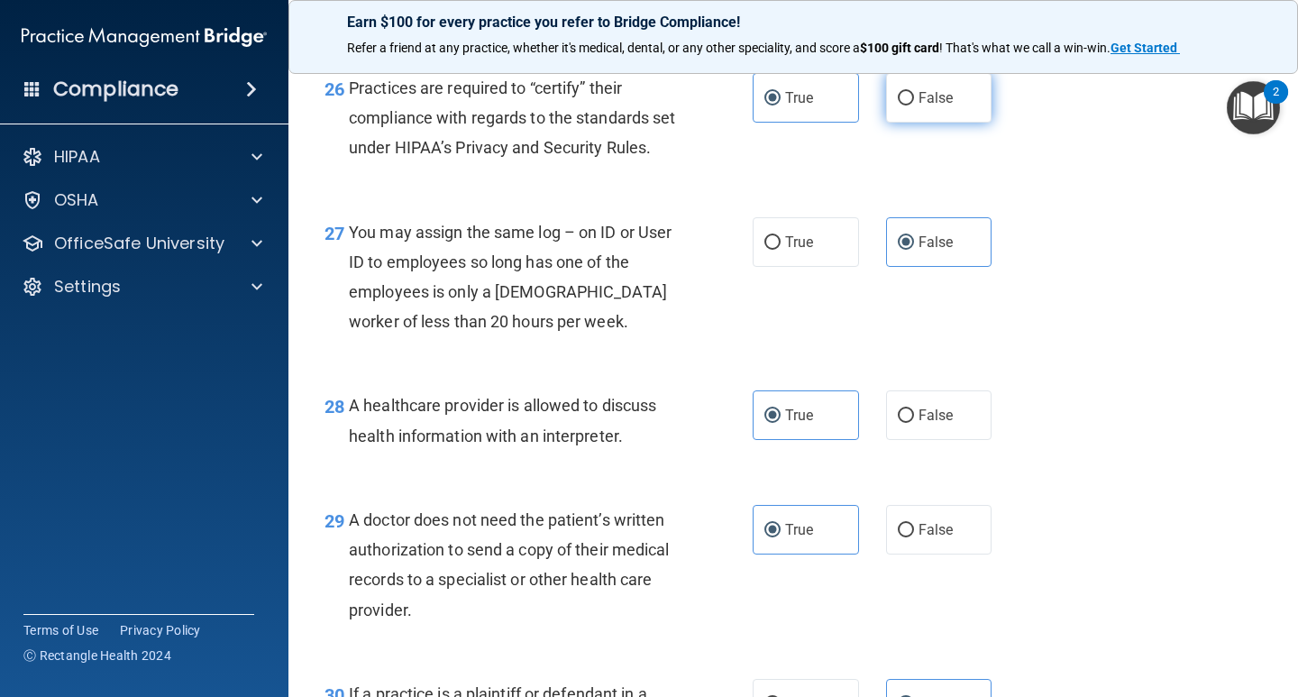
click at [923, 106] on span "False" at bounding box center [935, 97] width 35 height 17
click at [914, 105] on input "False" at bounding box center [905, 99] width 16 height 14
radio input "true"
radio input "false"
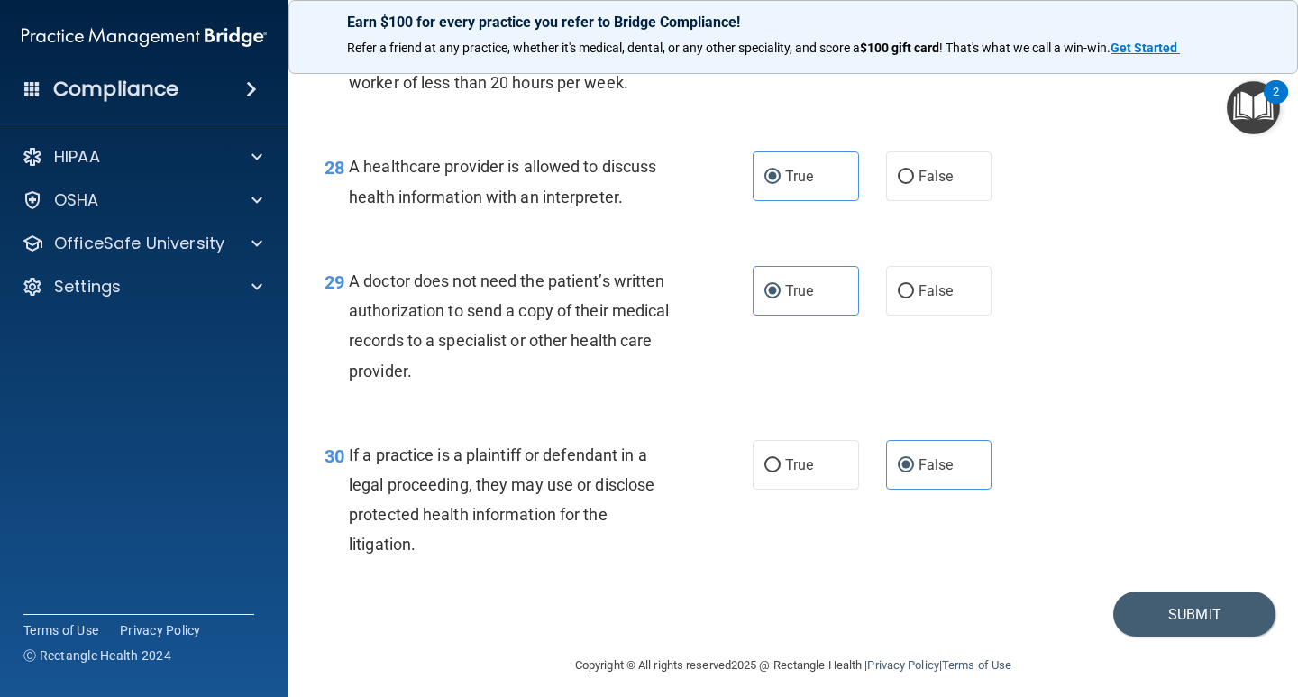
scroll to position [4576, 0]
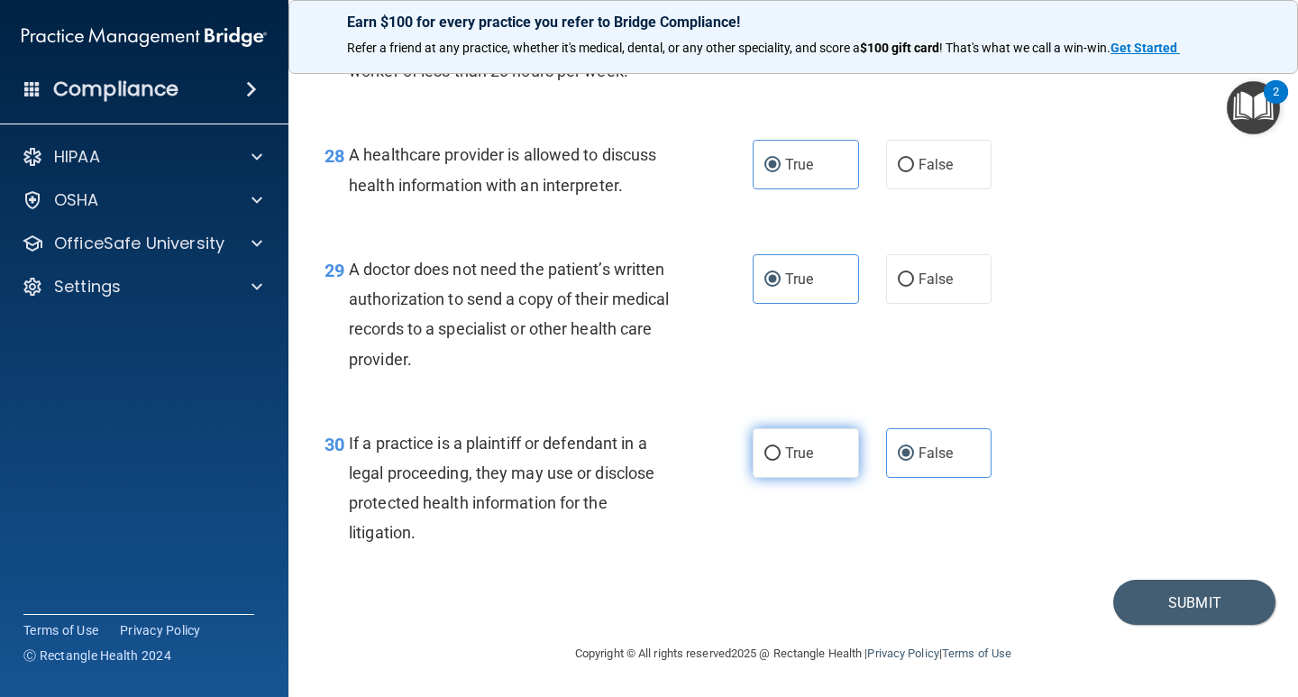
click at [797, 460] on label "True" at bounding box center [805, 453] width 106 height 50
click at [780, 460] on input "True" at bounding box center [772, 454] width 16 height 14
radio input "true"
radio input "false"
click at [1210, 593] on button "Submit" at bounding box center [1194, 602] width 162 height 46
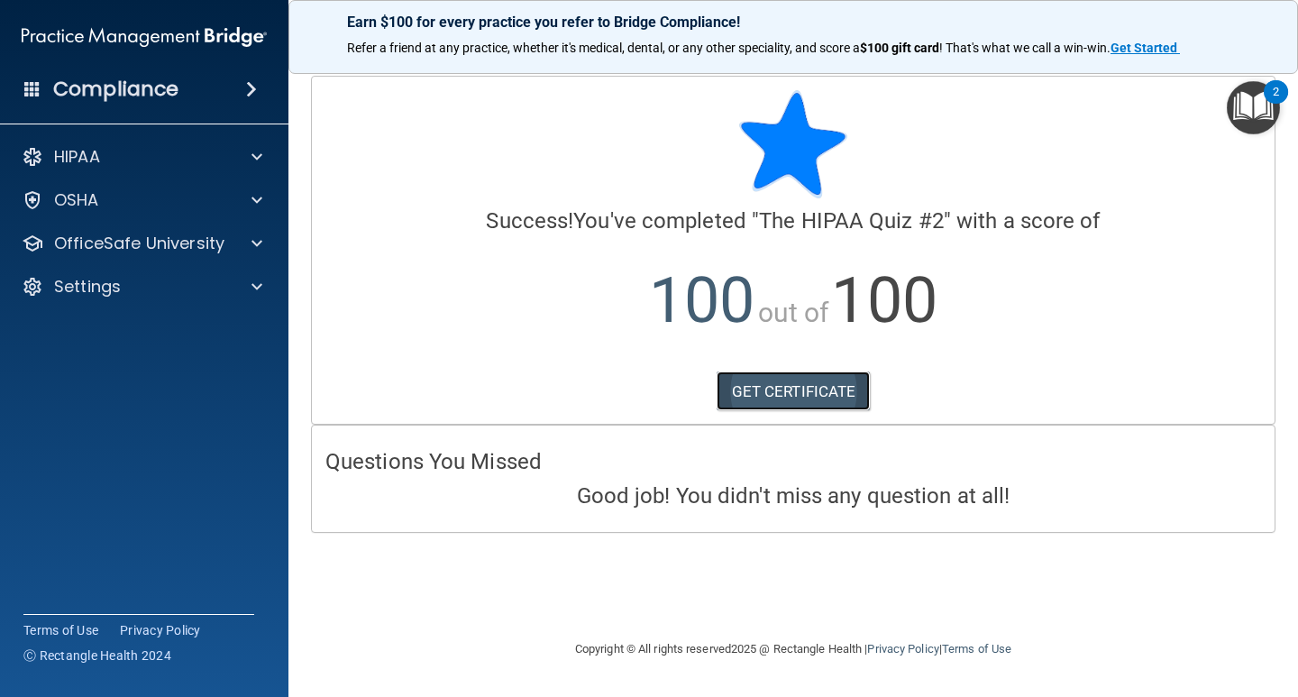
click at [833, 387] on link "GET CERTIFICATE" at bounding box center [793, 391] width 154 height 40
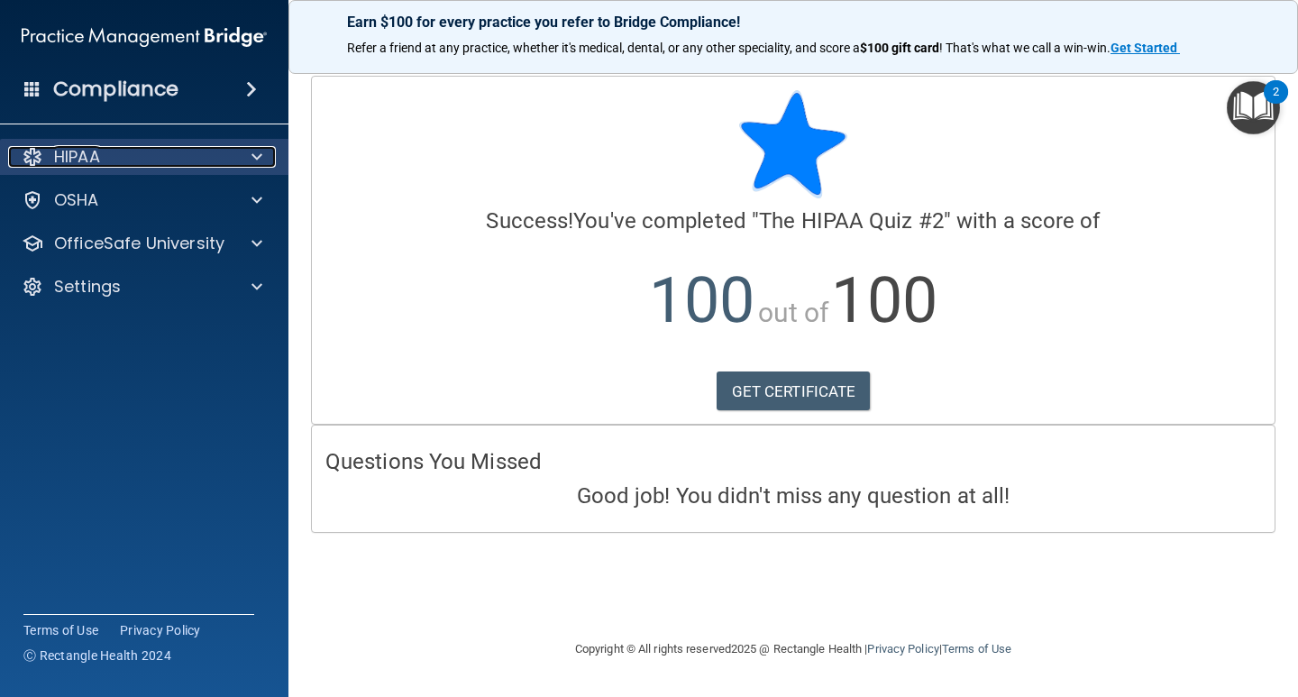
click at [262, 155] on div at bounding box center [254, 157] width 45 height 22
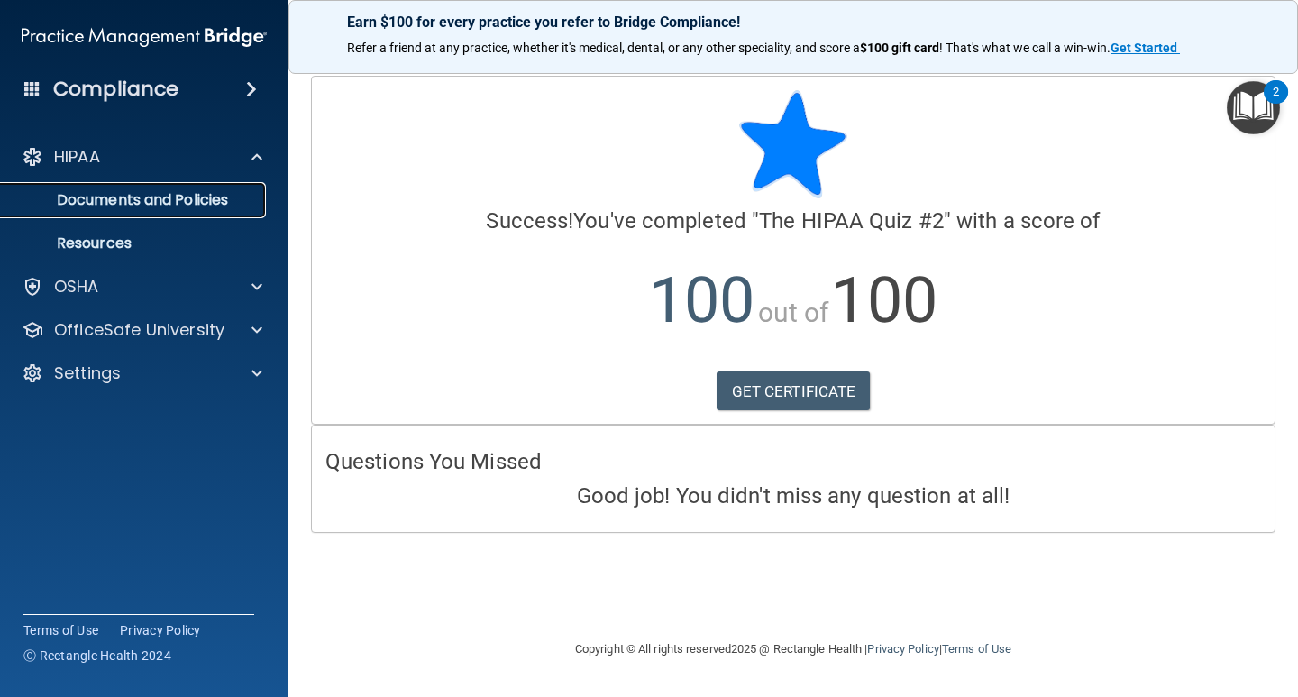
click at [223, 191] on p "Documents and Policies" at bounding box center [135, 200] width 246 height 18
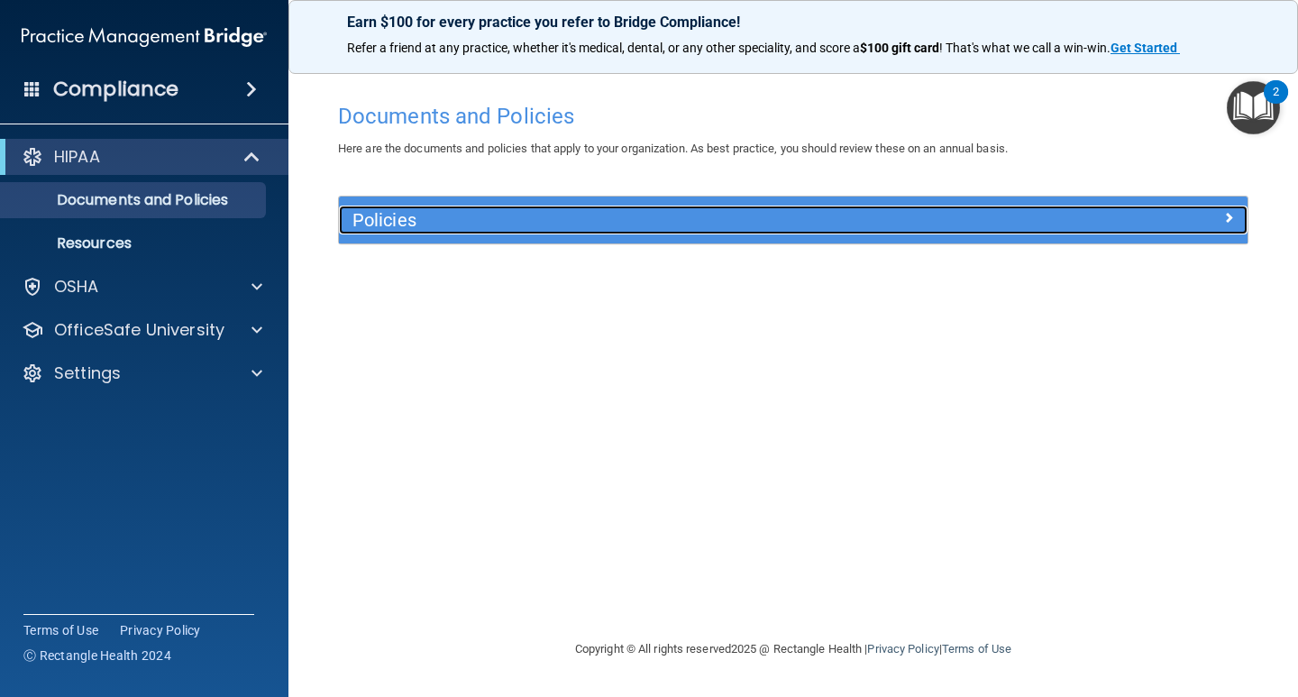
click at [481, 215] on h5 "Policies" at bounding box center [679, 220] width 654 height 20
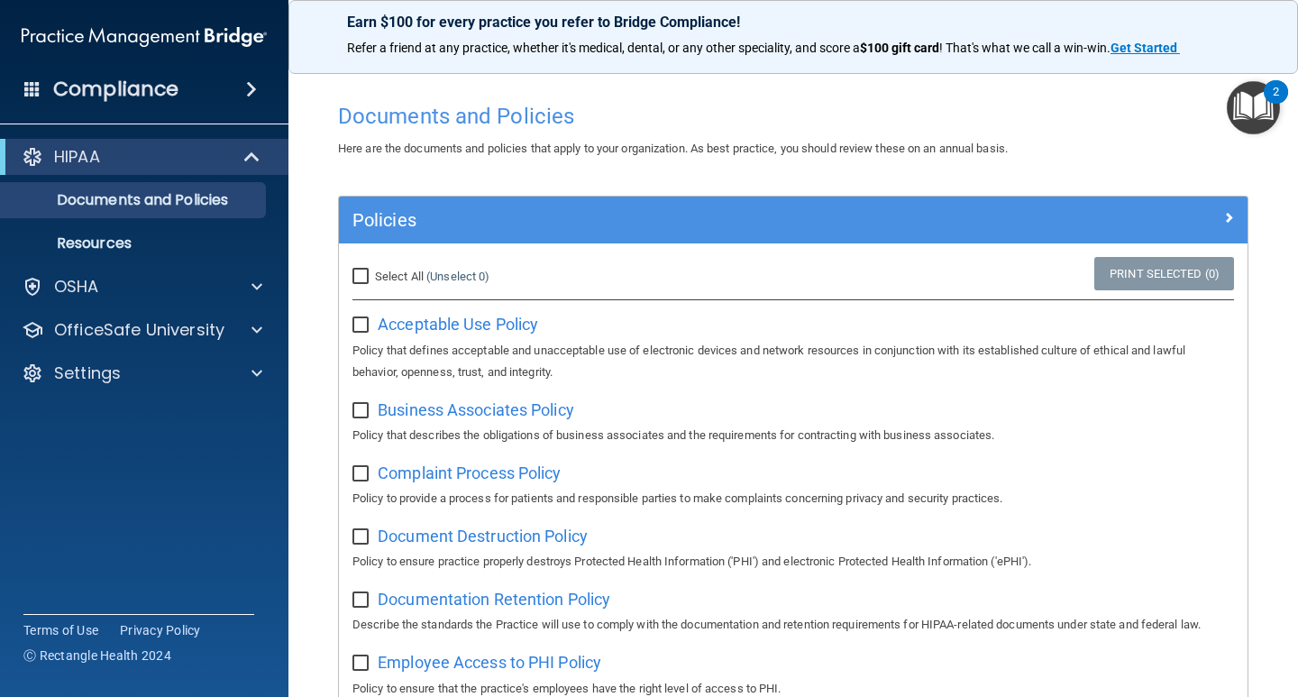
click at [367, 322] on input "checkbox" at bounding box center [362, 325] width 21 height 14
checkbox input "true"
click at [1147, 274] on link "Print Selected (1)" at bounding box center [1164, 273] width 140 height 33
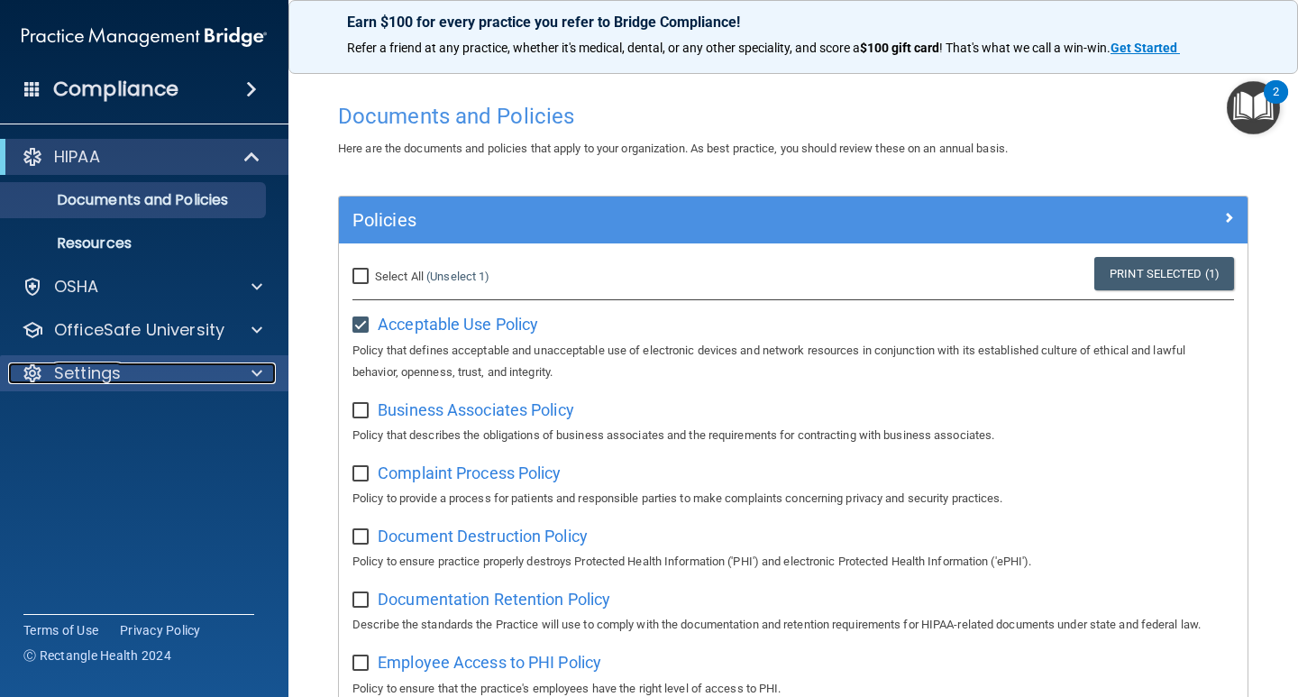
click at [152, 370] on div "Settings" at bounding box center [119, 373] width 223 height 22
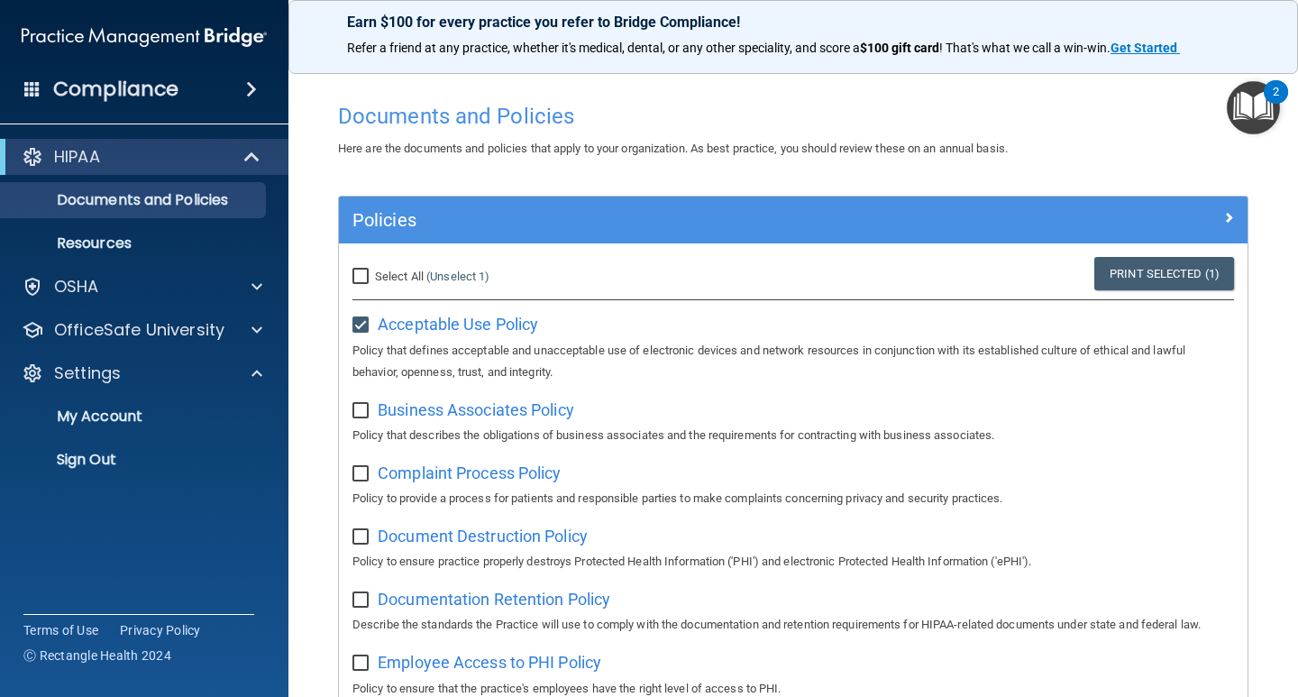
click at [117, 396] on ul "My Account My Users Services Sign Out" at bounding box center [145, 434] width 326 height 87
click at [122, 415] on p "My Account" at bounding box center [135, 416] width 246 height 18
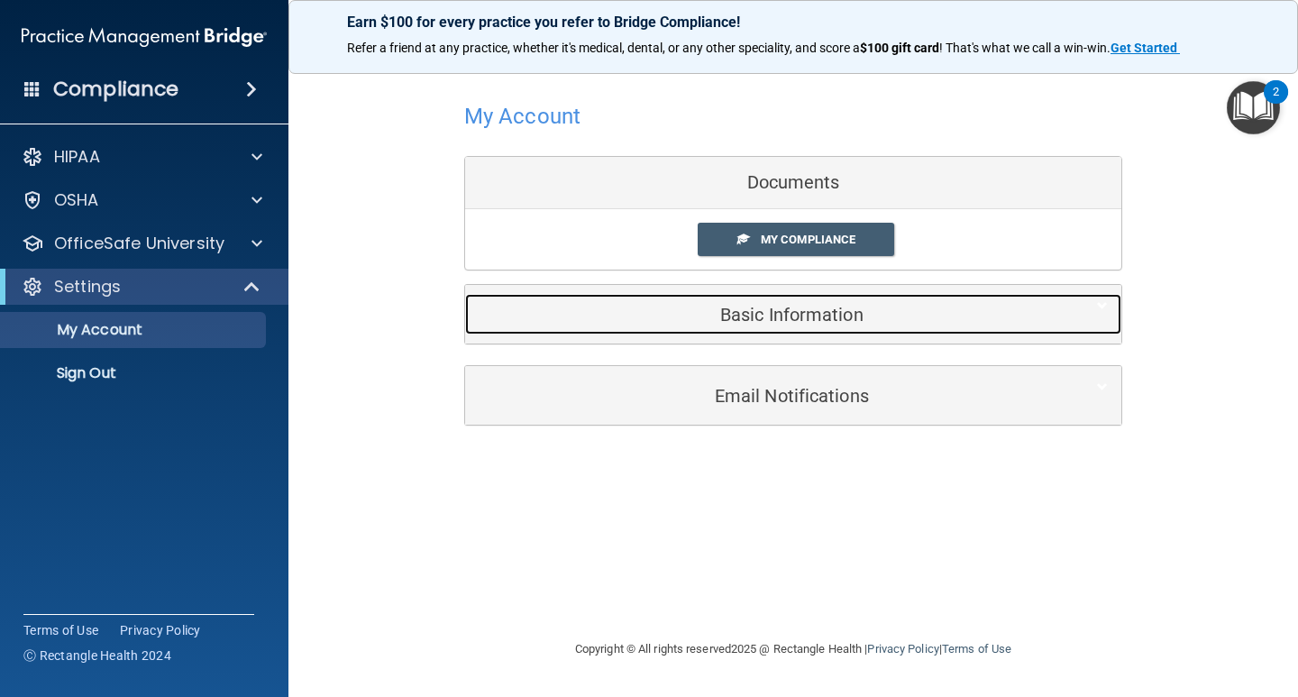
click at [776, 302] on div "Basic Information" at bounding box center [765, 314] width 601 height 41
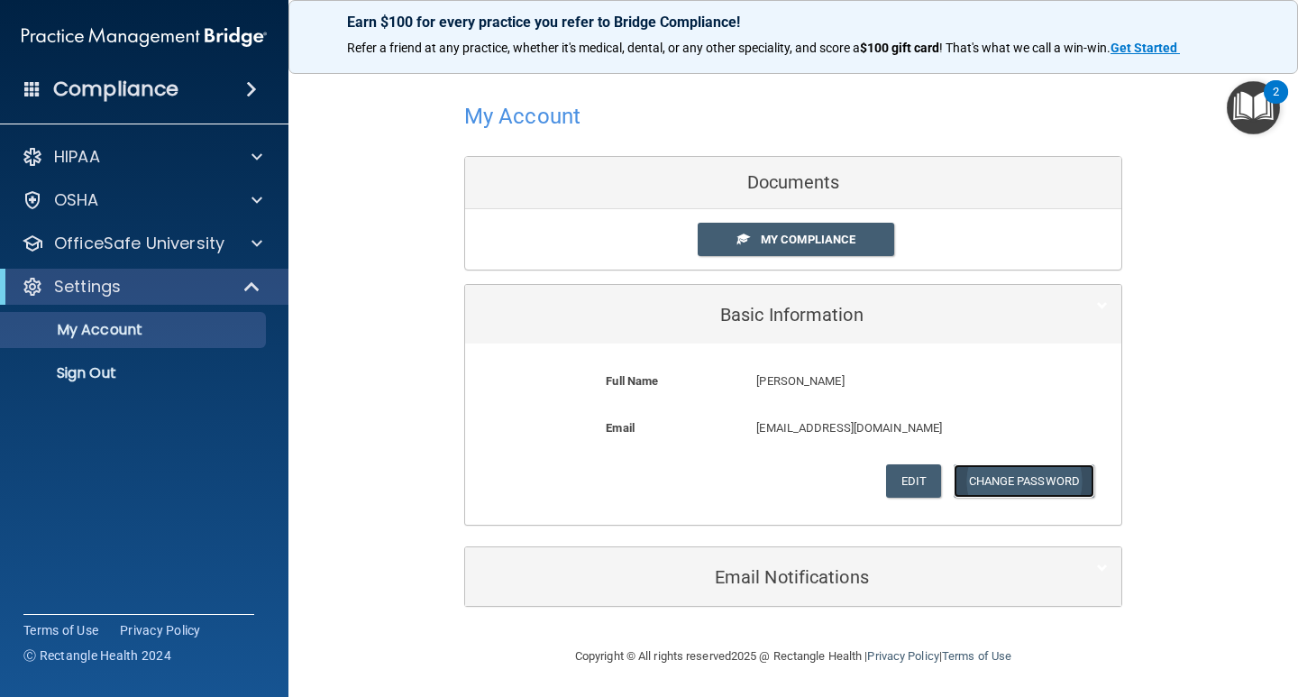
click at [1020, 487] on button "Change Password" at bounding box center [1023, 480] width 141 height 33
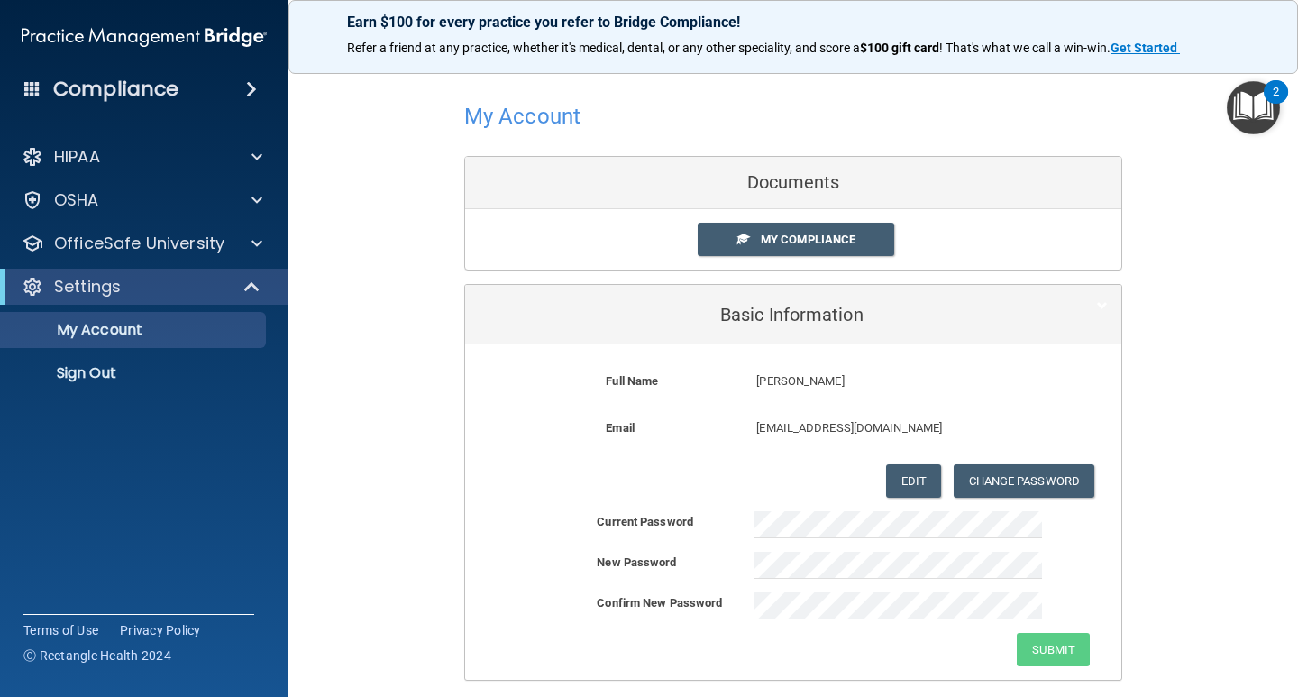
click at [826, 579] on div "Current Password New Password Confirm New Password Submit" at bounding box center [793, 588] width 656 height 155
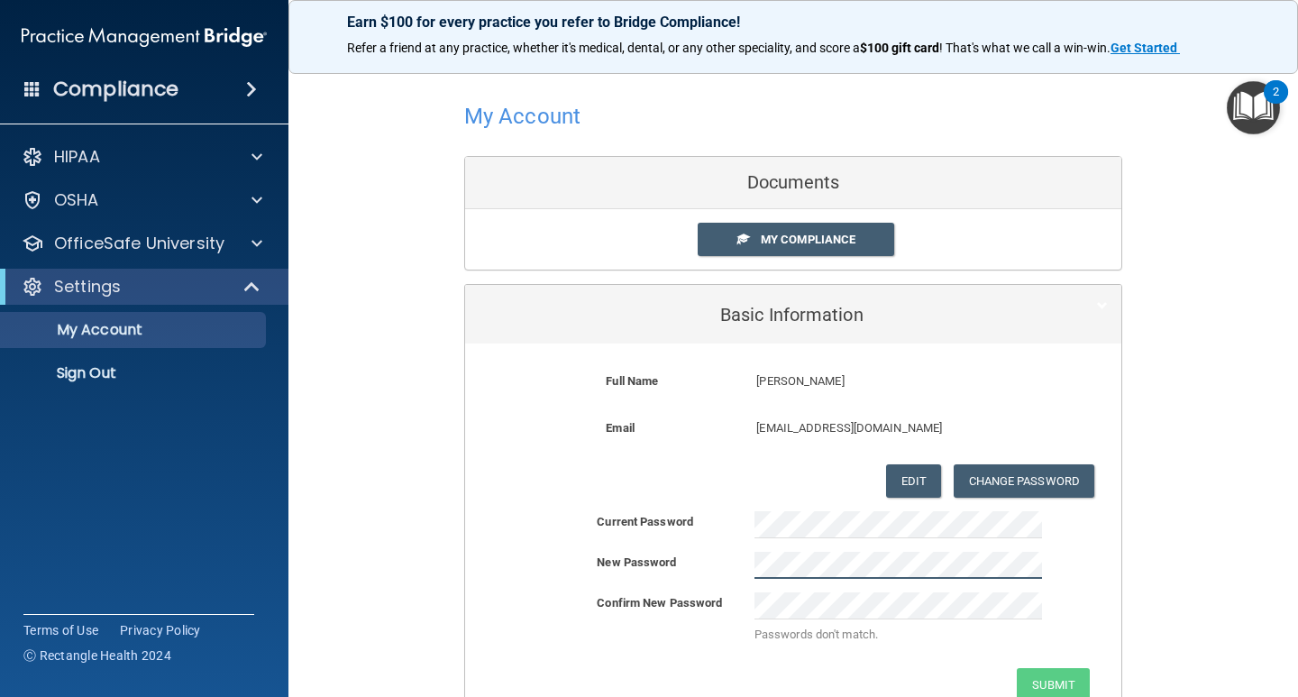
click at [465, 559] on div "New Password" at bounding box center [793, 564] width 656 height 27
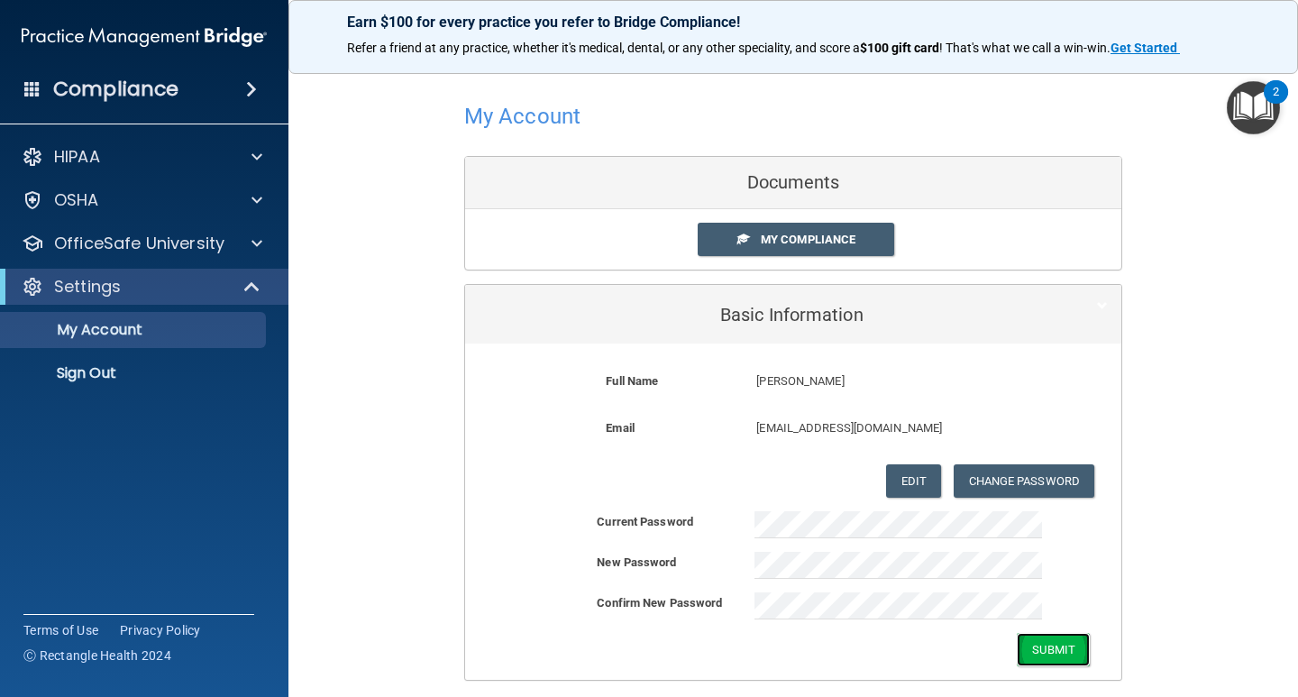
click at [1057, 641] on button "Submit" at bounding box center [1052, 649] width 73 height 33
